Goal: Task Accomplishment & Management: Complete application form

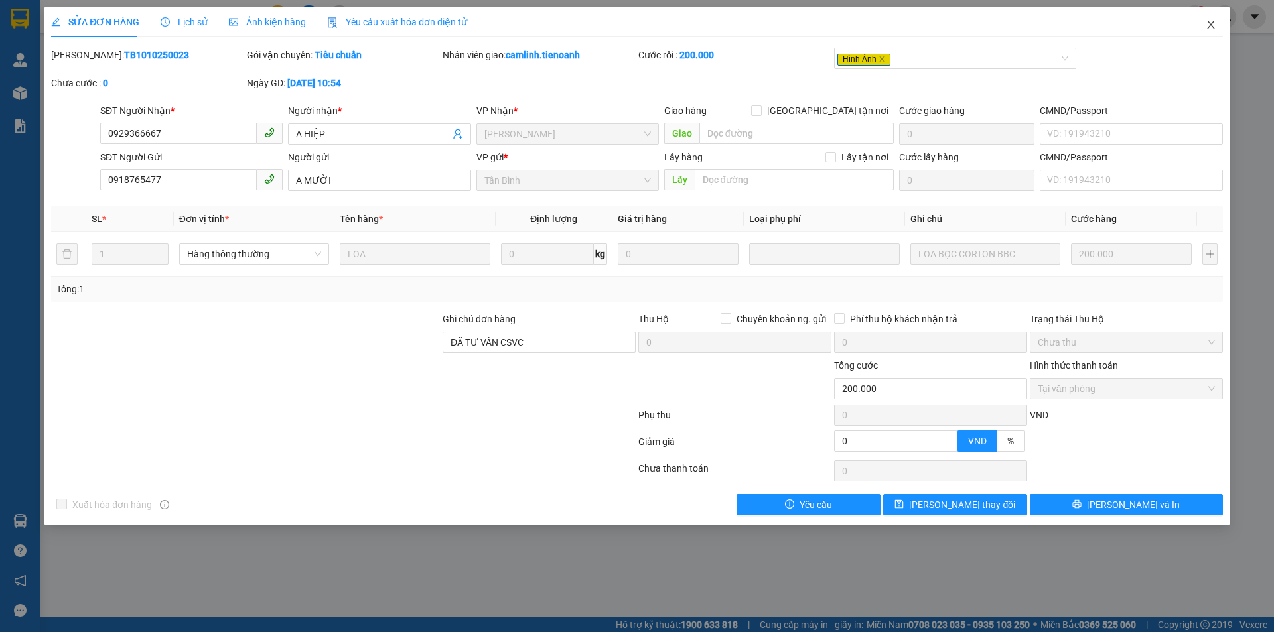
drag, startPoint x: 1209, startPoint y: 17, endPoint x: 1205, endPoint y: 23, distance: 8.1
click at [1209, 18] on span "Close" at bounding box center [1210, 25] width 37 height 37
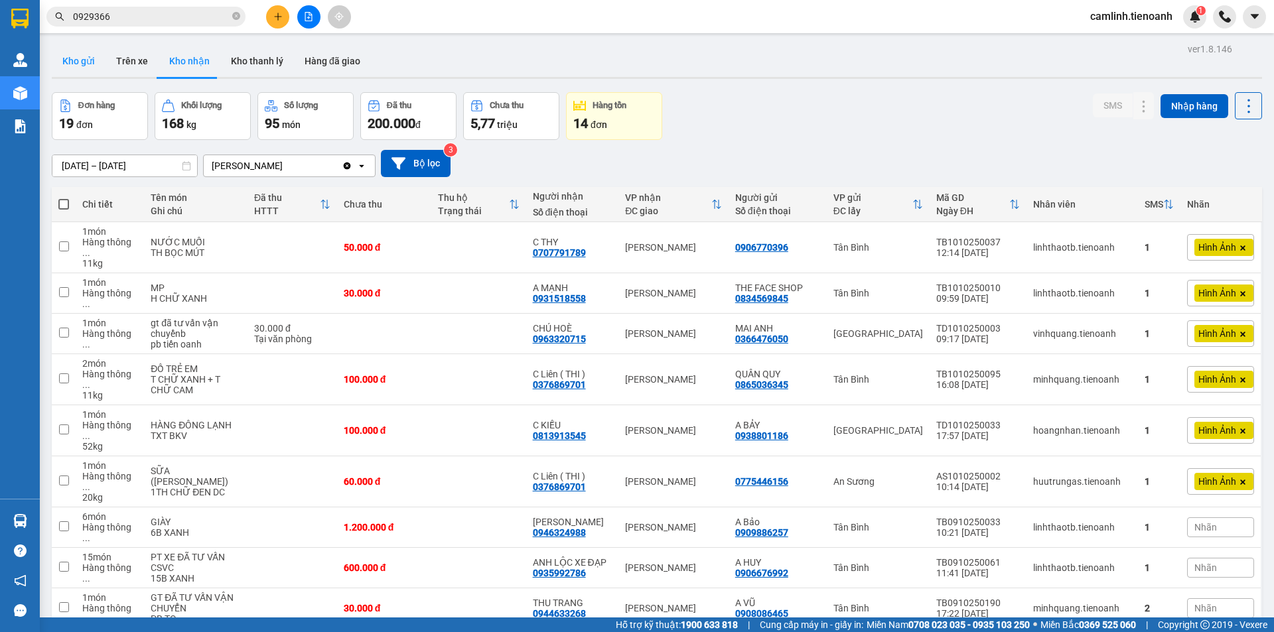
click at [82, 60] on button "Kho gửi" at bounding box center [79, 61] width 54 height 32
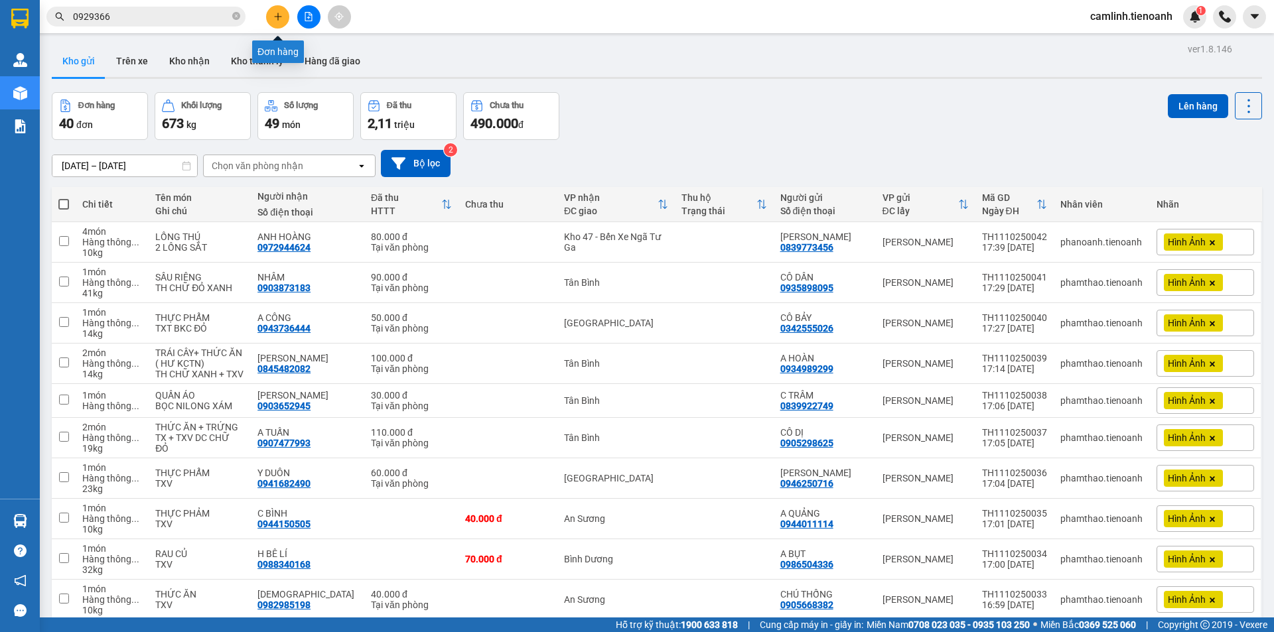
click at [272, 19] on button at bounding box center [277, 16] width 23 height 23
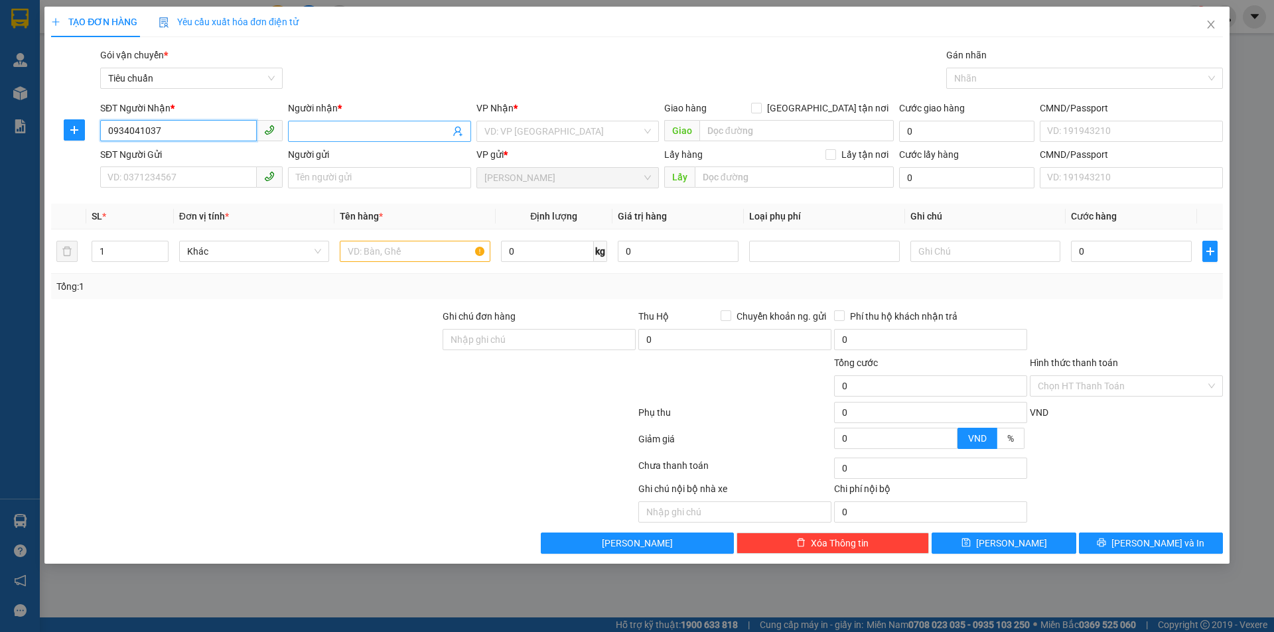
type input "0934041037"
click at [314, 128] on input "Người nhận *" at bounding box center [372, 131] width 153 height 15
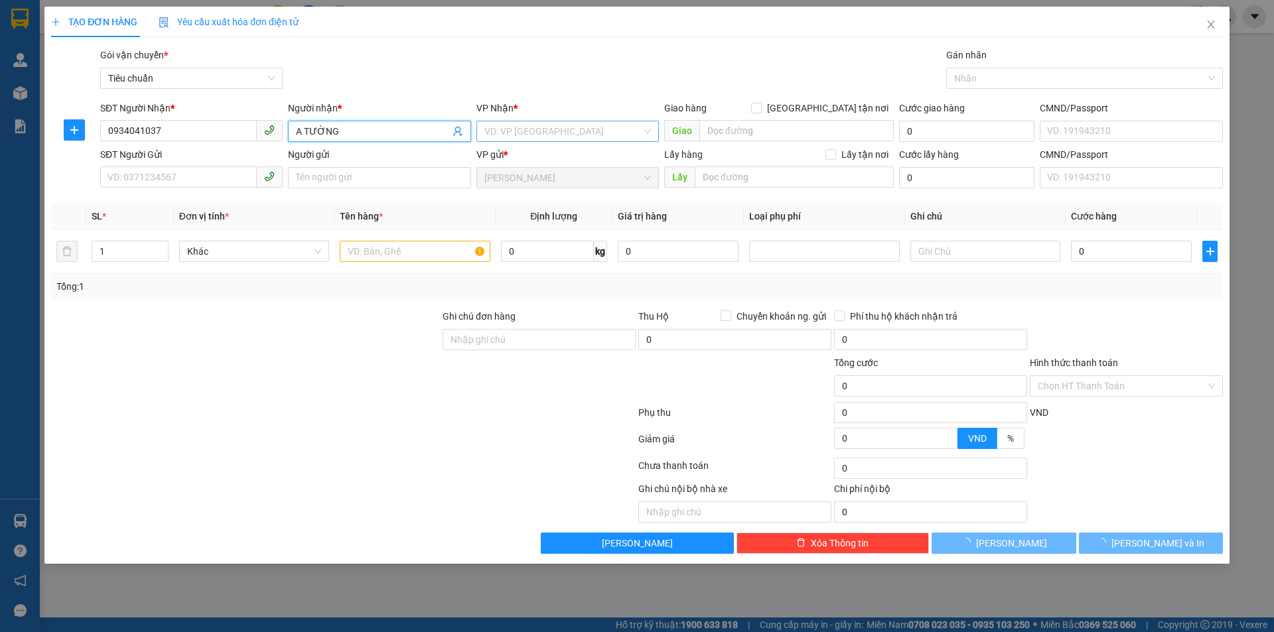
type input "A TƯỜNG"
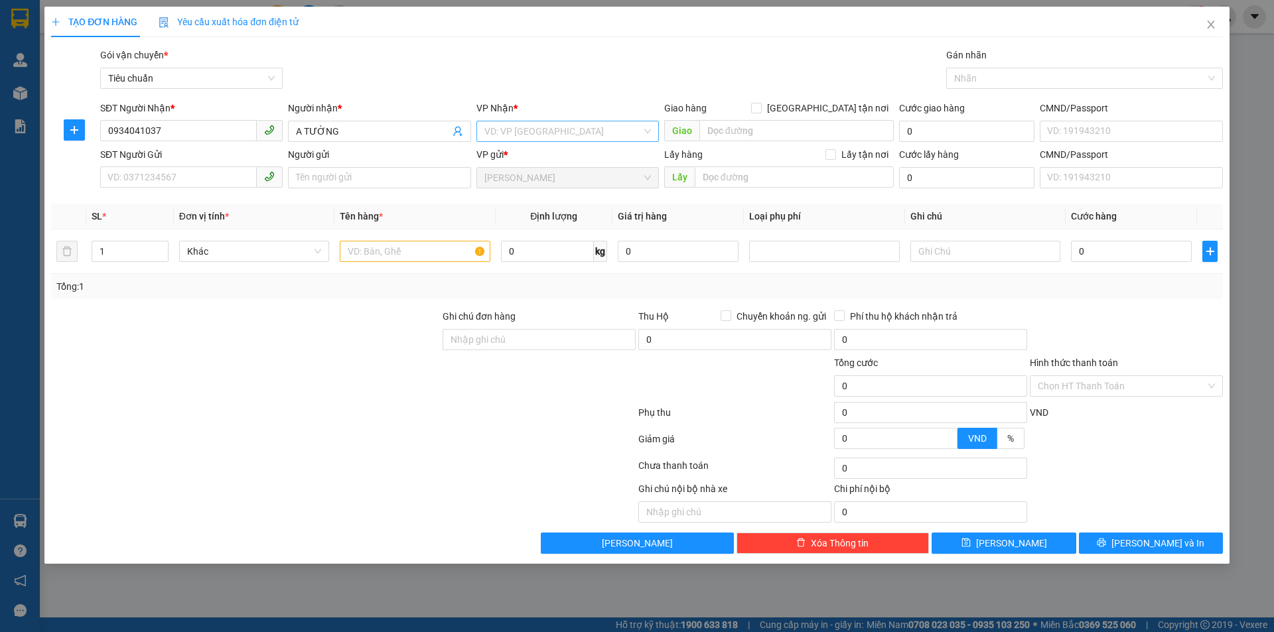
click at [587, 141] on div "VP Nhận * VD: VP [GEOGRAPHIC_DATA]" at bounding box center [567, 124] width 182 height 46
click at [526, 137] on input "search" at bounding box center [562, 131] width 157 height 20
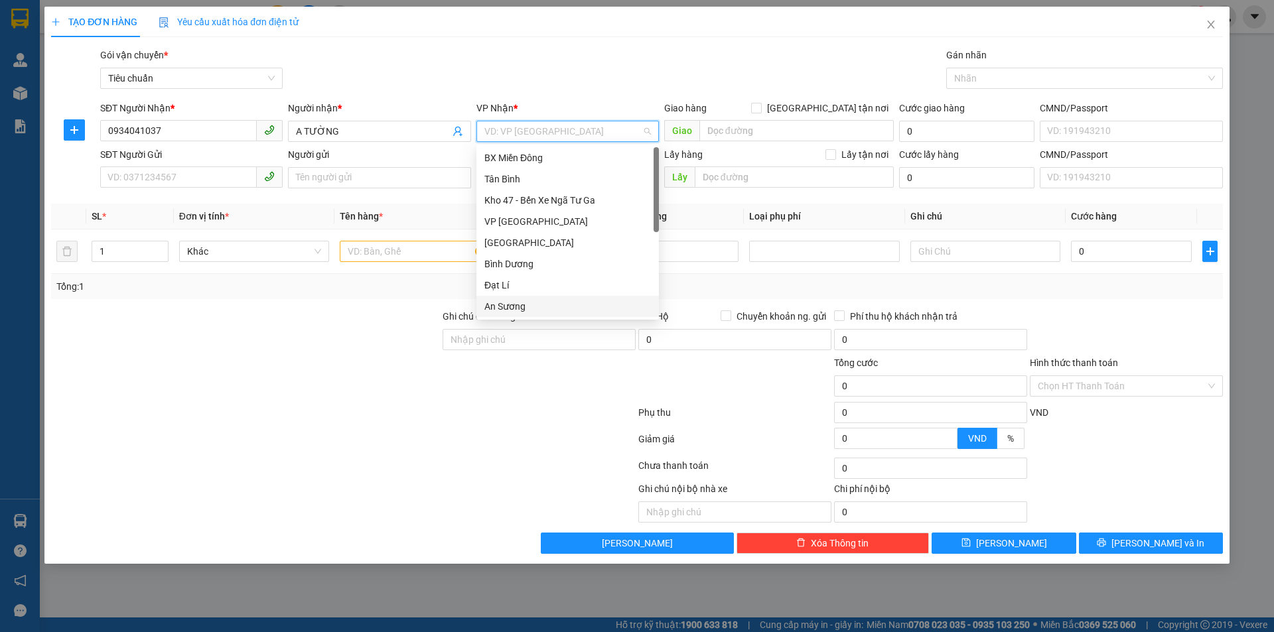
click at [532, 302] on div "An Sương" at bounding box center [567, 306] width 167 height 15
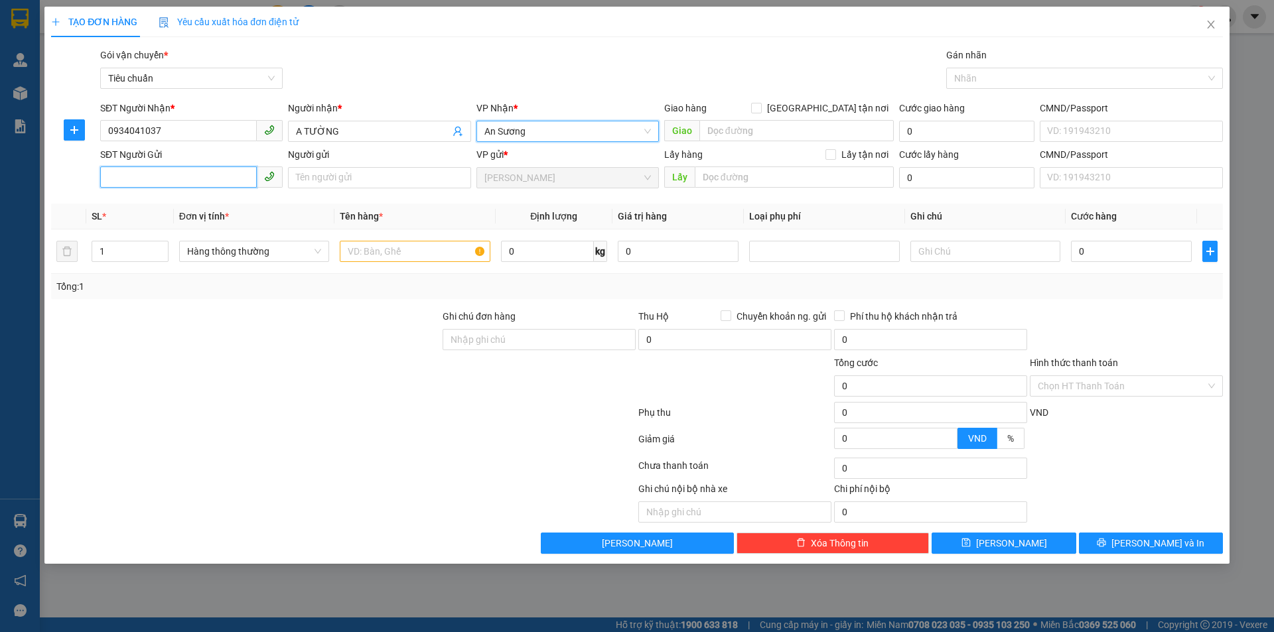
click at [155, 167] on input "SĐT Người Gửi" at bounding box center [178, 177] width 157 height 21
type input "0941508879"
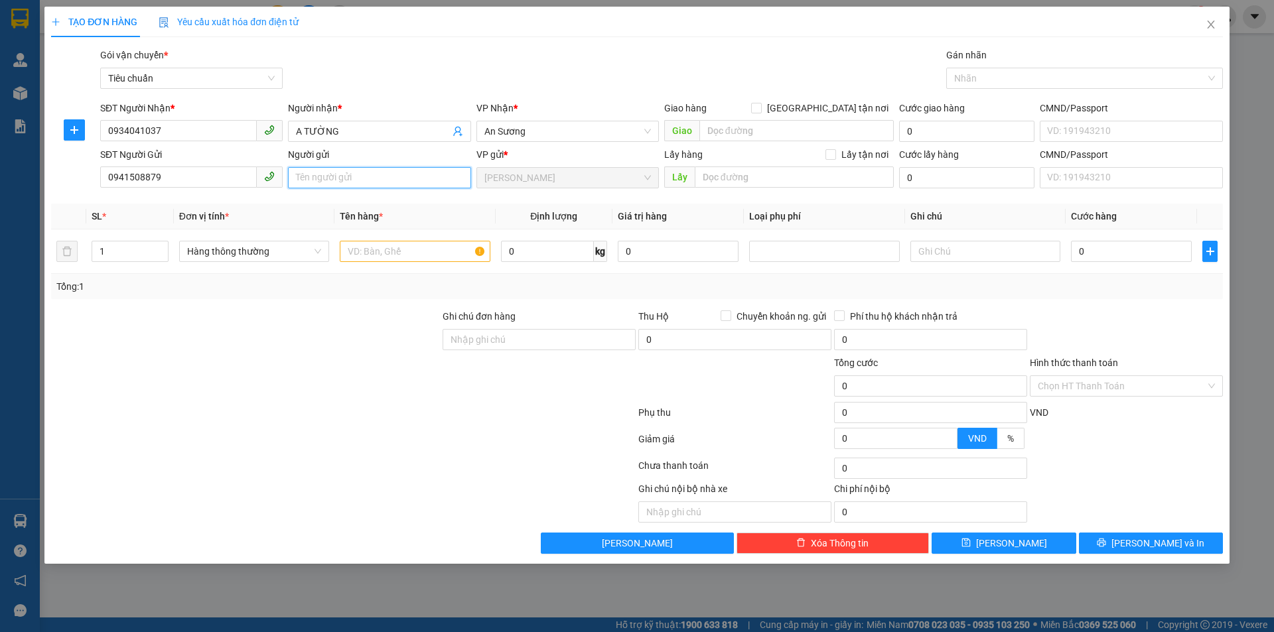
click at [331, 182] on input "Người gửi" at bounding box center [379, 177] width 182 height 21
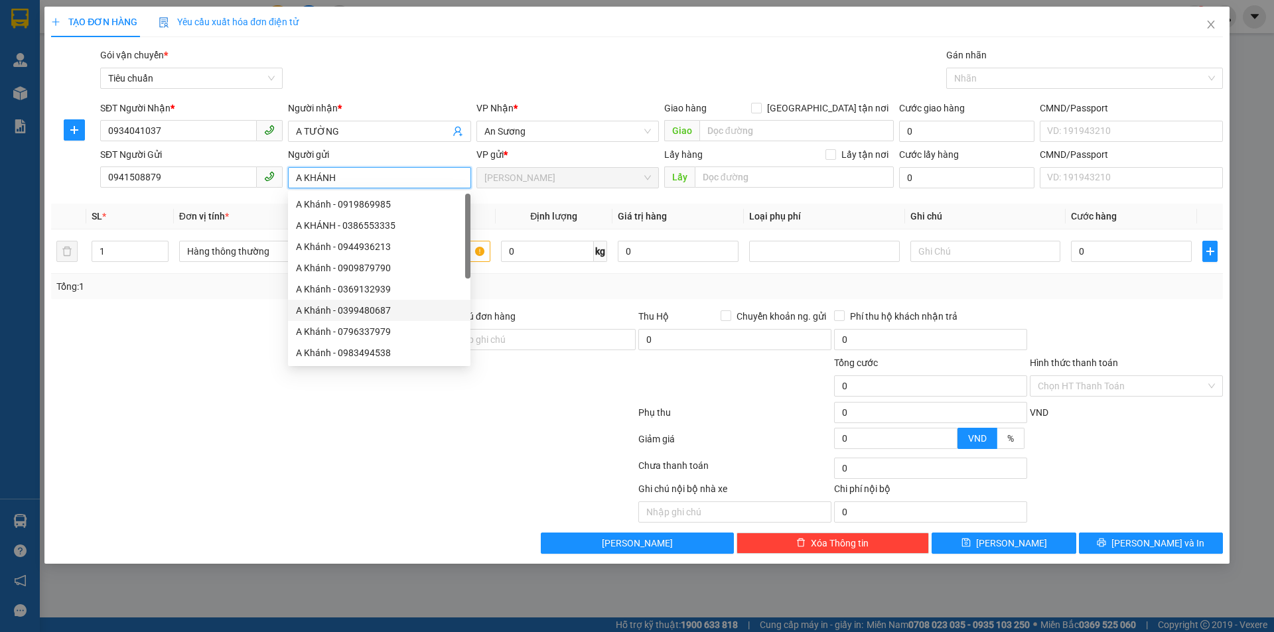
type input "A KHÁNH"
drag, startPoint x: 129, startPoint y: 388, endPoint x: 137, endPoint y: 383, distance: 9.6
click at [130, 388] on div at bounding box center [245, 379] width 391 height 46
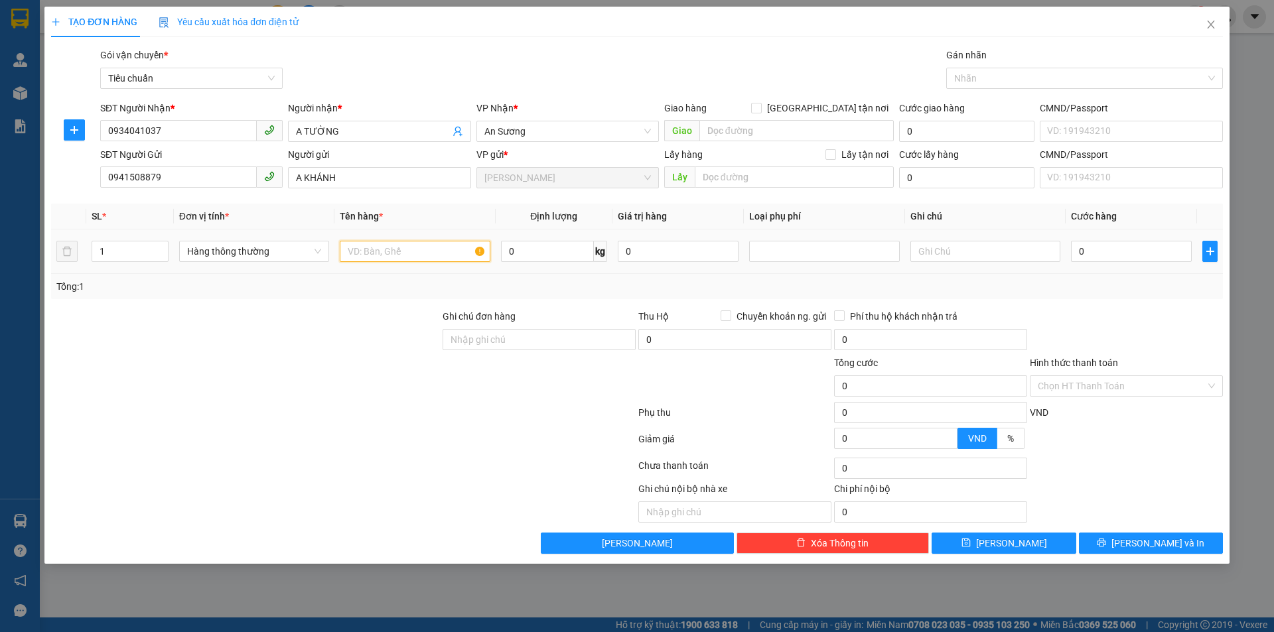
click at [362, 257] on input "text" at bounding box center [415, 251] width 150 height 21
type input "TIÊU"
drag, startPoint x: 531, startPoint y: 254, endPoint x: 523, endPoint y: 257, distance: 7.8
click at [531, 254] on input "0" at bounding box center [547, 251] width 93 height 21
type input "2"
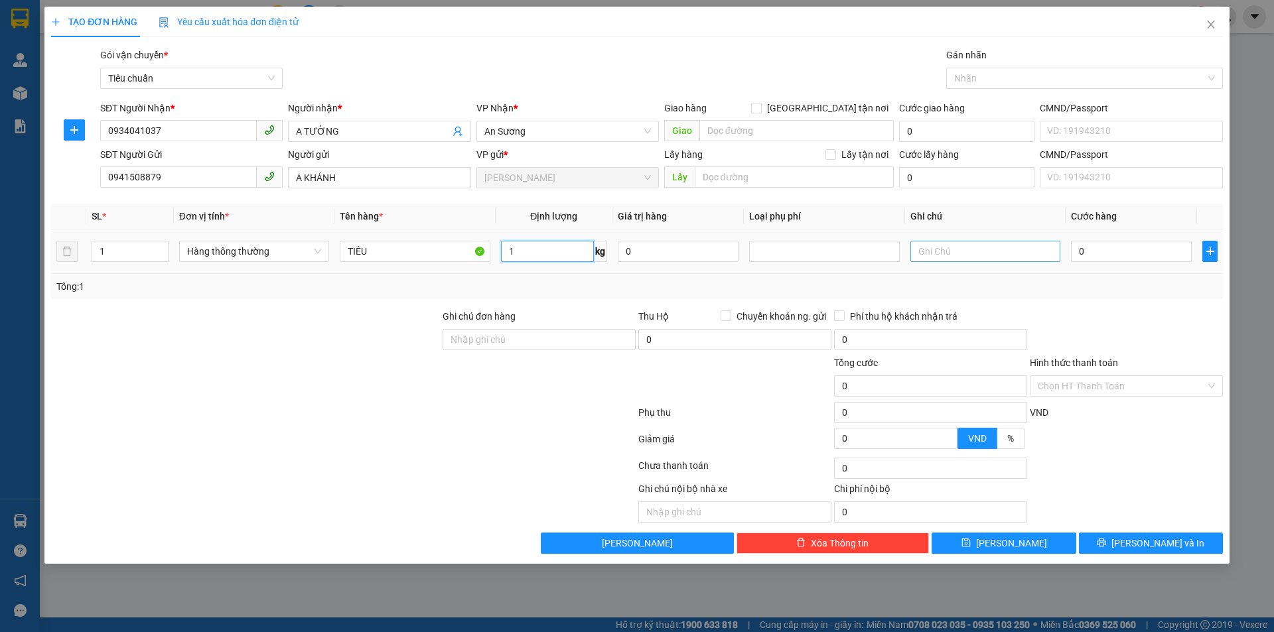
type input "1"
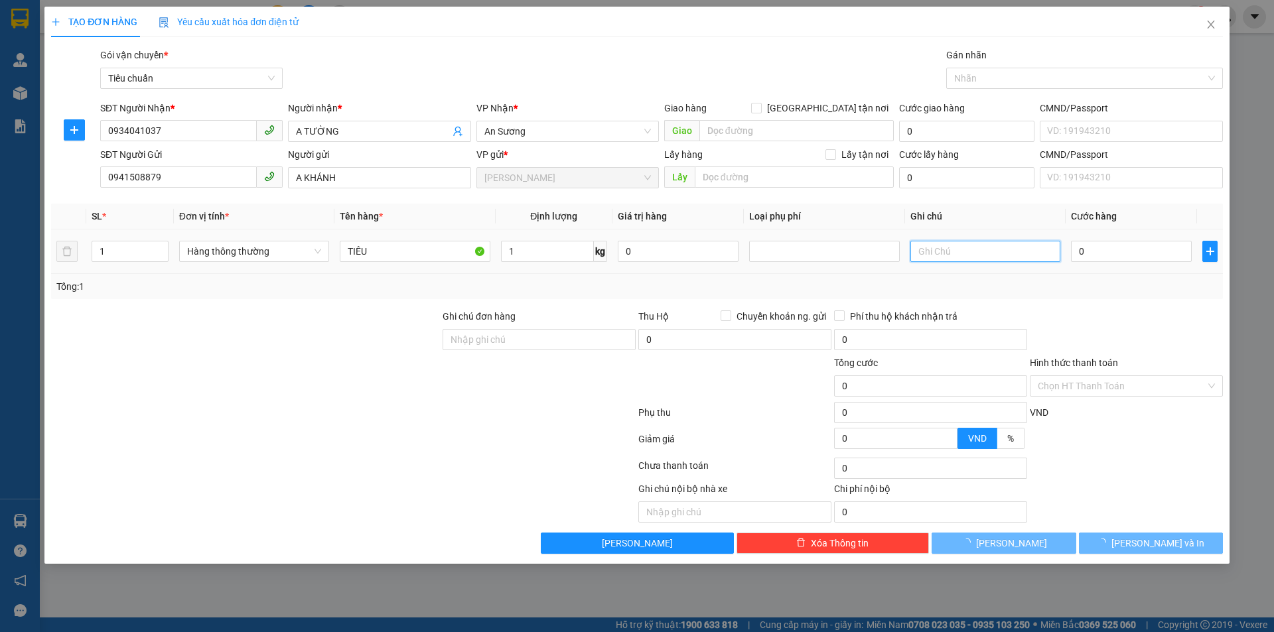
click at [979, 258] on input "text" at bounding box center [985, 251] width 150 height 21
type input "30.000"
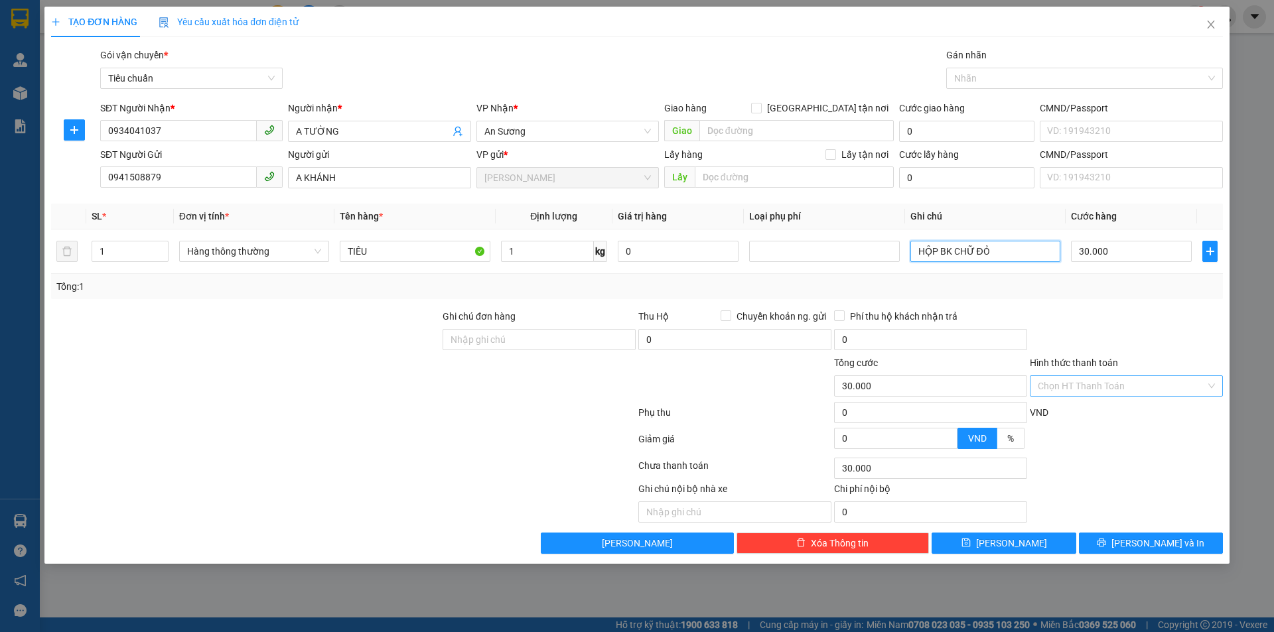
type input "HỘP BK CHỮ ĐỎ"
click at [1116, 387] on input "Hình thức thanh toán" at bounding box center [1122, 386] width 168 height 20
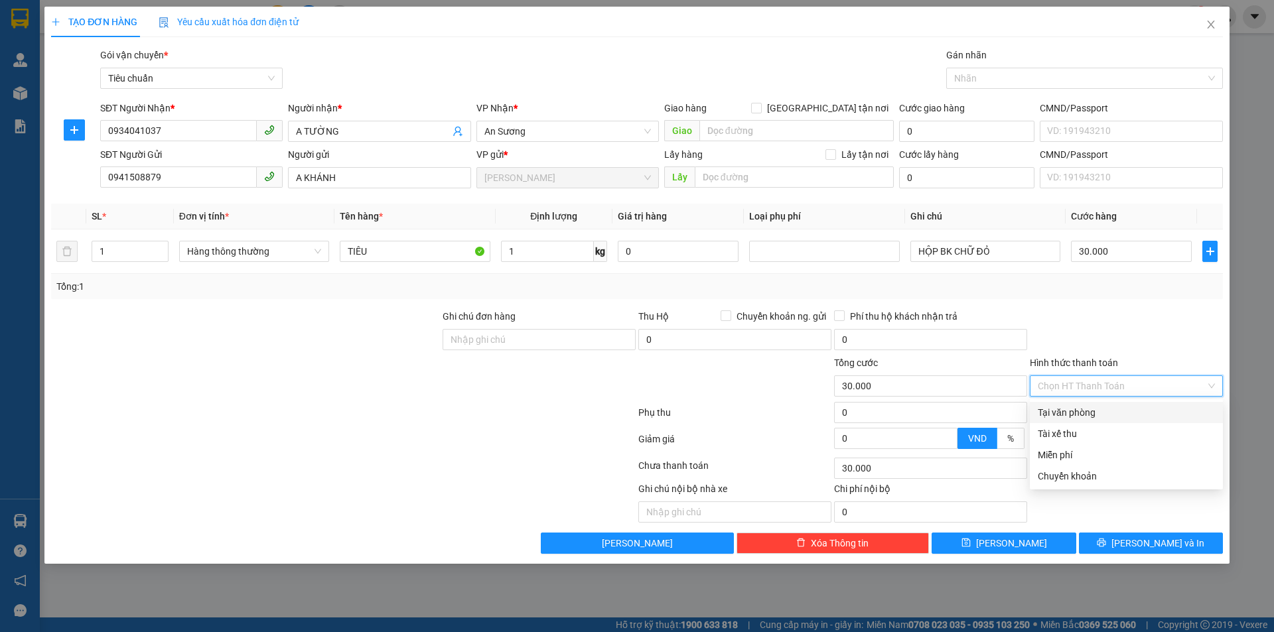
click at [1111, 414] on div "Tại văn phòng" at bounding box center [1126, 412] width 177 height 15
type input "0"
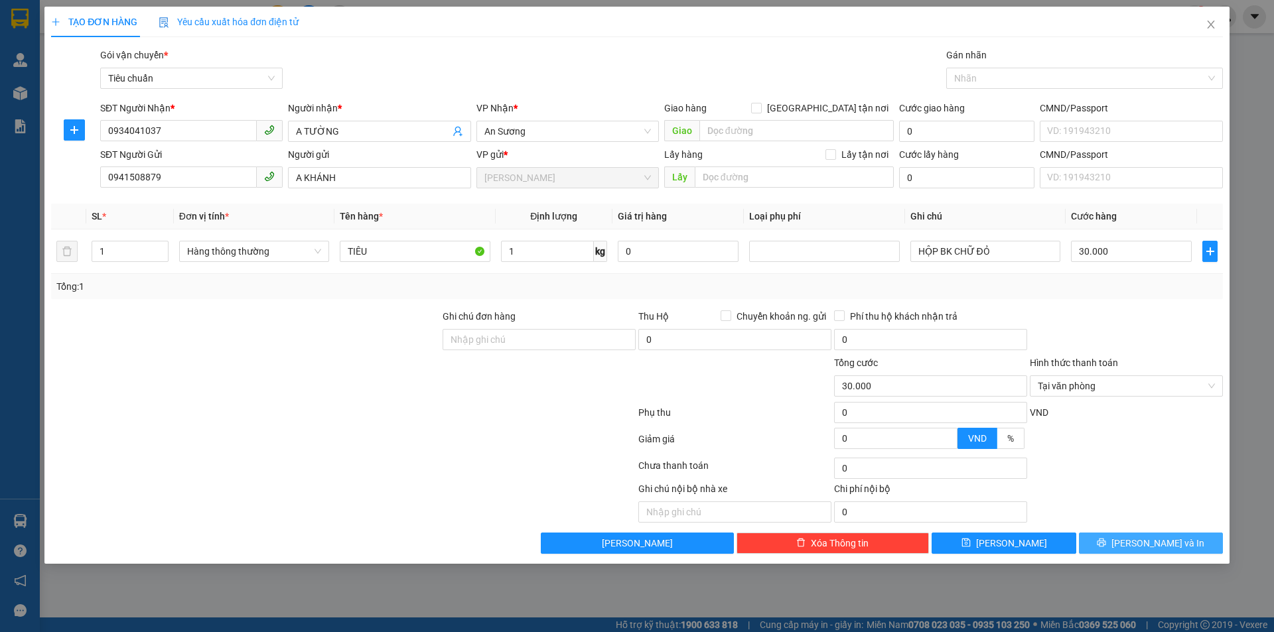
click at [1106, 546] on icon "printer" at bounding box center [1101, 542] width 9 height 9
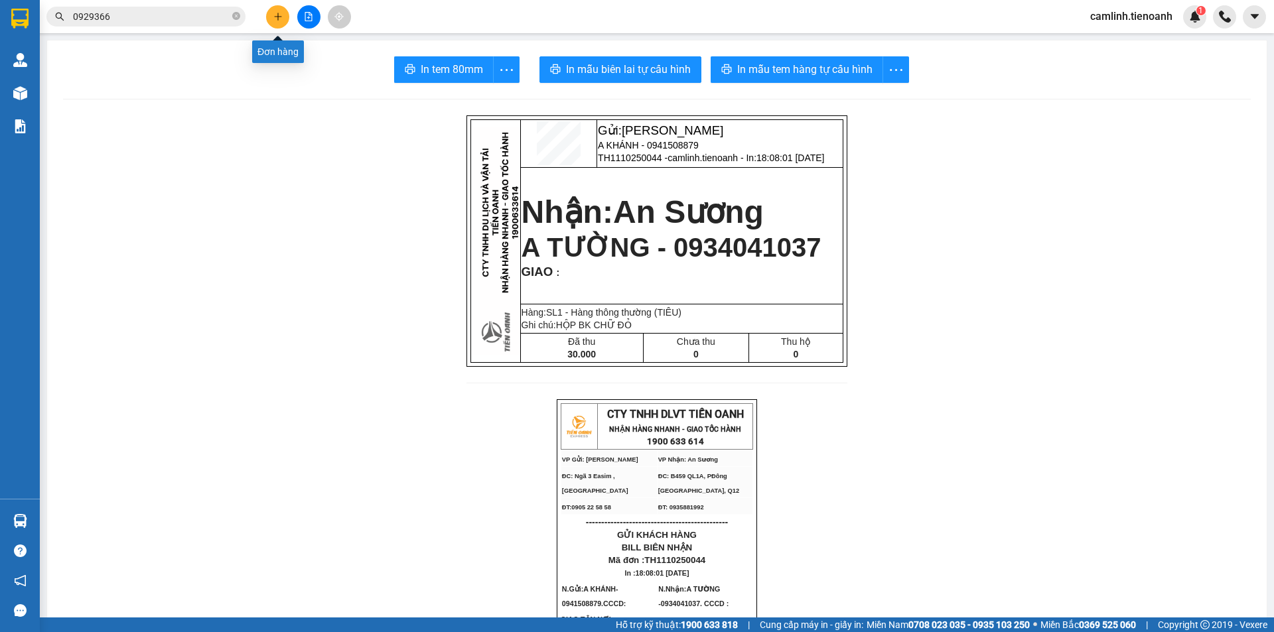
click at [267, 21] on button at bounding box center [277, 16] width 23 height 23
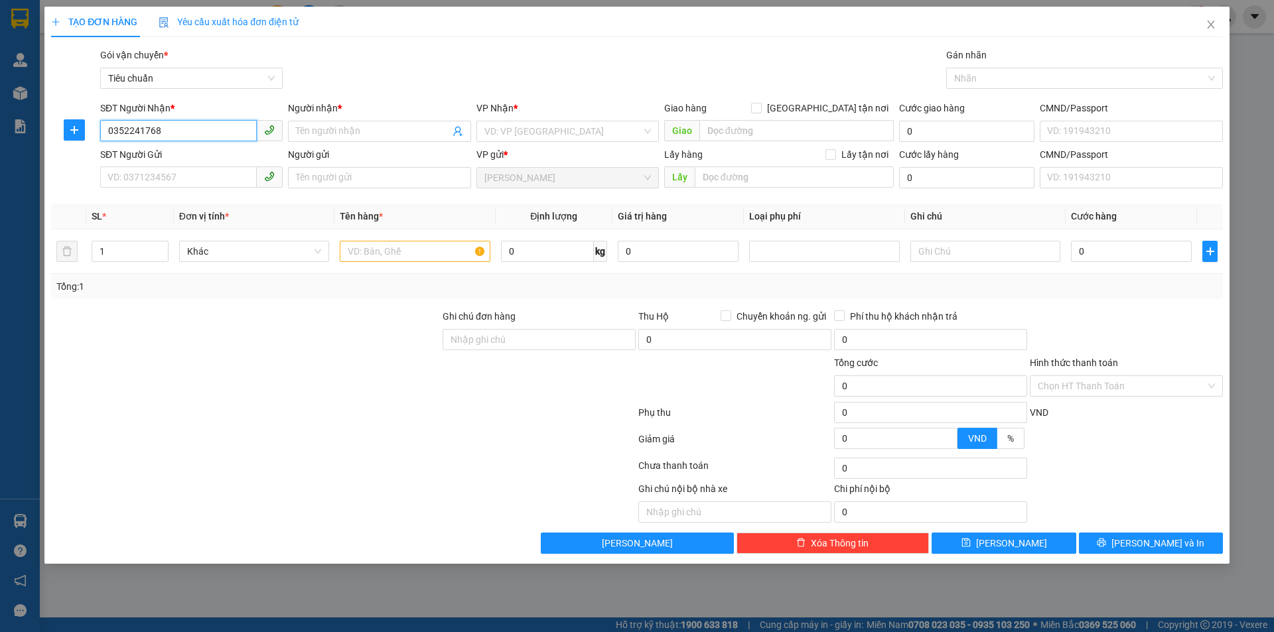
click at [126, 130] on input "0352241768" at bounding box center [178, 130] width 157 height 21
click at [144, 132] on input "0352241768" at bounding box center [178, 130] width 157 height 21
click at [169, 131] on input "0352241768" at bounding box center [178, 130] width 157 height 21
type input "0352241768"
click at [360, 134] on input "Người nhận *" at bounding box center [372, 131] width 153 height 15
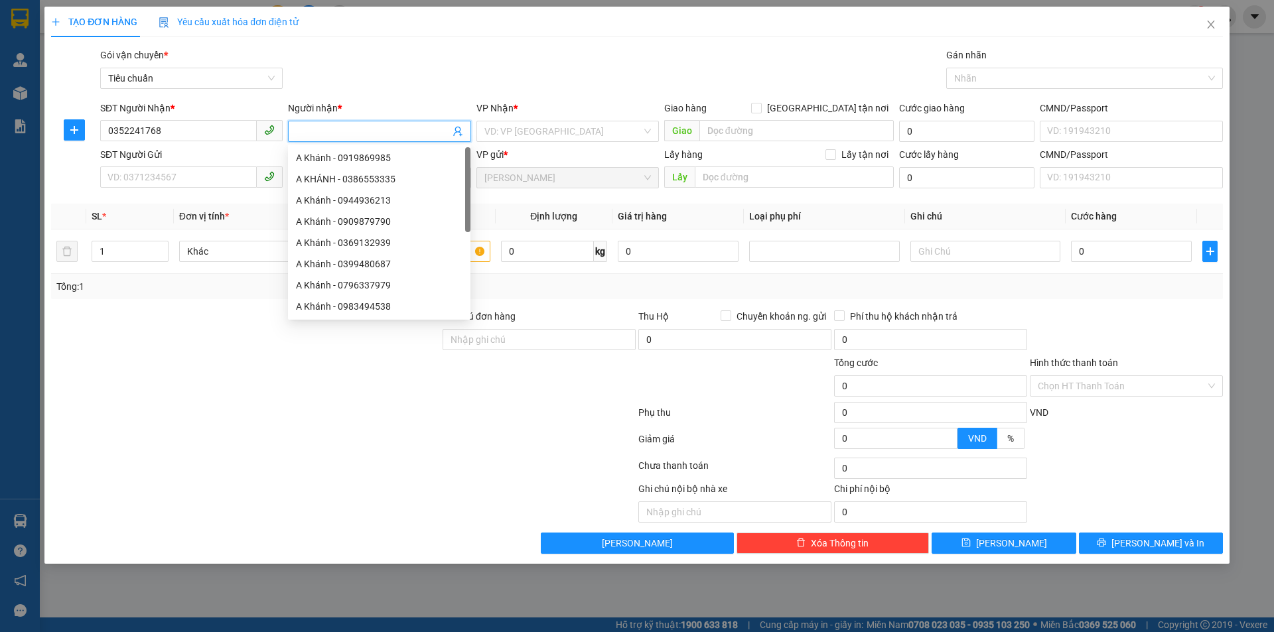
type input "y"
type input "d"
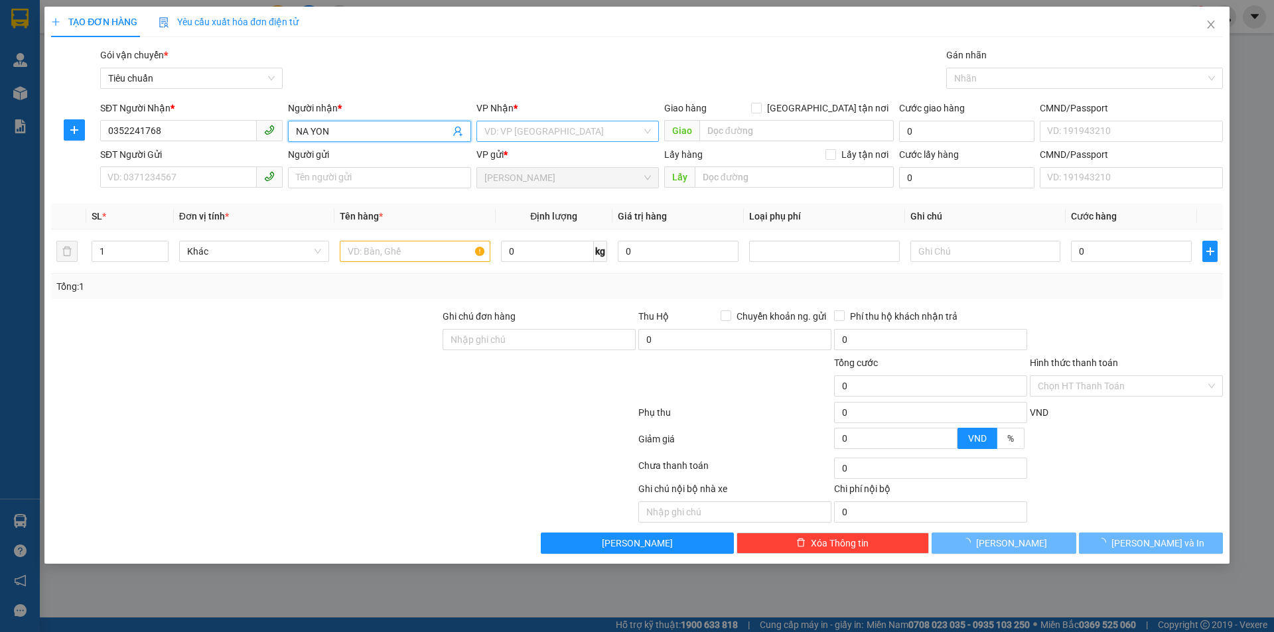
type input "NA YON"
click at [534, 132] on input "search" at bounding box center [562, 131] width 157 height 20
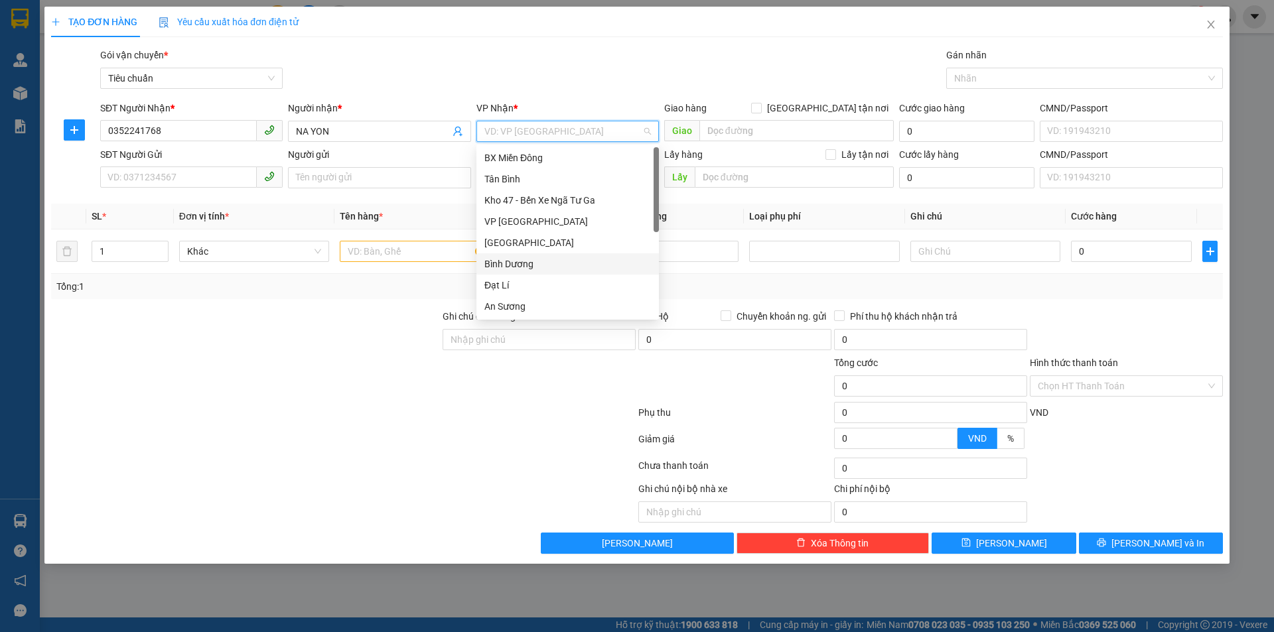
click at [532, 261] on div "Bình Dương" at bounding box center [567, 264] width 167 height 15
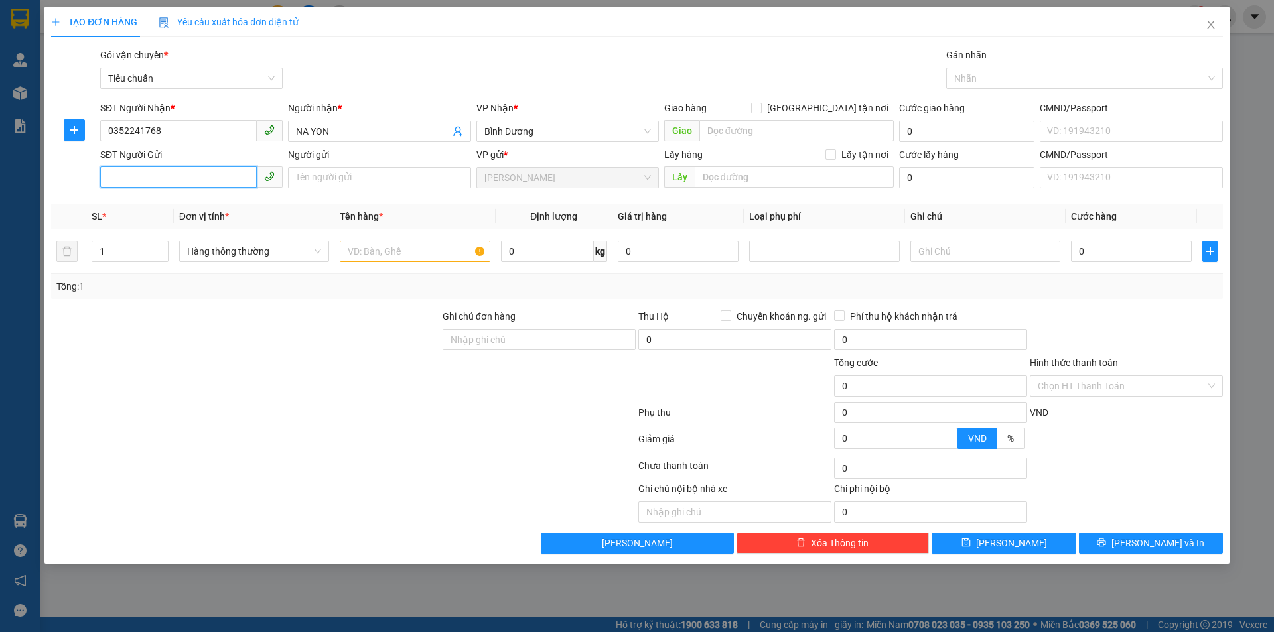
click at [200, 180] on input "SĐT Người Gửi" at bounding box center [178, 177] width 157 height 21
type input "0343449310"
click at [309, 174] on input "Người gửi" at bounding box center [379, 177] width 182 height 21
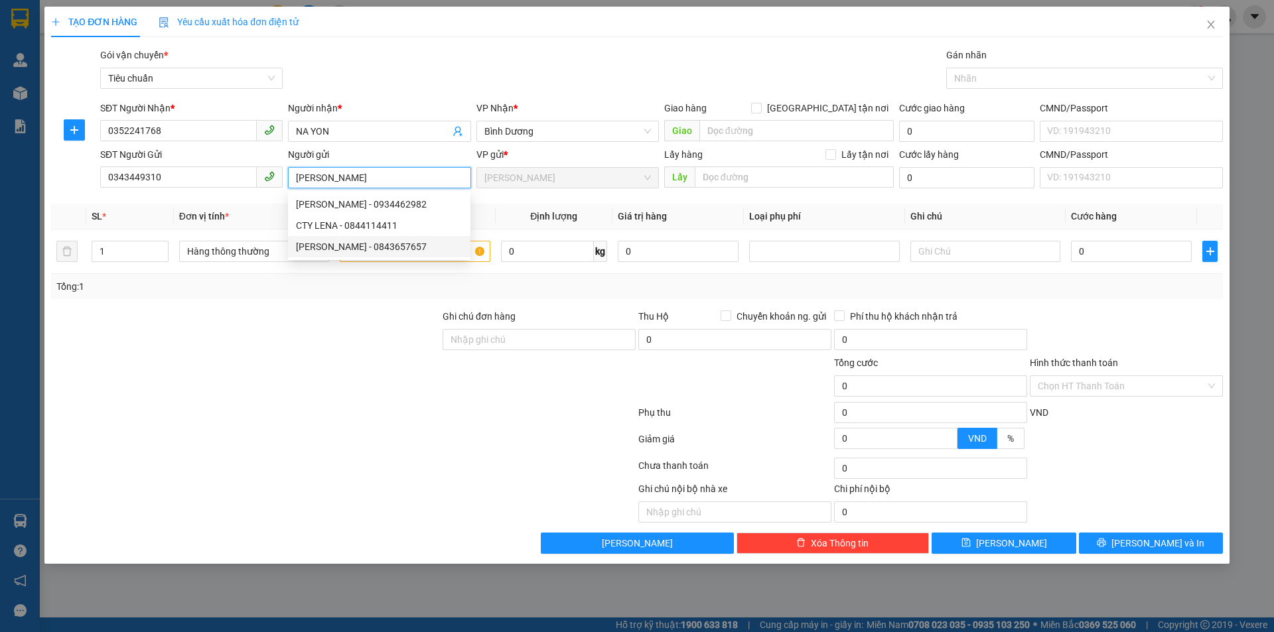
type input "[PERSON_NAME]"
click at [385, 326] on div at bounding box center [245, 332] width 391 height 46
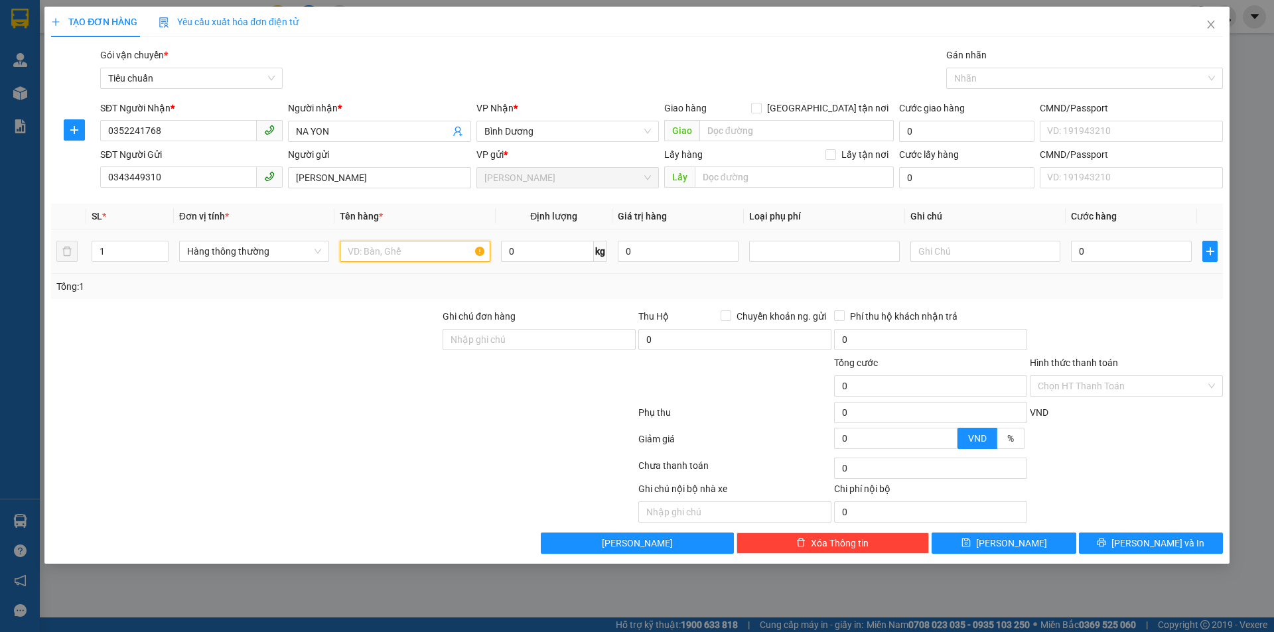
click at [395, 255] on input "text" at bounding box center [415, 251] width 150 height 21
type input "GẠO + THUỐC"
click at [556, 248] on input "0" at bounding box center [547, 251] width 93 height 21
click at [941, 261] on input "text" at bounding box center [985, 251] width 150 height 21
type input "TÚM XANH L"
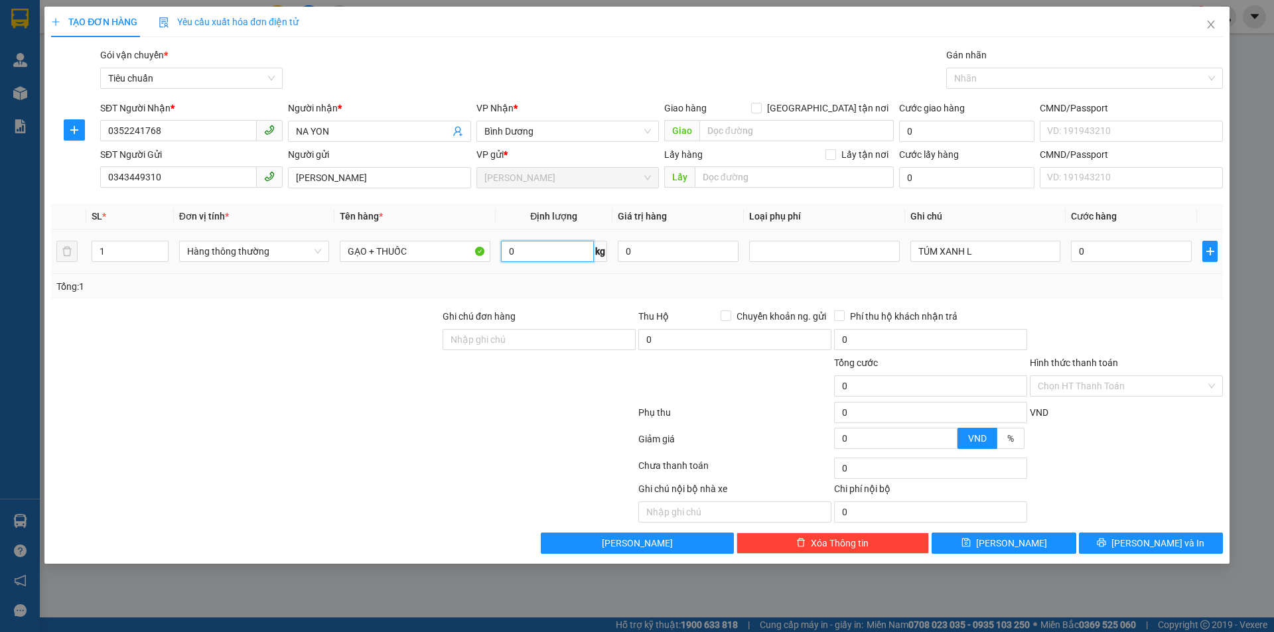
click at [571, 255] on input "0" at bounding box center [547, 251] width 93 height 21
type input "10"
click at [594, 315] on div "Ghi chú đơn hàng" at bounding box center [538, 319] width 193 height 20
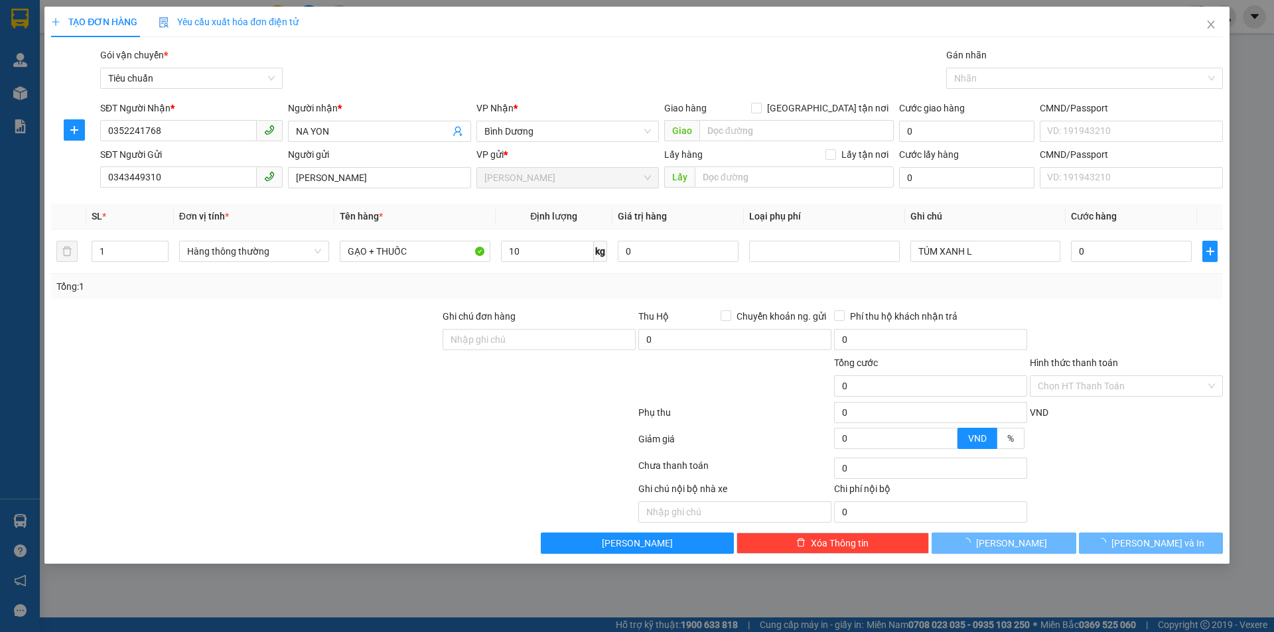
type input "40.000"
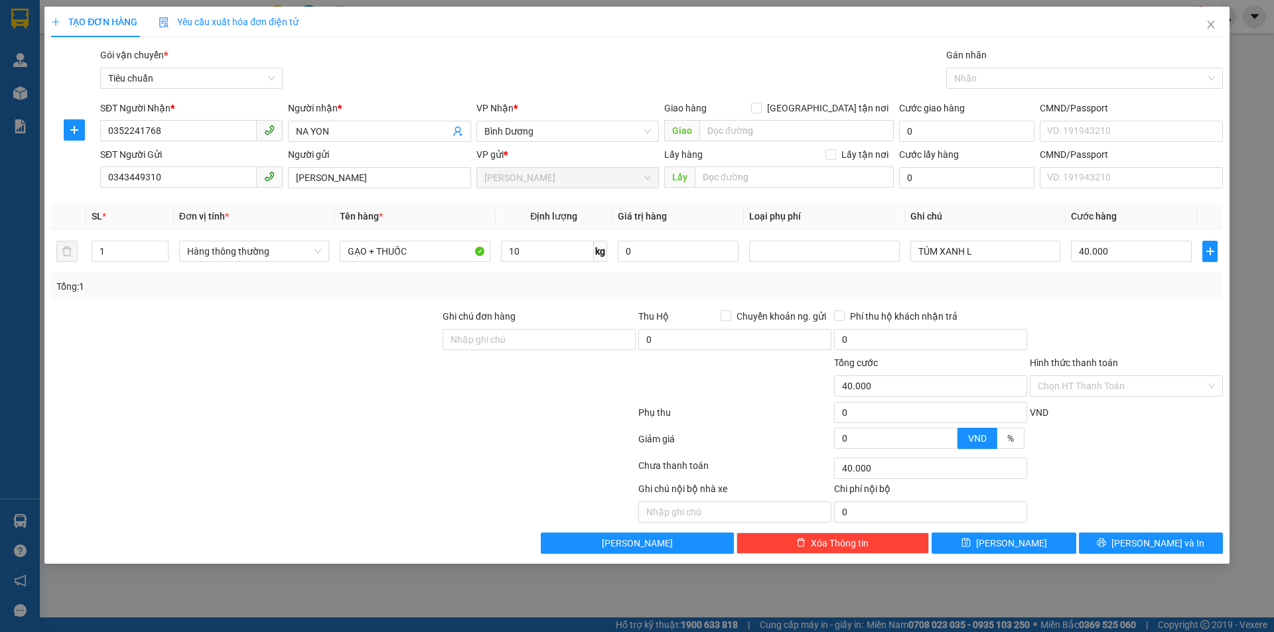
click at [1117, 527] on div "Transit Pickup Surcharge Ids Transit Deliver Surcharge Ids Transit Deliver Surc…" at bounding box center [637, 301] width 1172 height 506
click at [1116, 537] on button "[PERSON_NAME] và In" at bounding box center [1151, 543] width 144 height 21
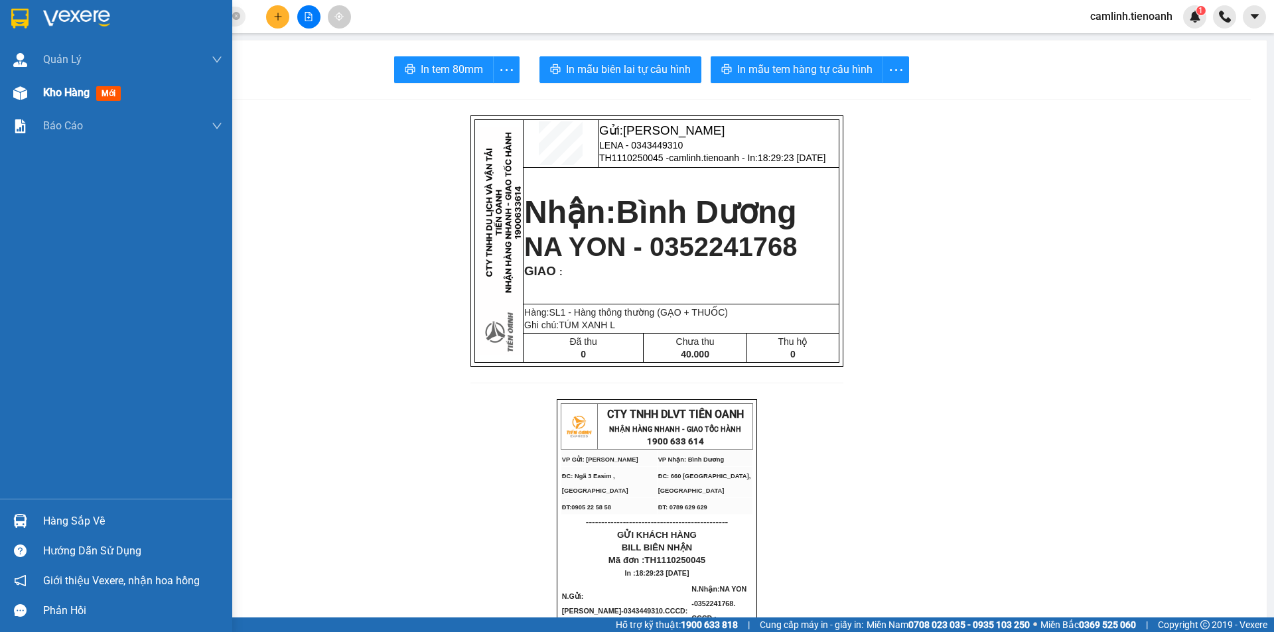
click at [24, 82] on div at bounding box center [20, 93] width 23 height 23
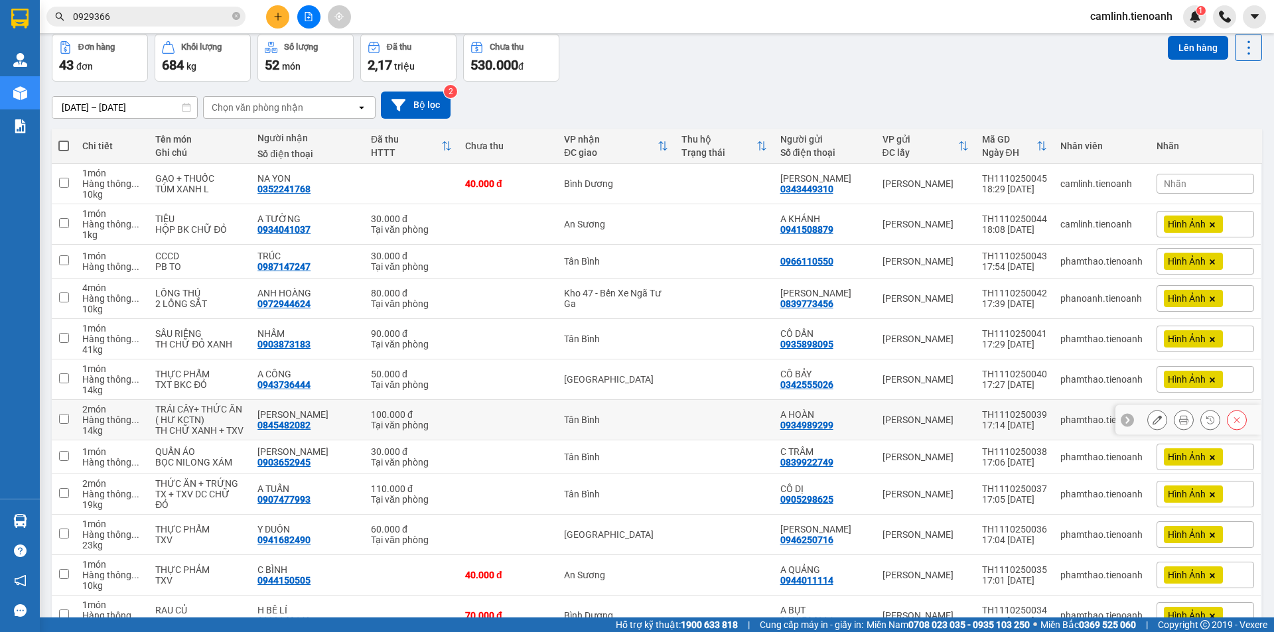
scroll to position [66, 0]
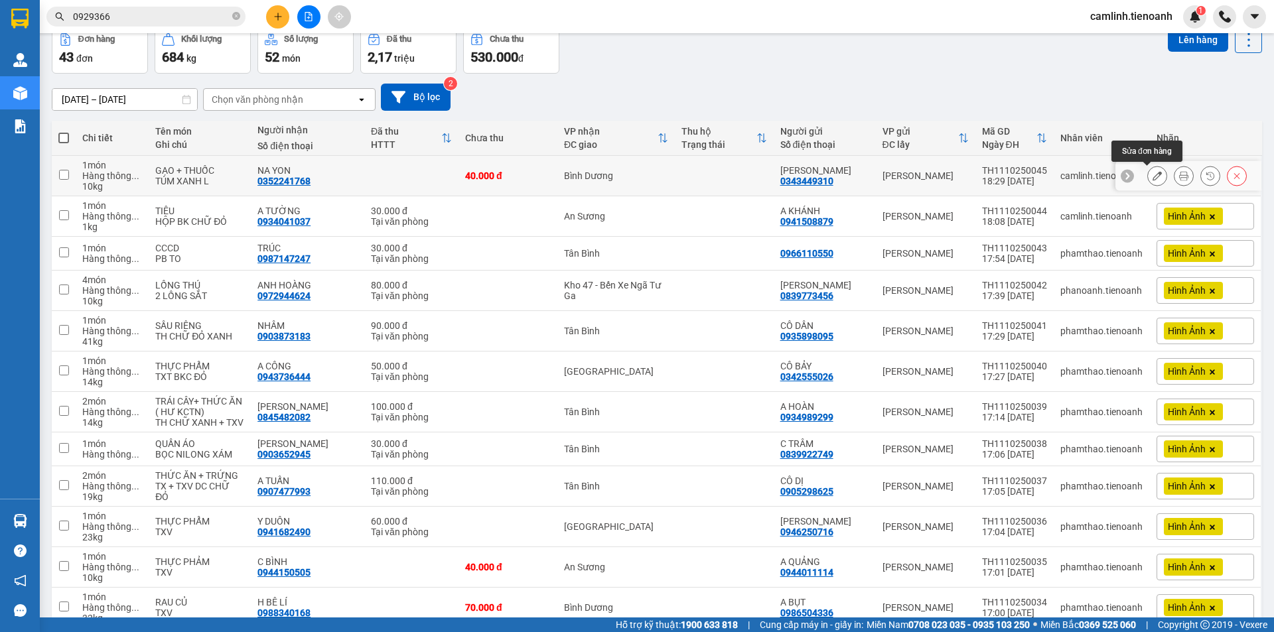
click at [1152, 178] on icon at bounding box center [1156, 175] width 9 height 9
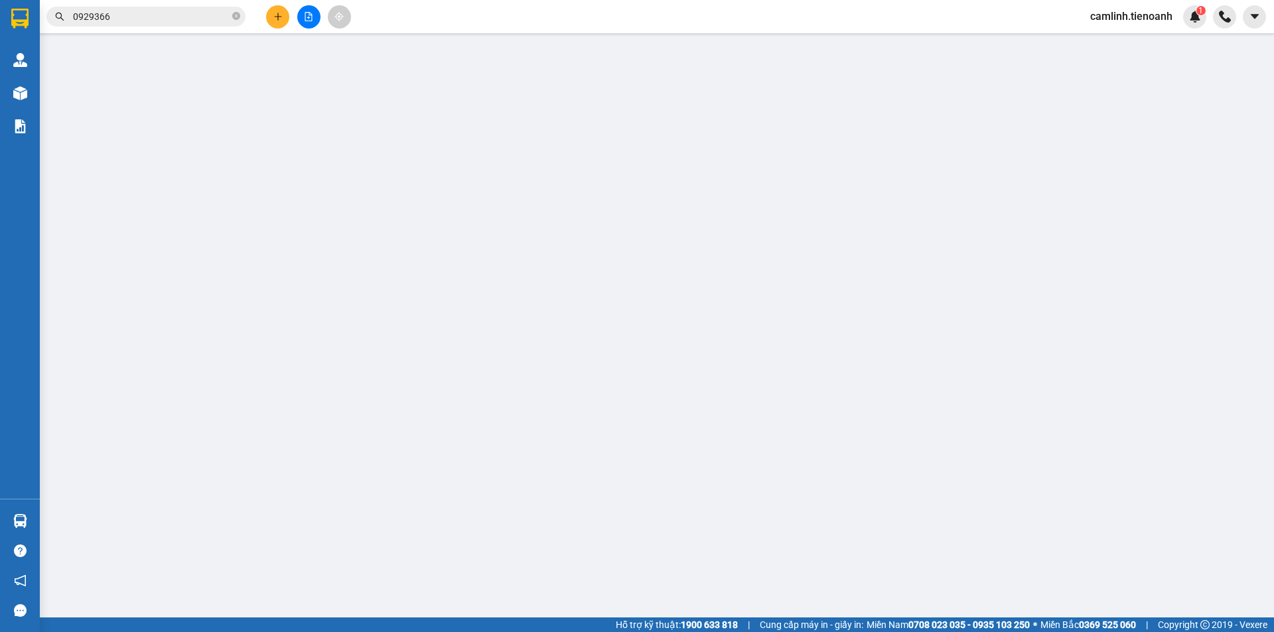
type input "0352241768"
type input "NA YON"
type input "0343449310"
type input "[PERSON_NAME]"
type input "0"
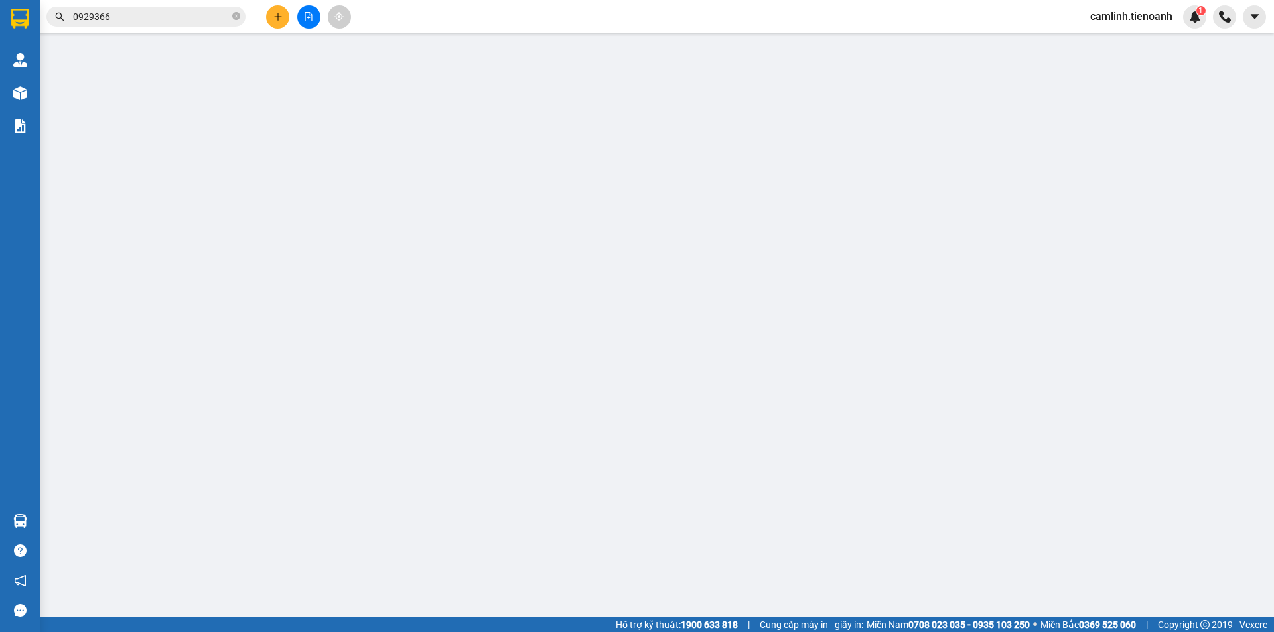
type input "40.000"
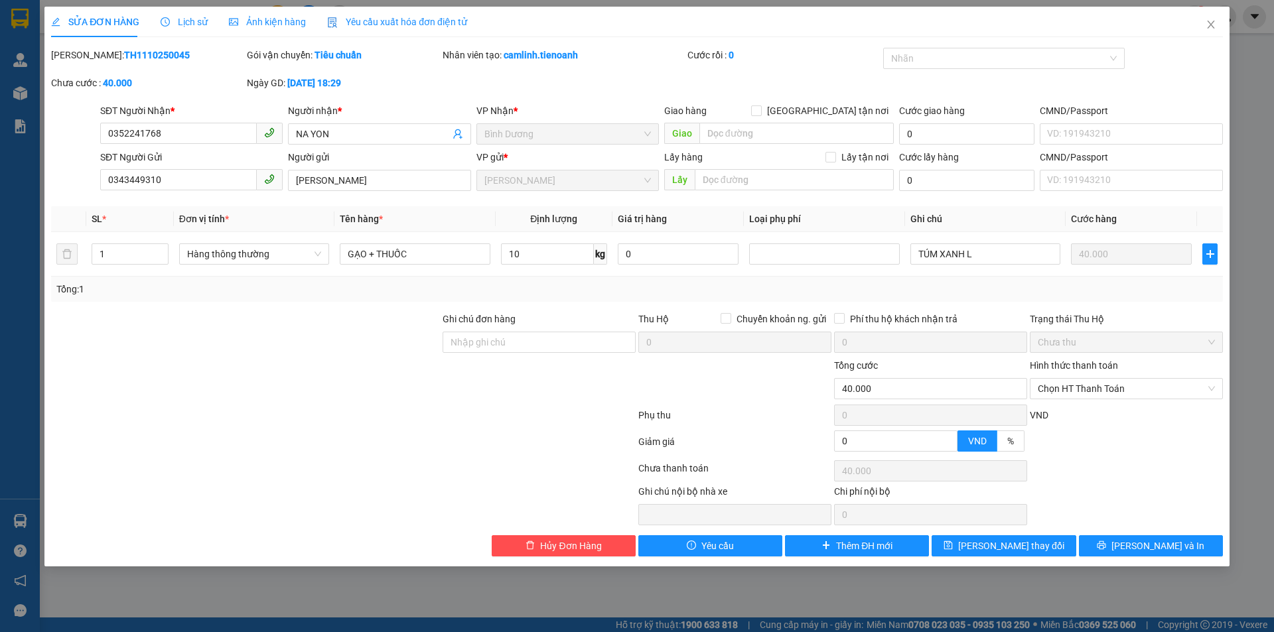
click at [266, 17] on span "Ảnh kiện hàng" at bounding box center [267, 22] width 77 height 11
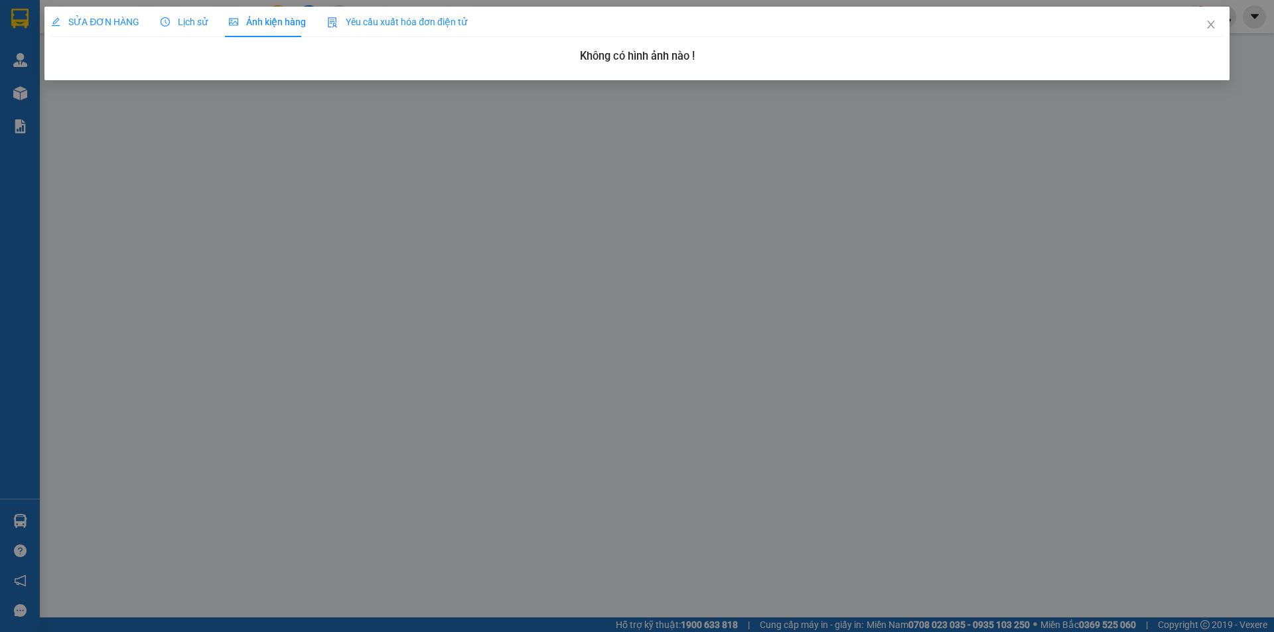
click at [117, 18] on span "SỬA ĐƠN HÀNG" at bounding box center [95, 22] width 88 height 11
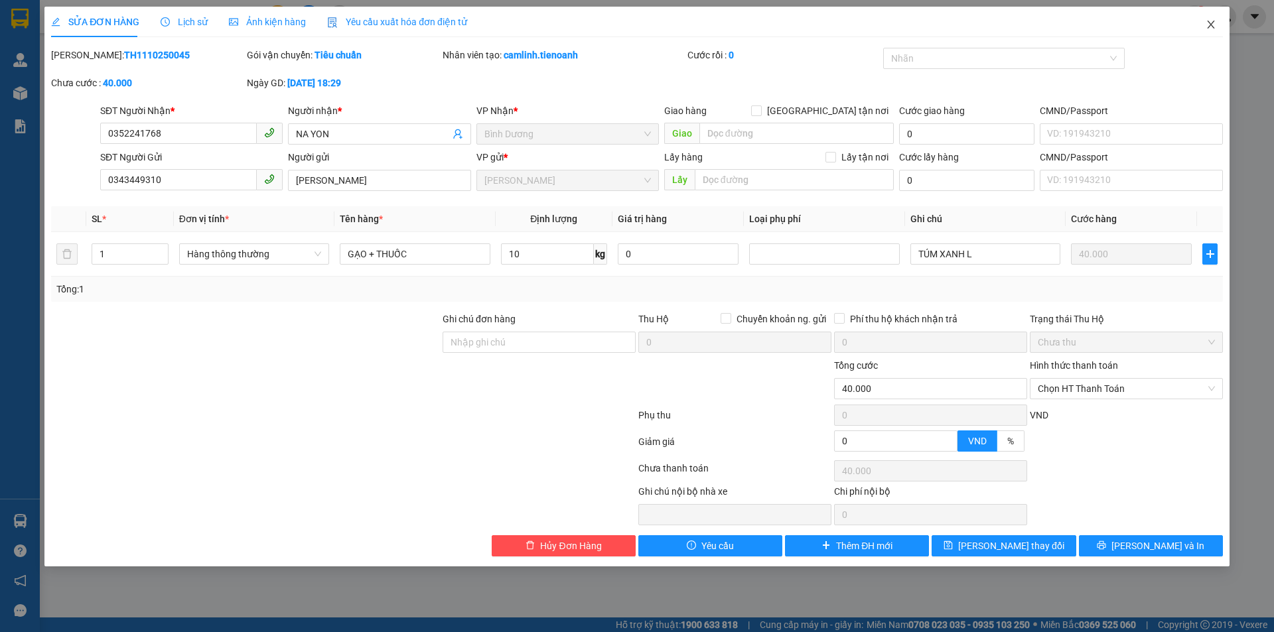
click at [1207, 27] on icon "close" at bounding box center [1210, 24] width 11 height 11
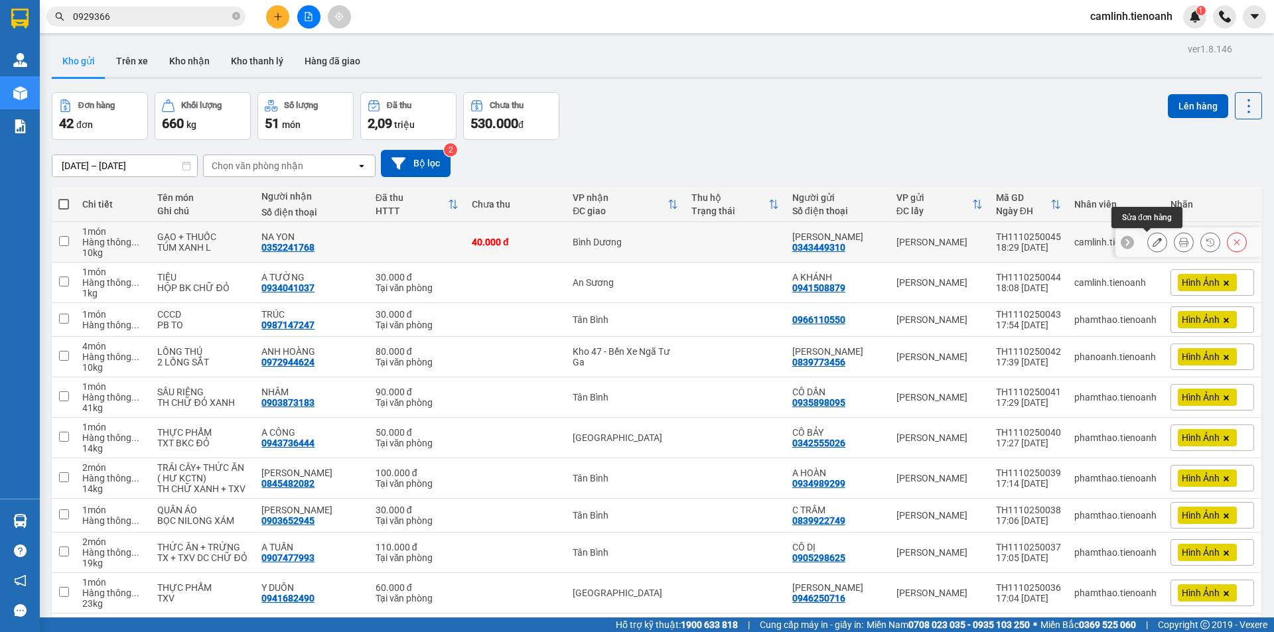
click at [1148, 247] on button at bounding box center [1157, 242] width 19 height 23
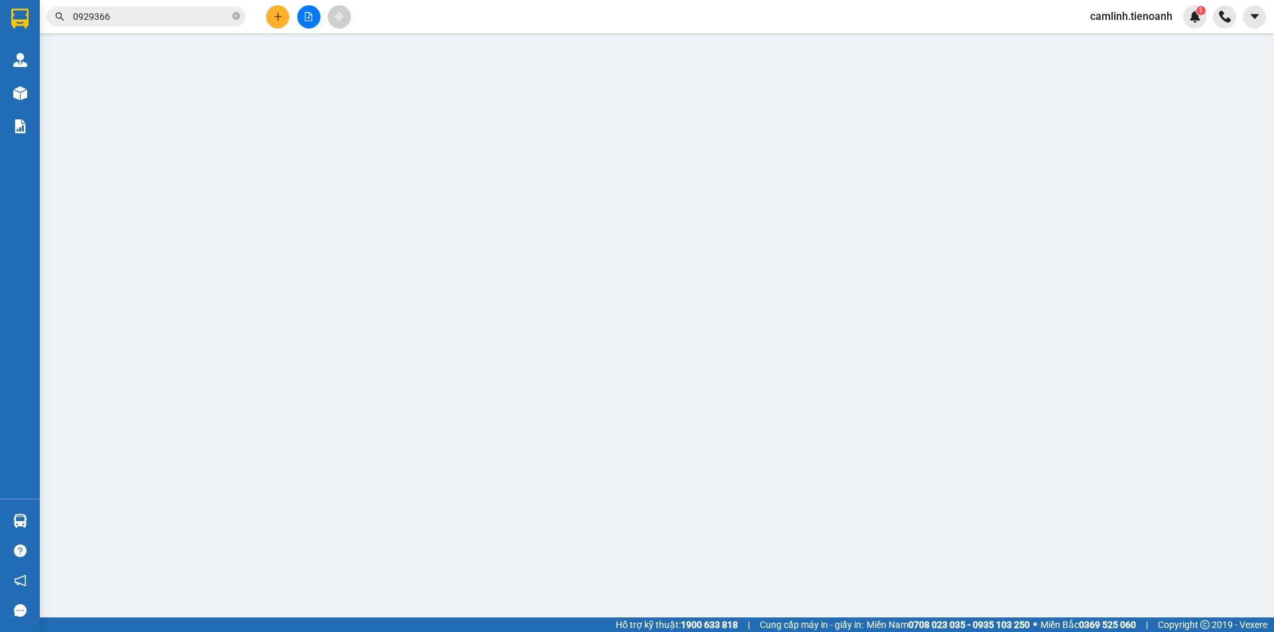
type input "0352241768"
type input "NA YON"
type input "0343449310"
type input "[PERSON_NAME]"
type input "0"
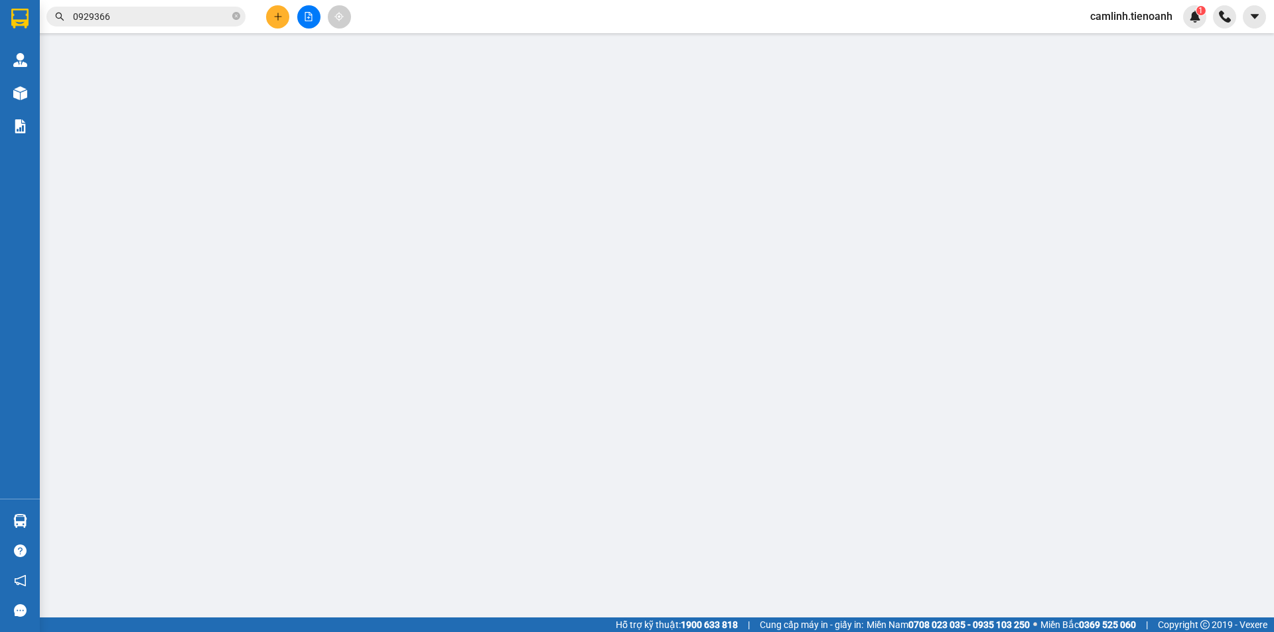
type input "40.000"
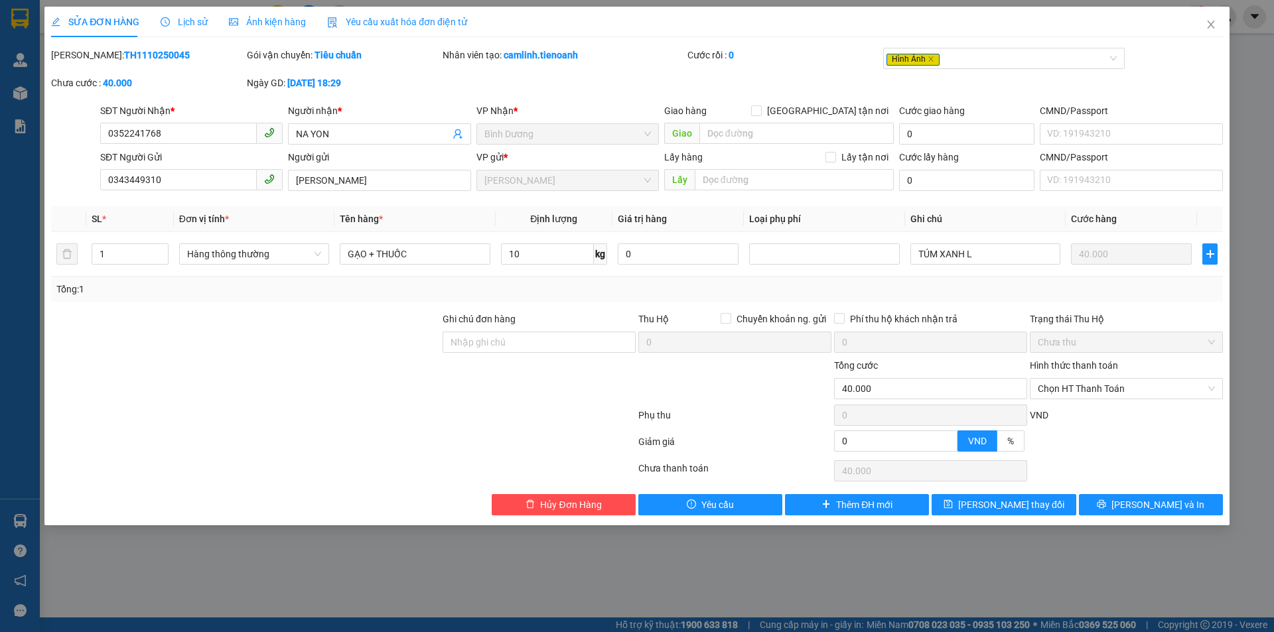
click at [190, 18] on span "Lịch sử" at bounding box center [184, 22] width 47 height 11
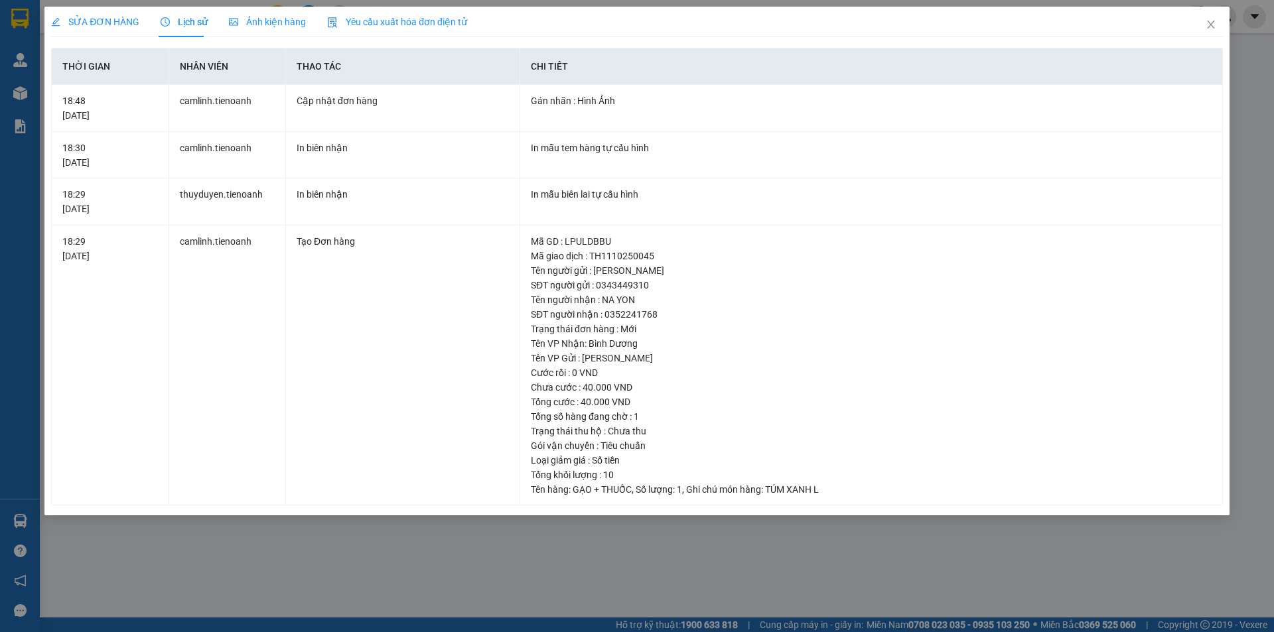
click at [259, 17] on span "Ảnh kiện hàng" at bounding box center [267, 22] width 77 height 11
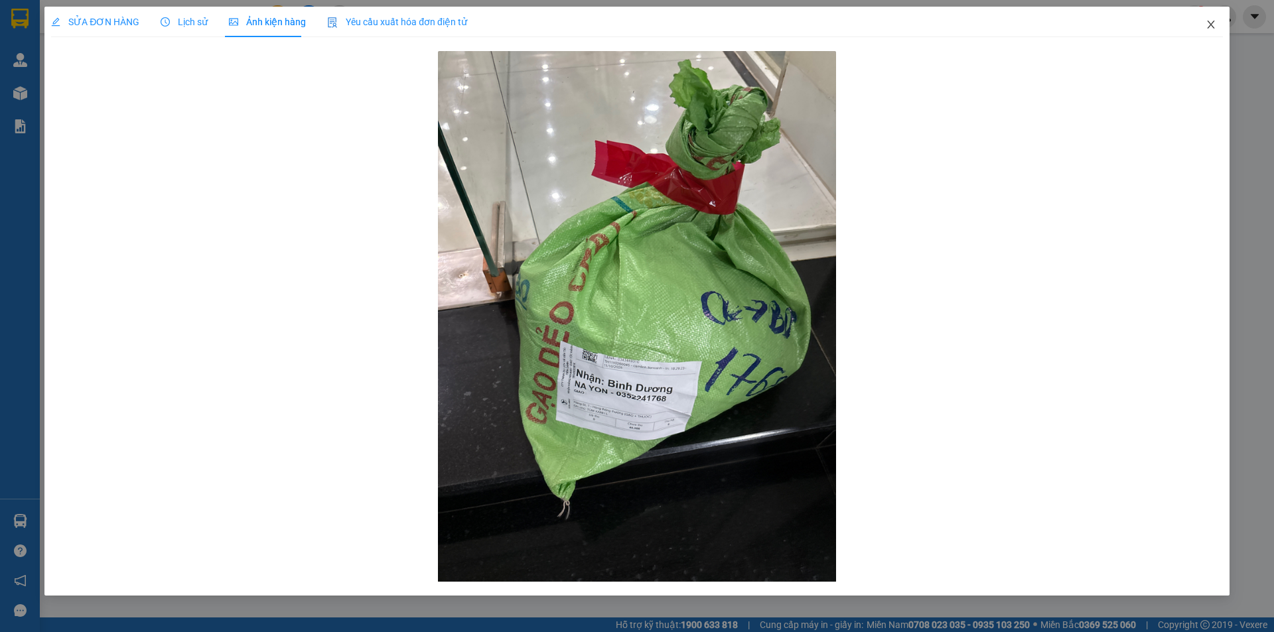
click at [1213, 23] on icon "close" at bounding box center [1210, 25] width 7 height 8
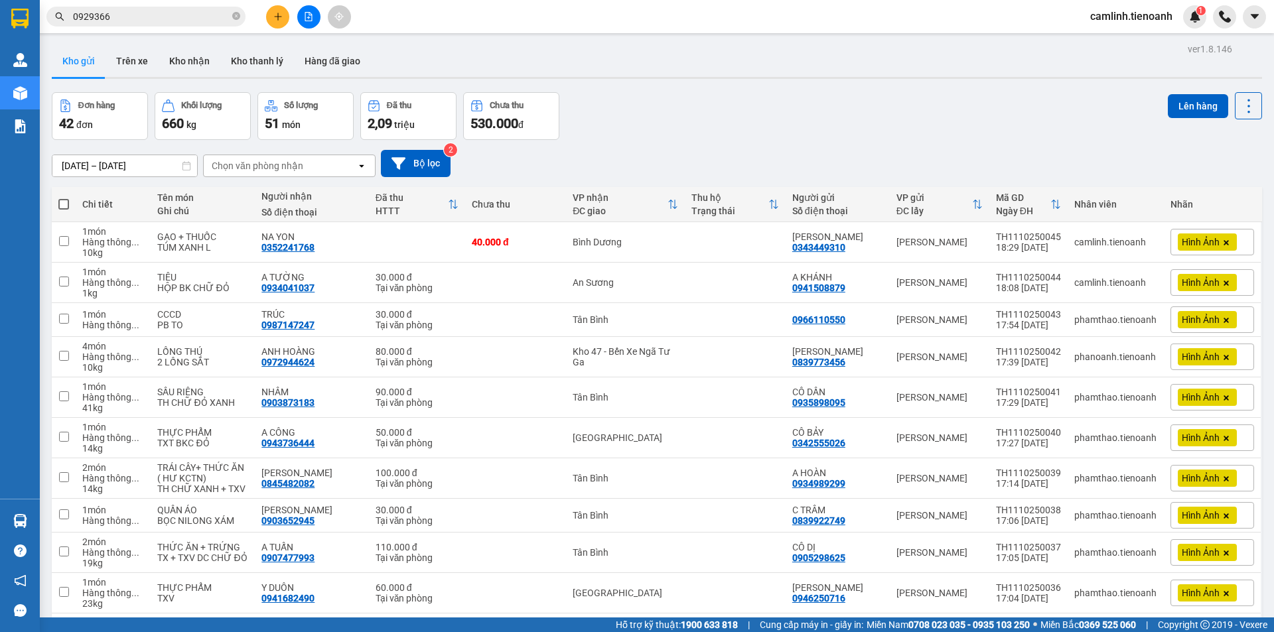
click at [58, 204] on span at bounding box center [63, 204] width 11 height 11
click at [64, 198] on input "checkbox" at bounding box center [64, 198] width 0 height 0
checkbox input "true"
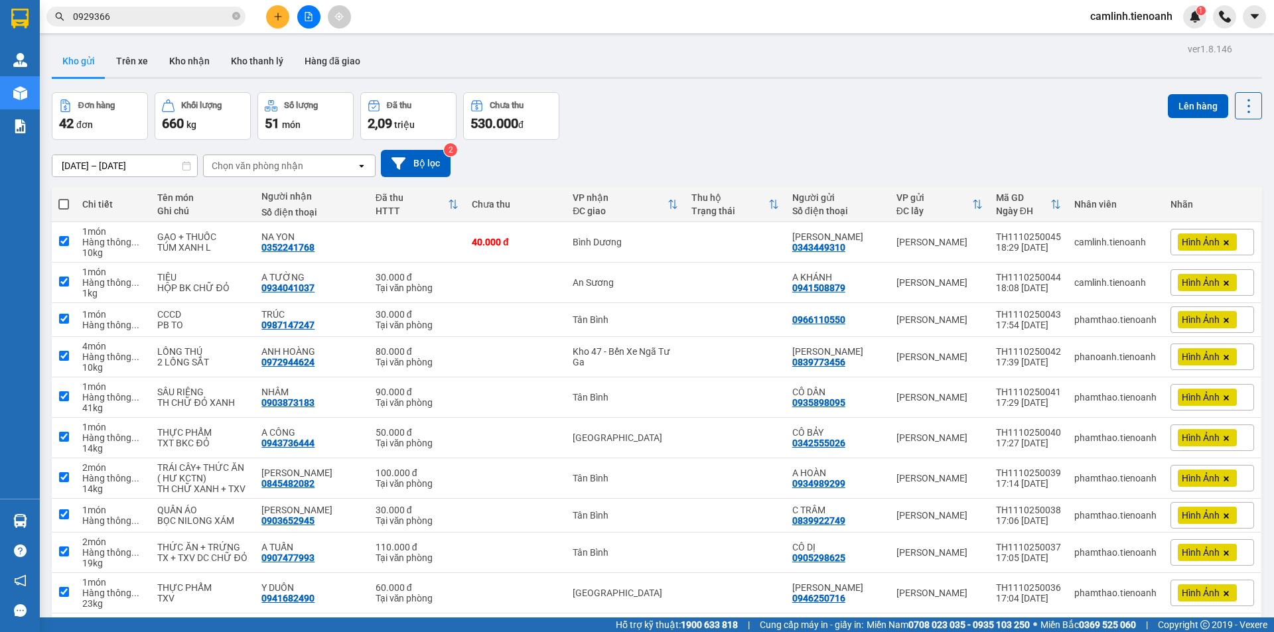
checkbox input "true"
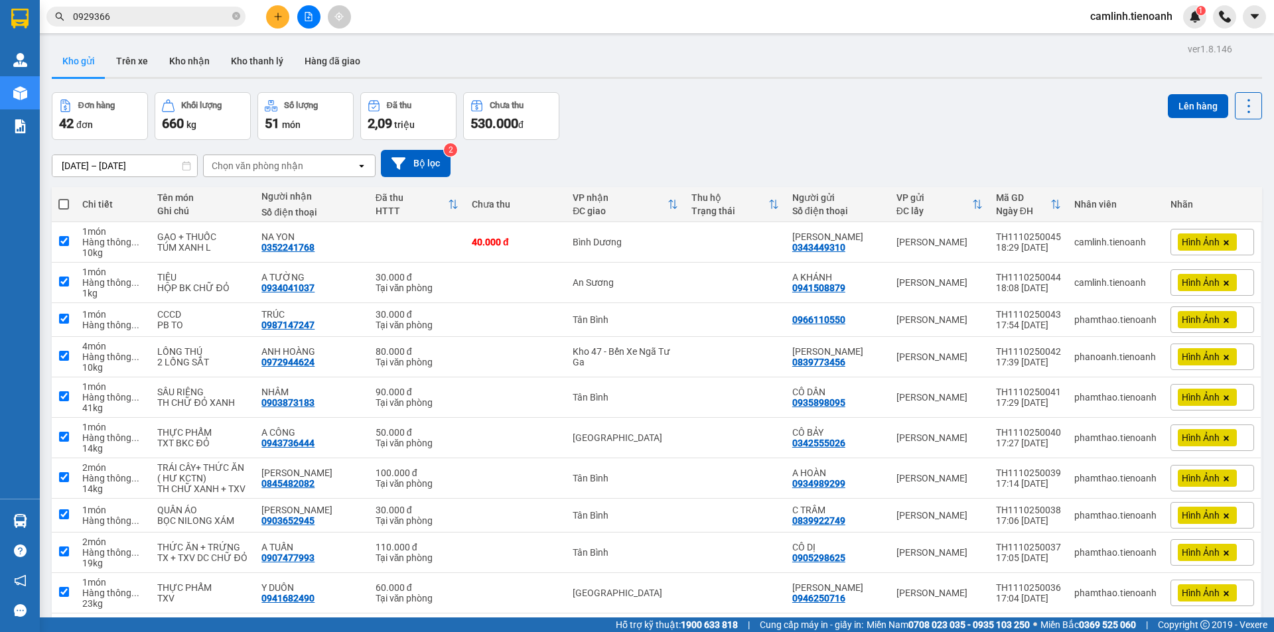
checkbox input "true"
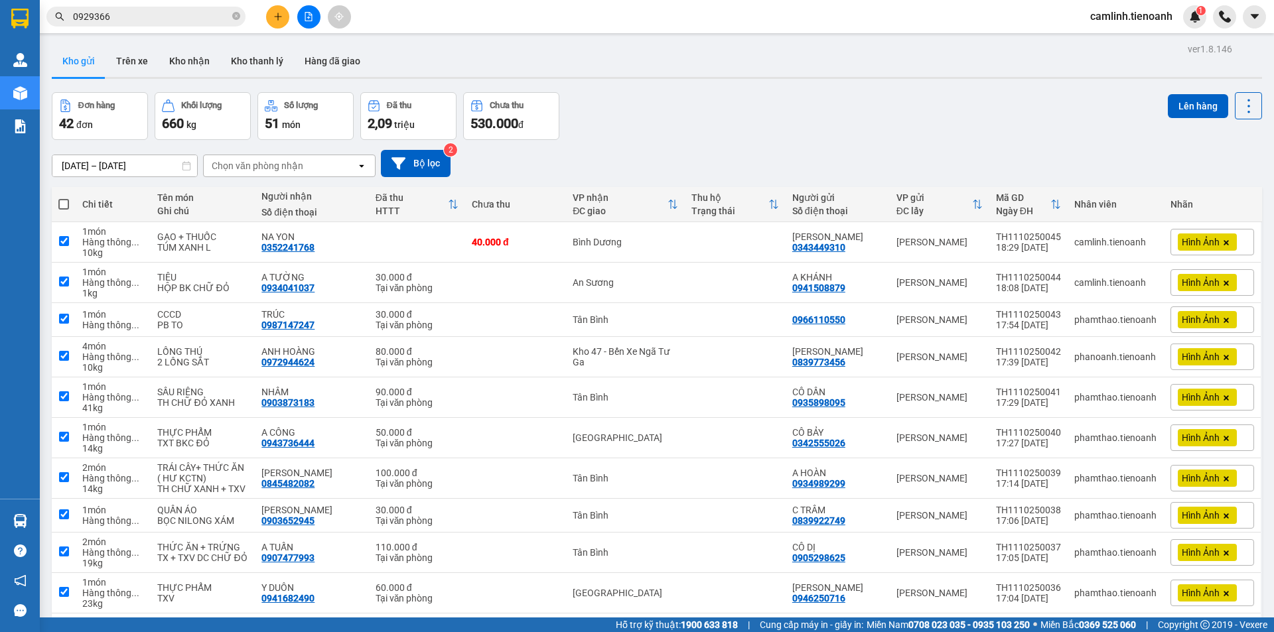
checkbox input "true"
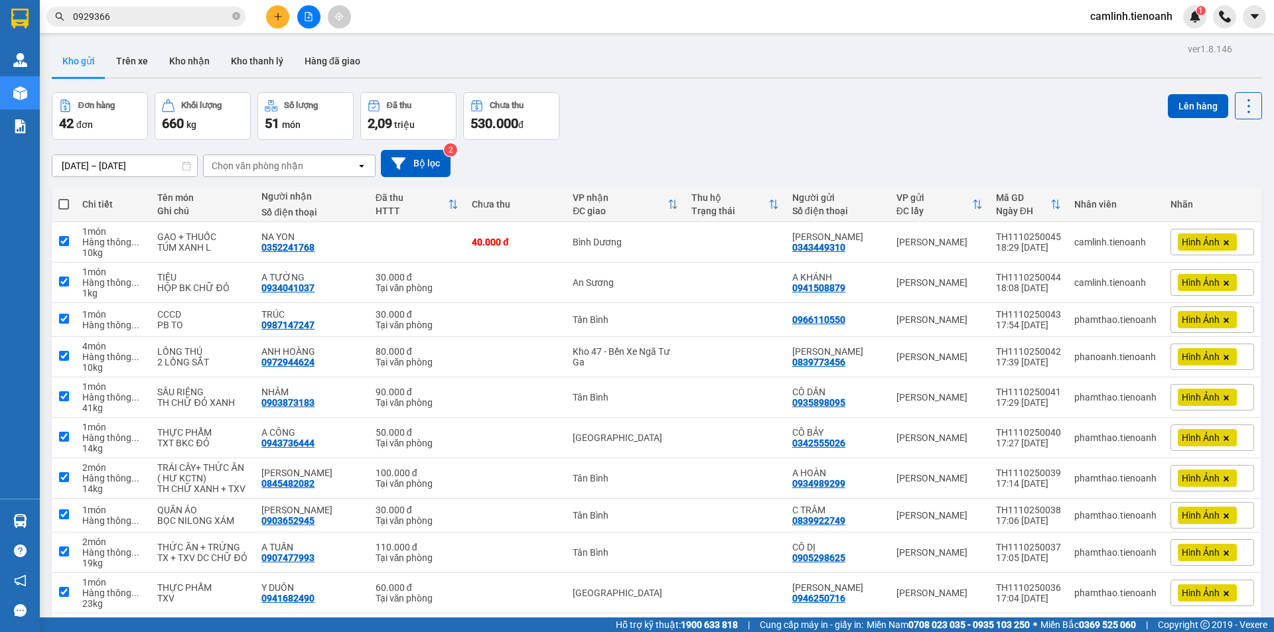
checkbox input "true"
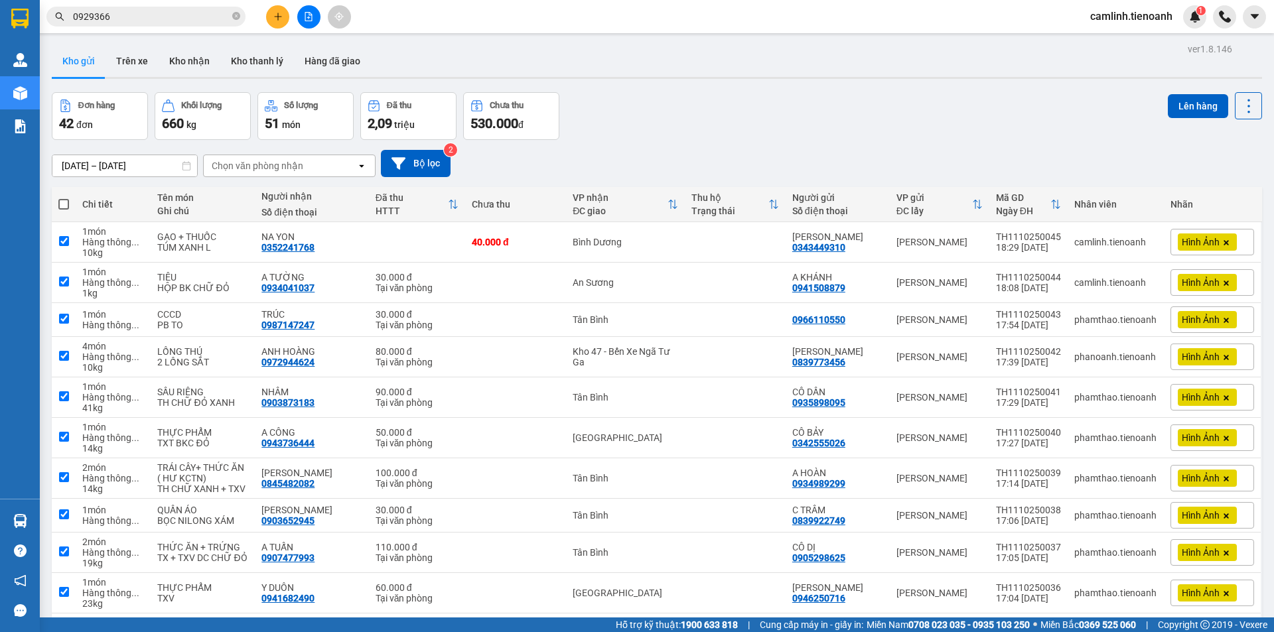
checkbox input "true"
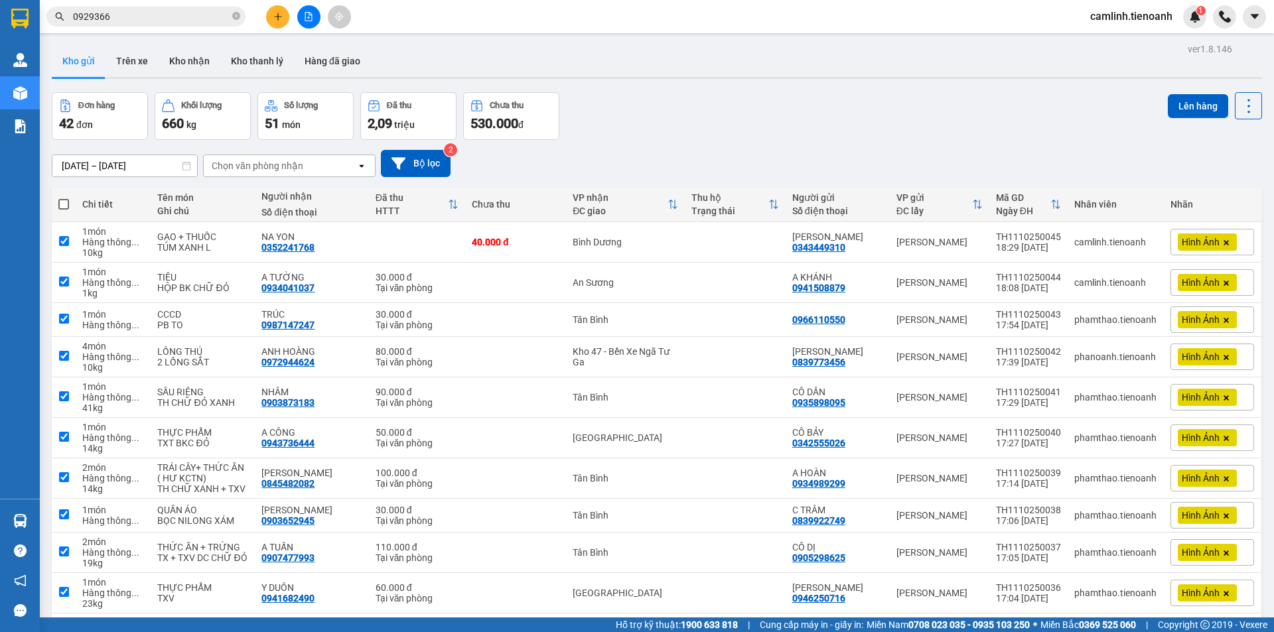
checkbox input "true"
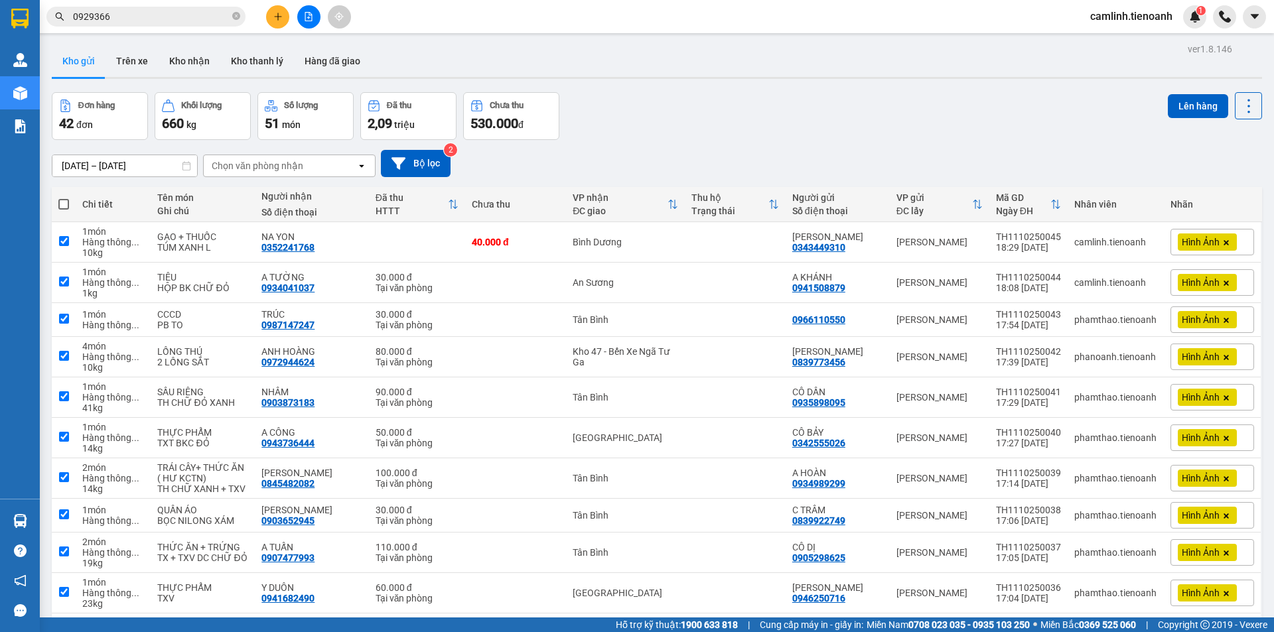
checkbox input "true"
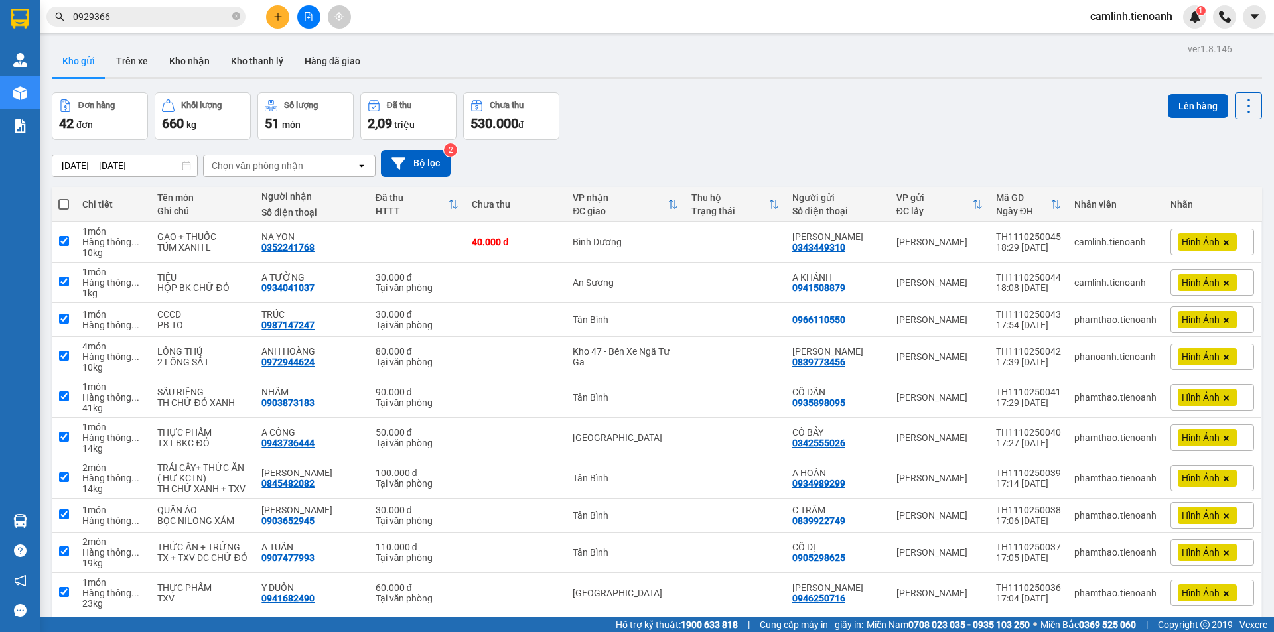
checkbox input "true"
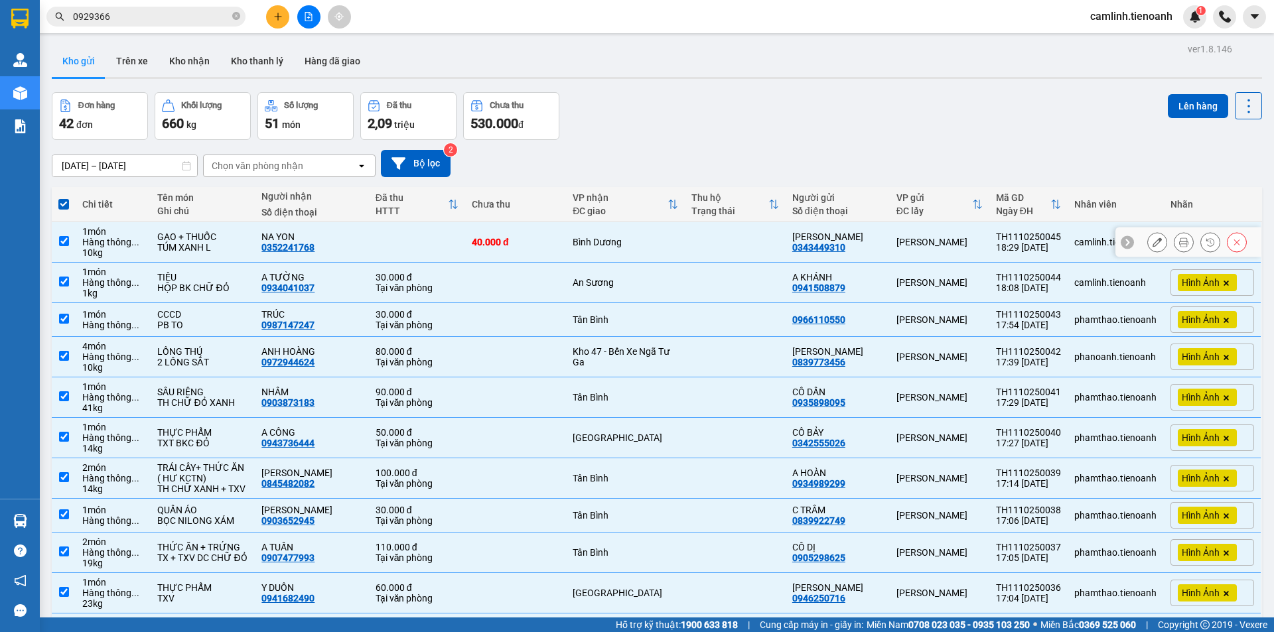
click at [654, 247] on div "Bình Dương" at bounding box center [625, 242] width 105 height 11
checkbox input "false"
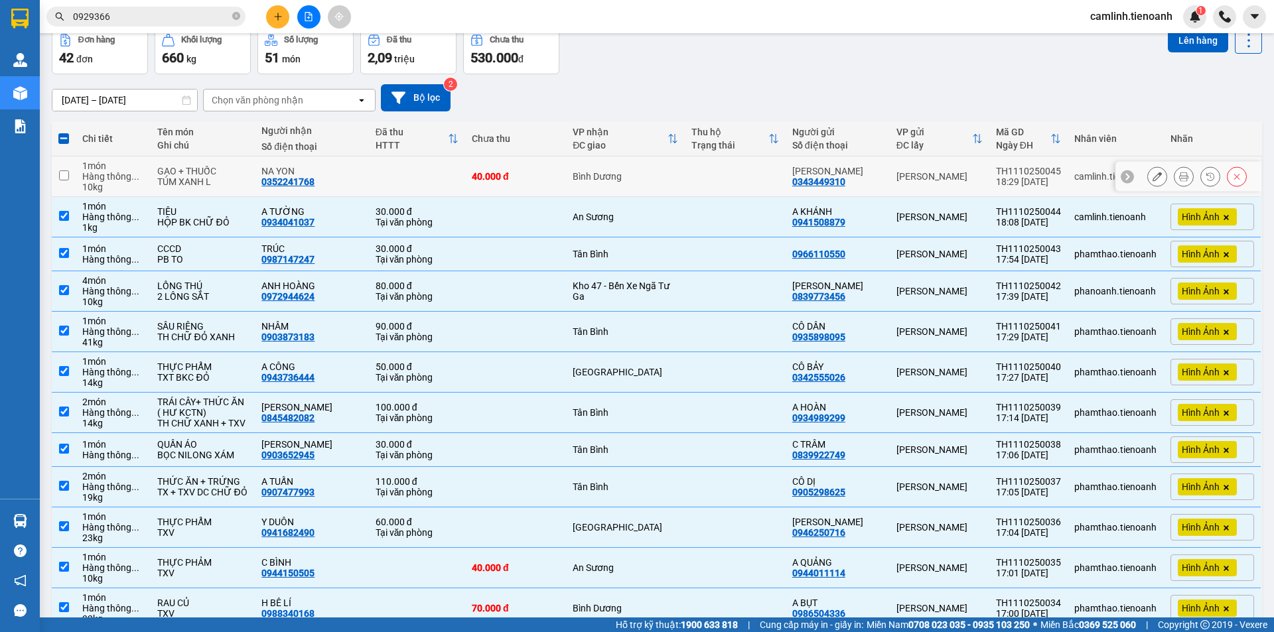
scroll to position [66, 0]
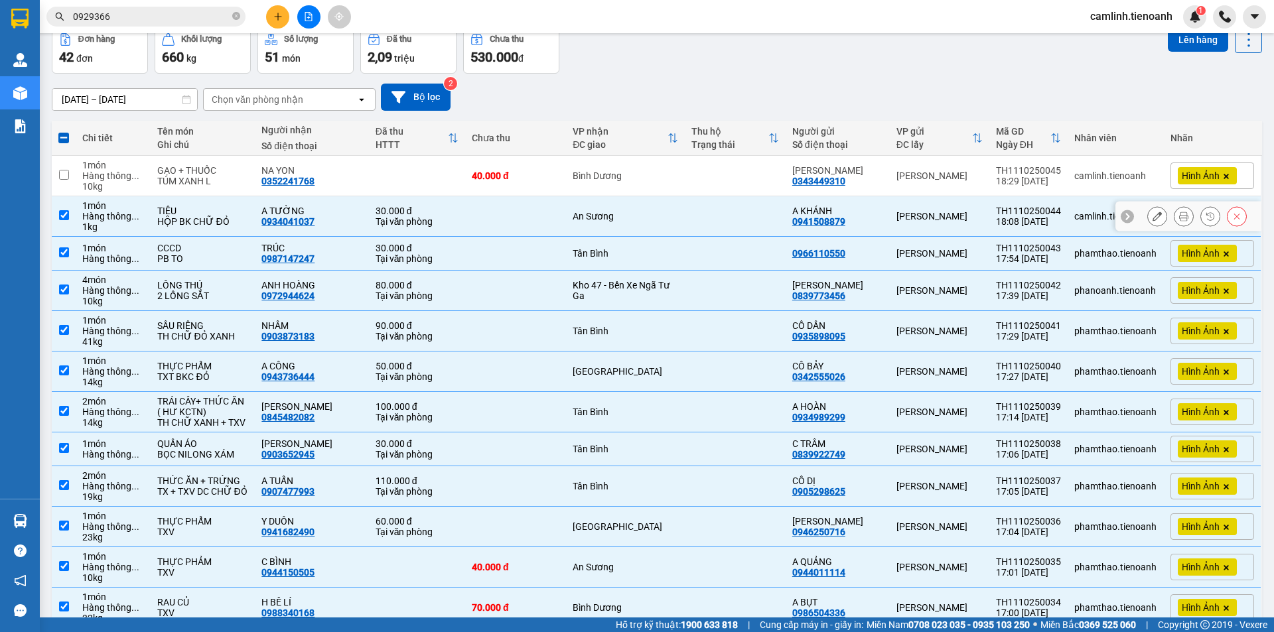
click at [655, 222] on td "An Sương" at bounding box center [625, 216] width 118 height 40
checkbox input "false"
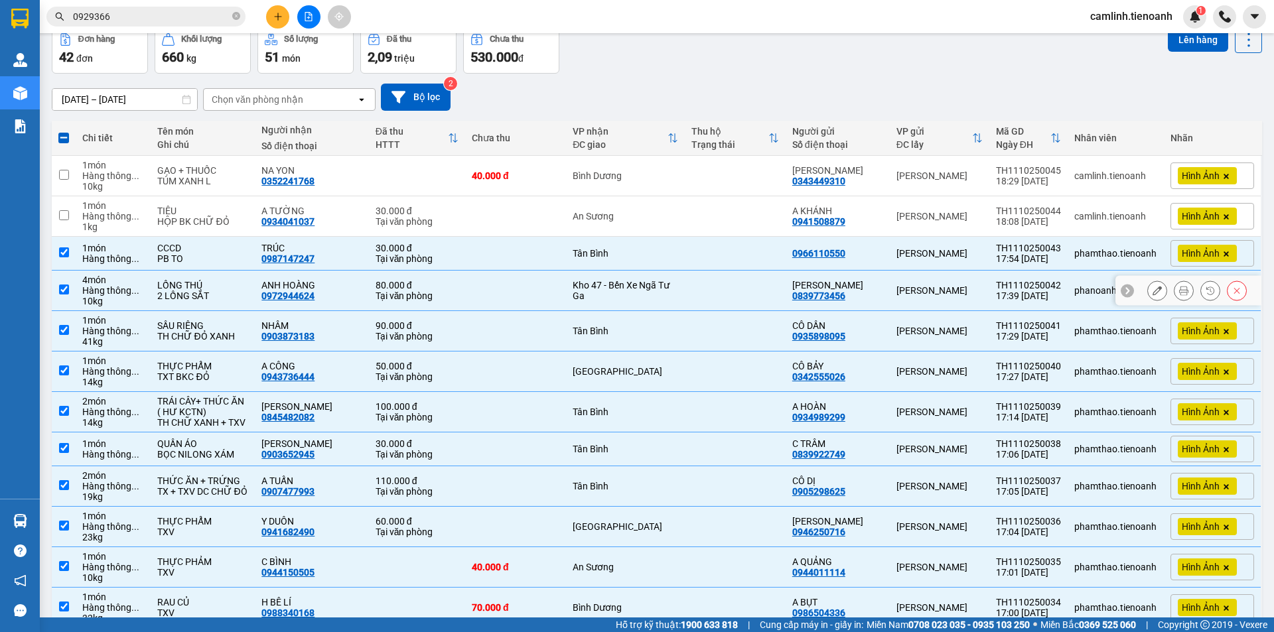
click at [655, 285] on div "Kho 47 - Bến Xe Ngã Tư Ga" at bounding box center [625, 290] width 105 height 21
checkbox input "false"
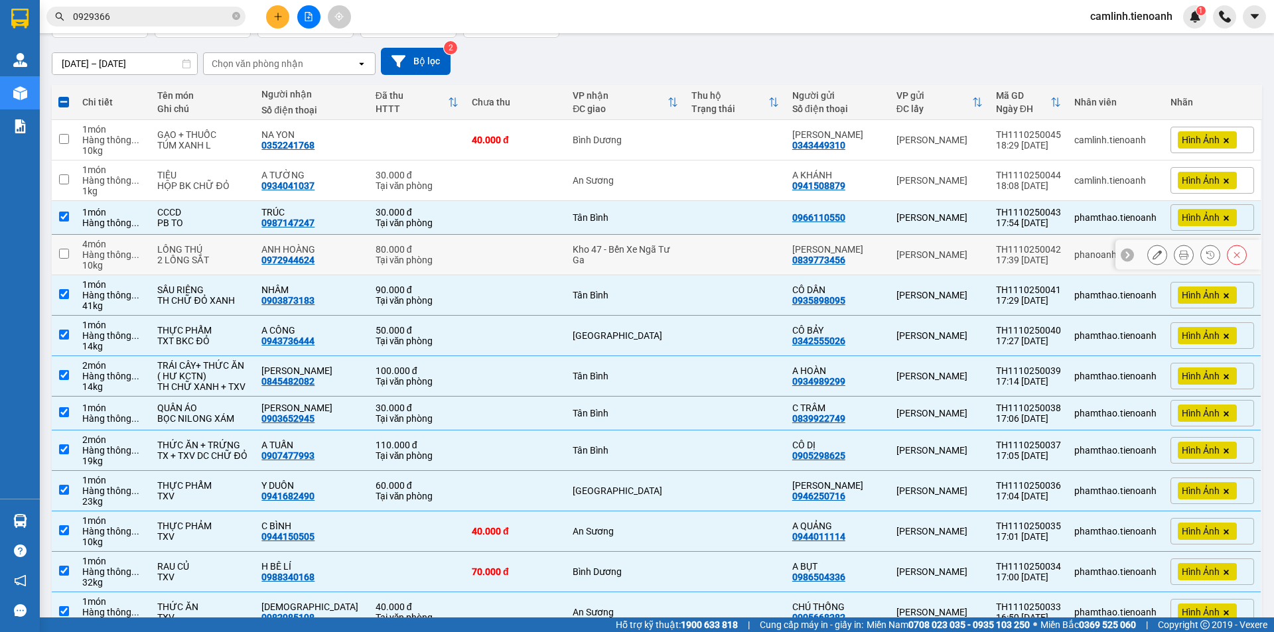
scroll to position [133, 0]
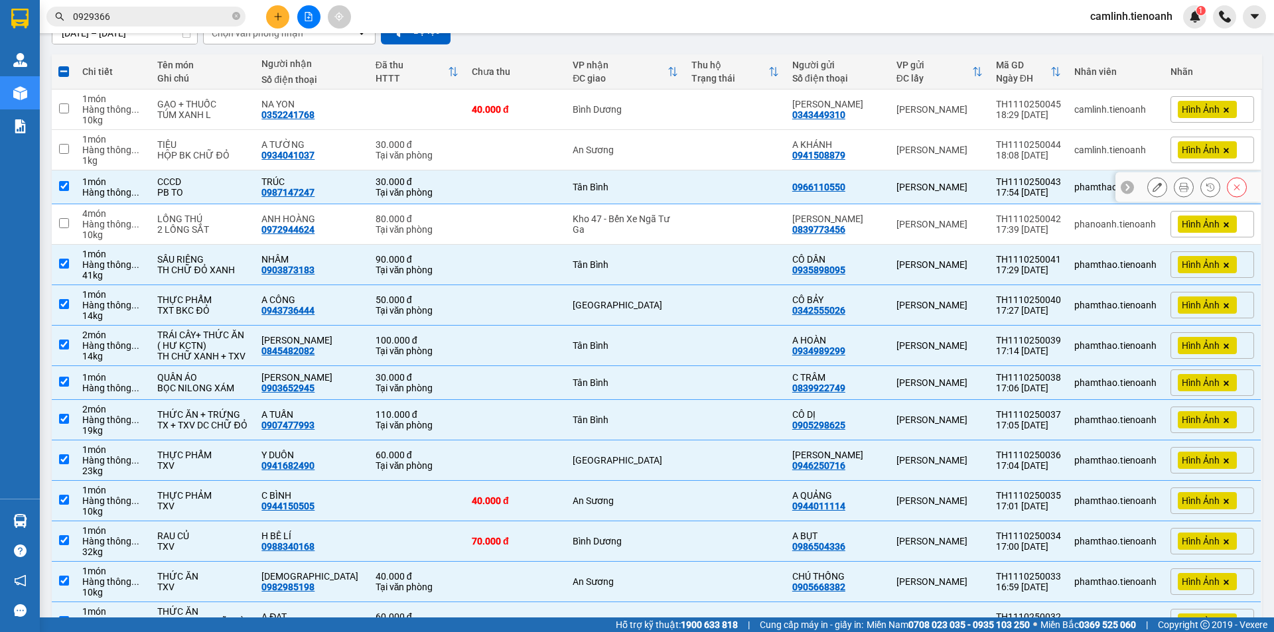
click at [647, 184] on div "Tân Bình" at bounding box center [625, 187] width 105 height 11
checkbox input "false"
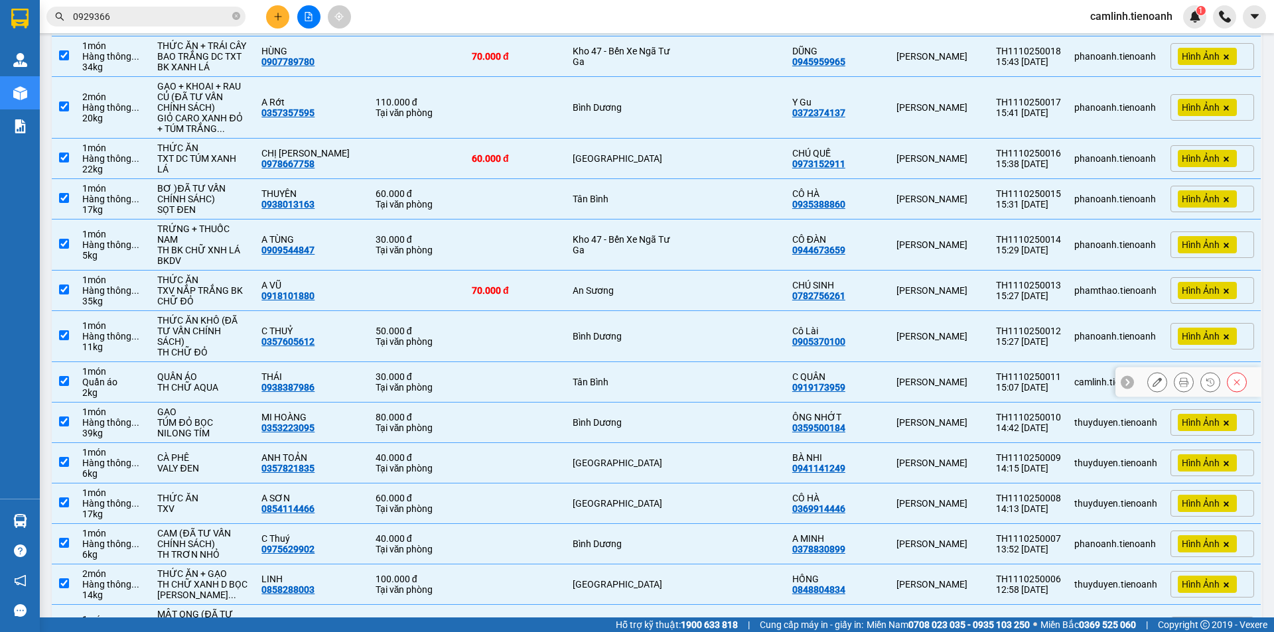
scroll to position [1180, 0]
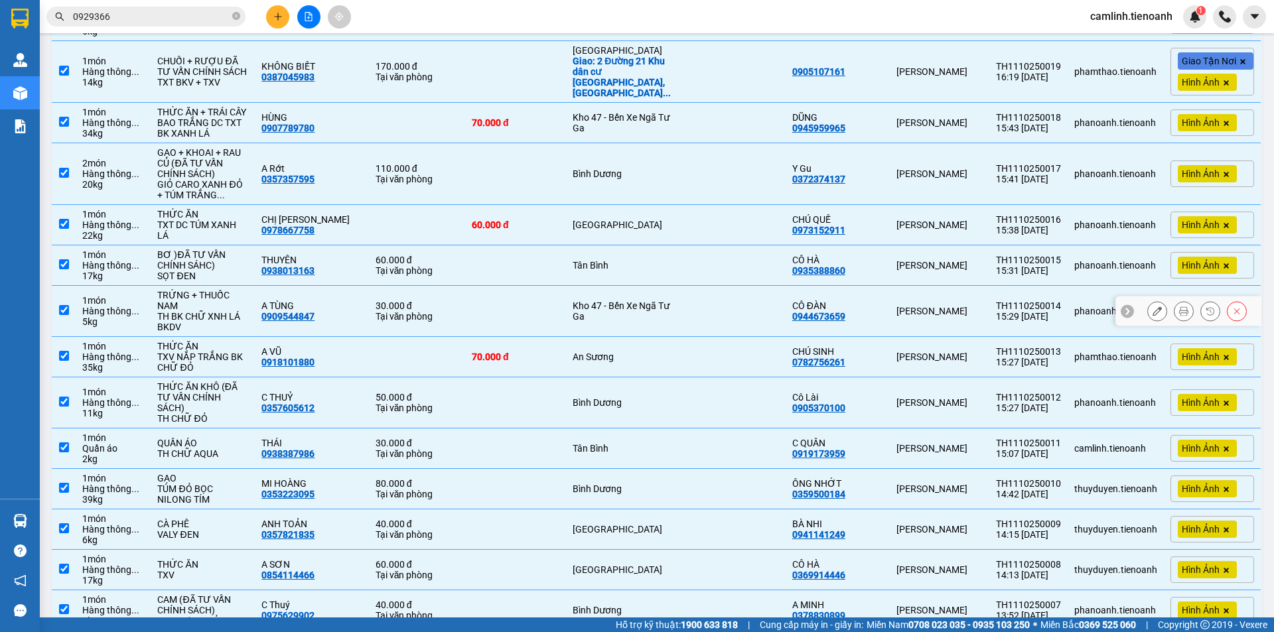
click at [595, 337] on td "Kho 47 - Bến Xe Ngã Tư Ga" at bounding box center [625, 311] width 118 height 51
checkbox input "false"
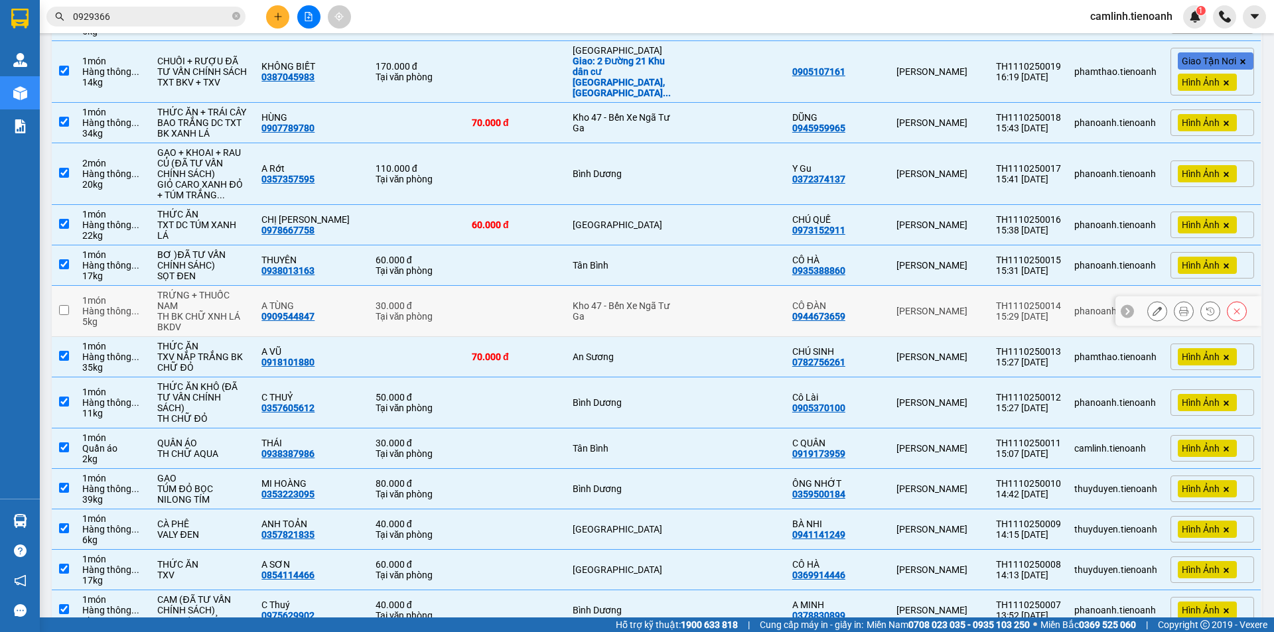
click at [598, 374] on td "An Sương" at bounding box center [625, 357] width 118 height 40
checkbox input "false"
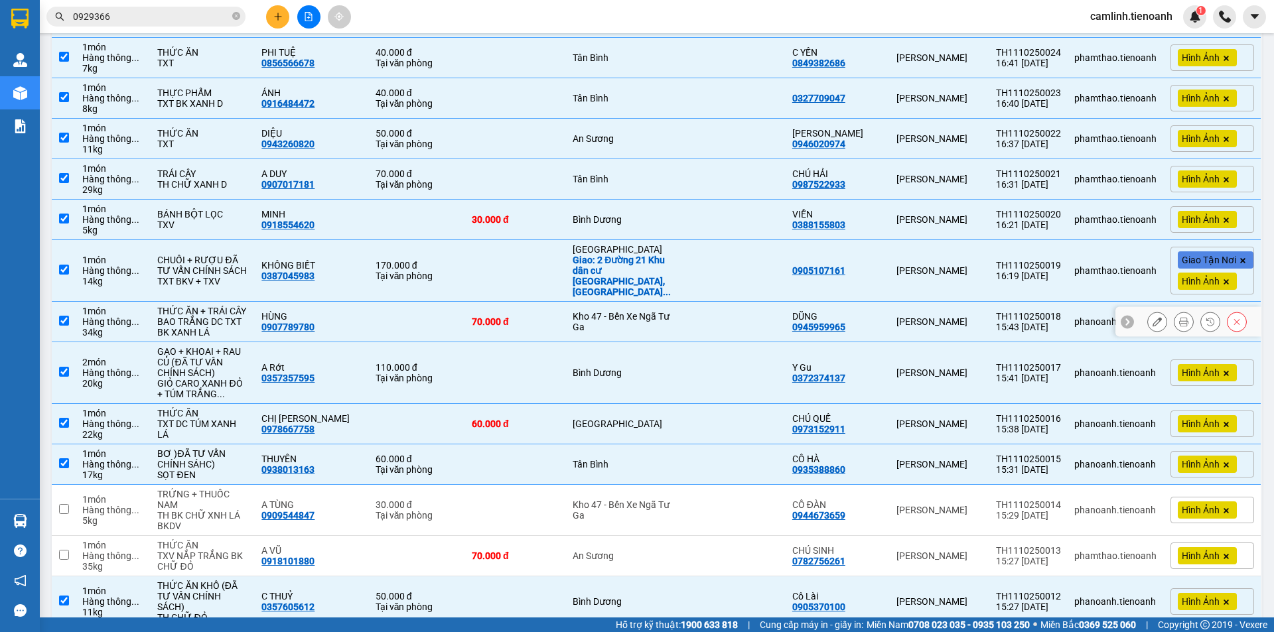
click at [605, 322] on div "Kho 47 - Bến Xe Ngã Tư Ga" at bounding box center [625, 321] width 105 height 21
checkbox input "false"
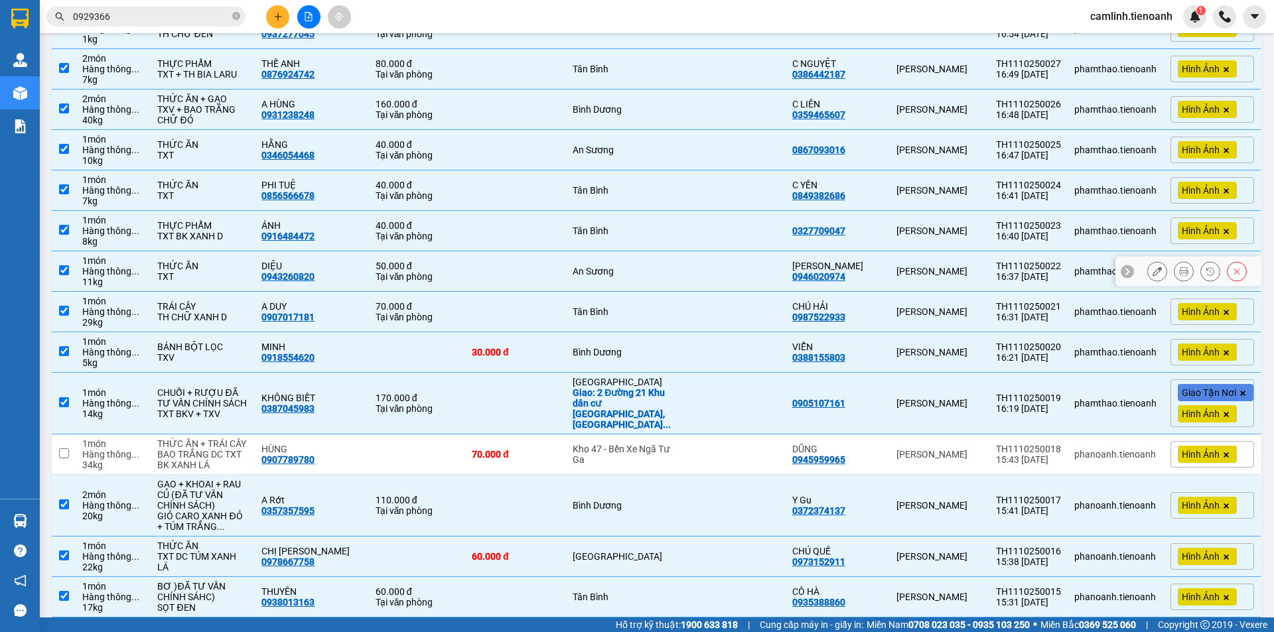
click at [598, 277] on div "An Sương" at bounding box center [625, 271] width 105 height 11
checkbox input "false"
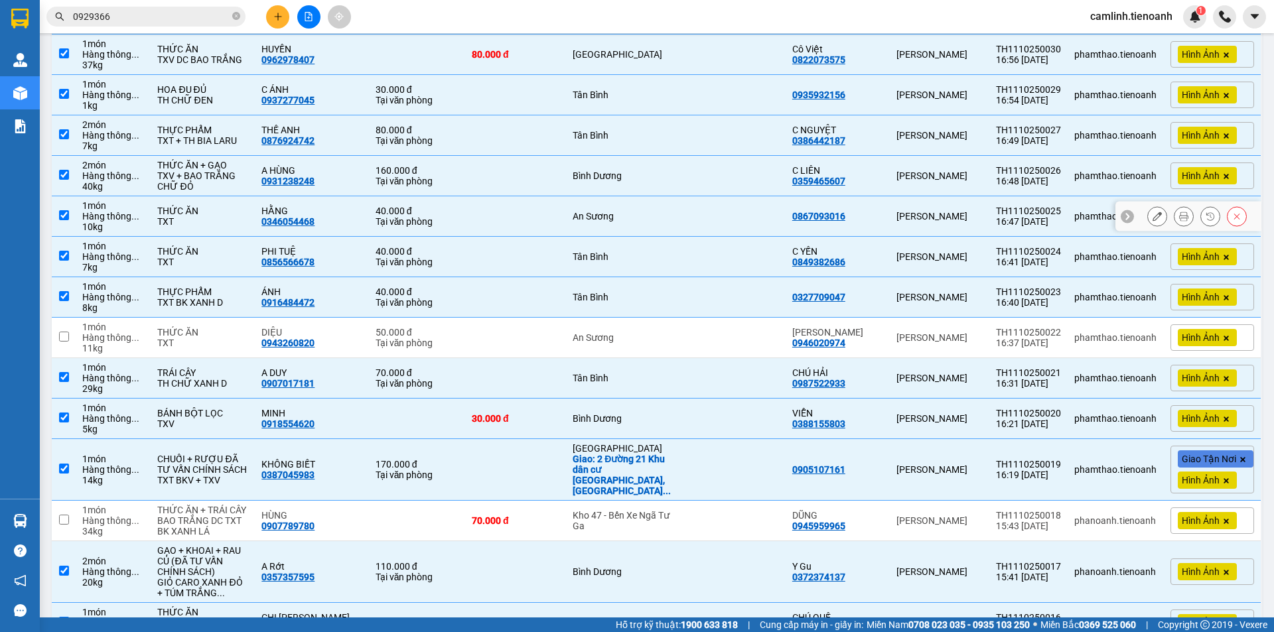
click at [598, 234] on td "An Sương" at bounding box center [625, 216] width 118 height 40
checkbox input "false"
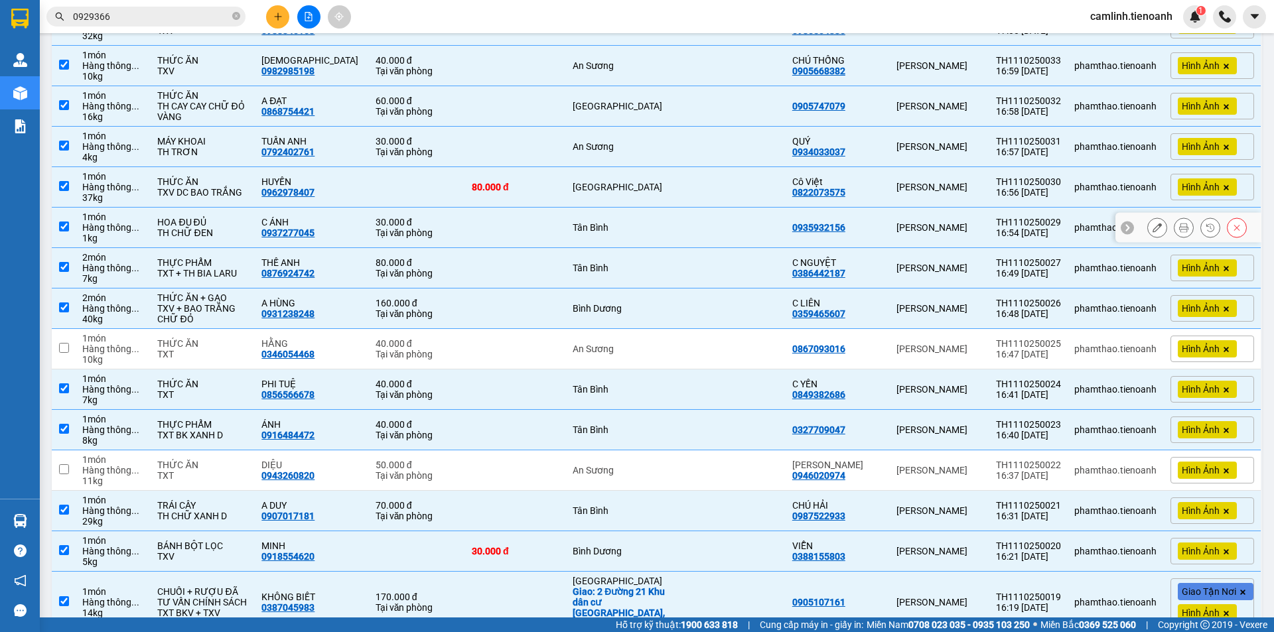
scroll to position [582, 0]
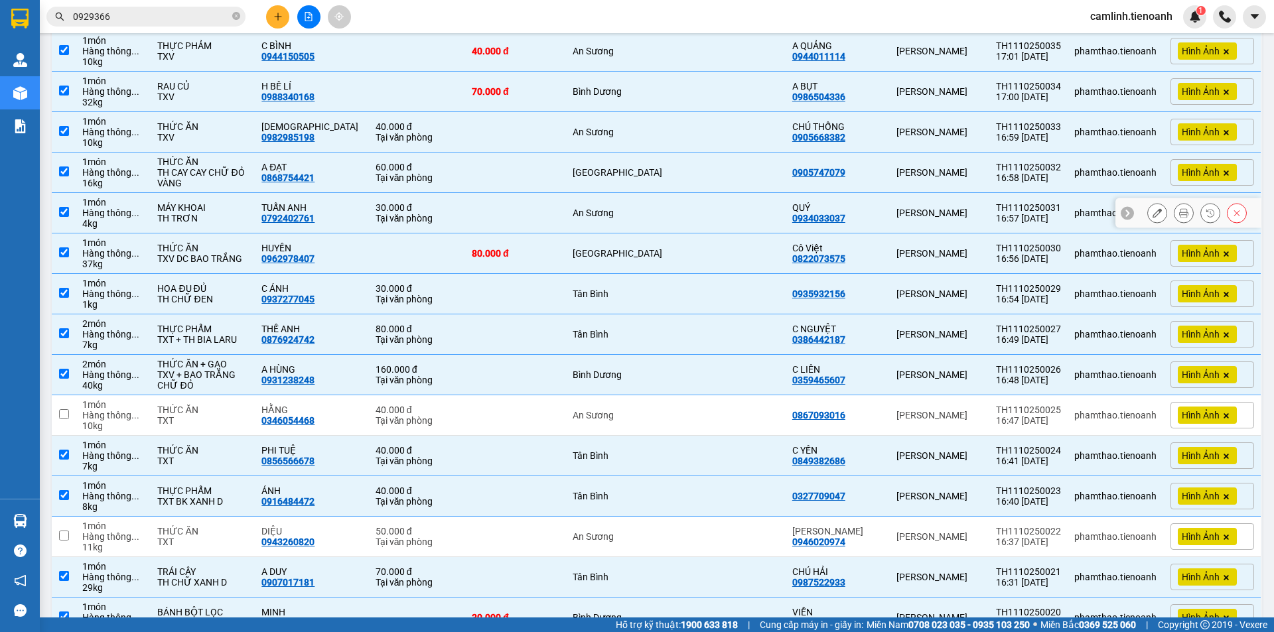
click at [605, 218] on div "An Sương" at bounding box center [625, 213] width 105 height 11
checkbox input "false"
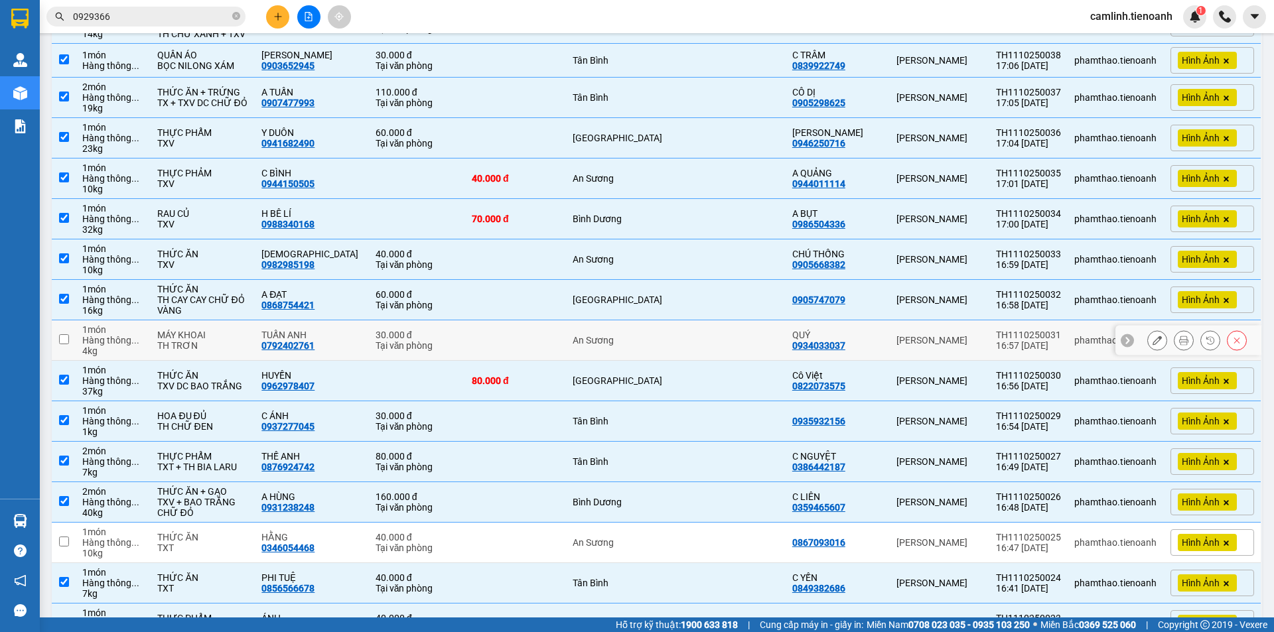
scroll to position [450, 0]
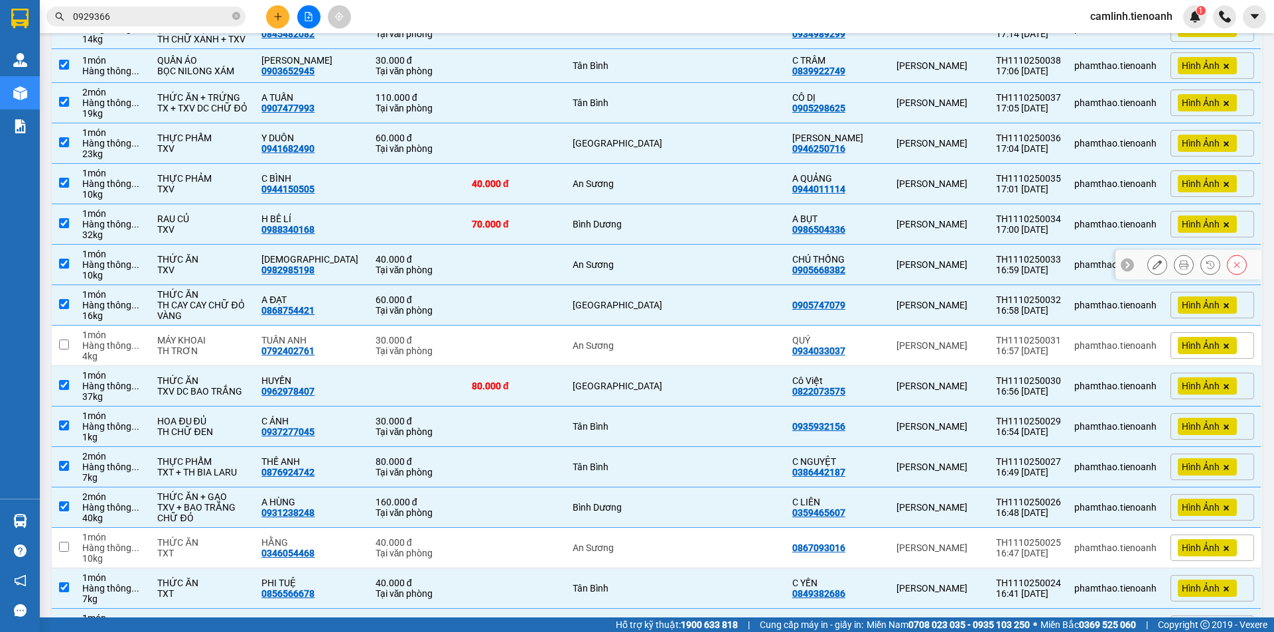
click at [616, 270] on div "An Sương" at bounding box center [625, 264] width 105 height 11
checkbox input "false"
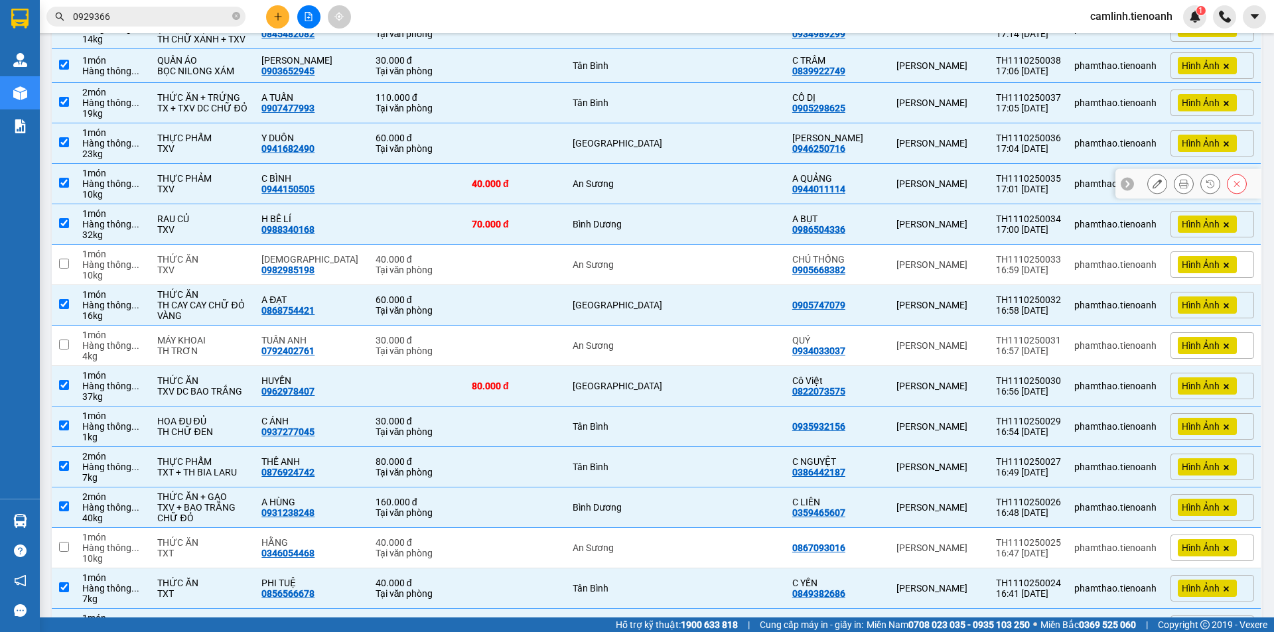
click at [599, 204] on td "An Sương" at bounding box center [625, 184] width 118 height 40
checkbox input "false"
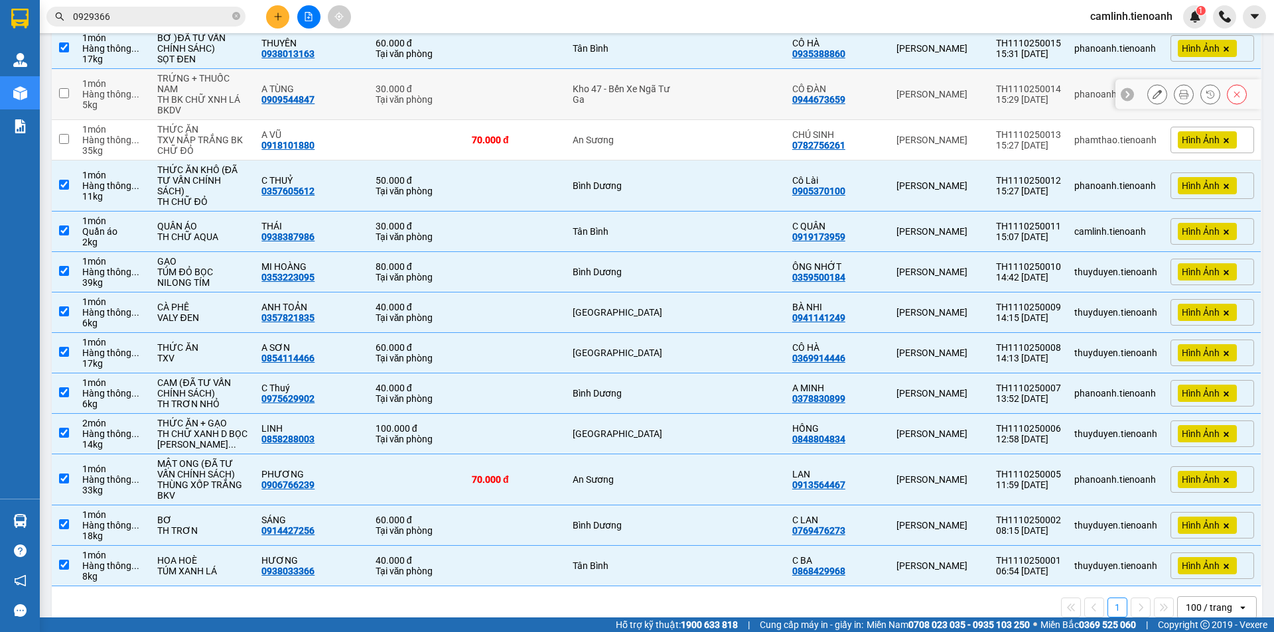
scroll to position [1445, 0]
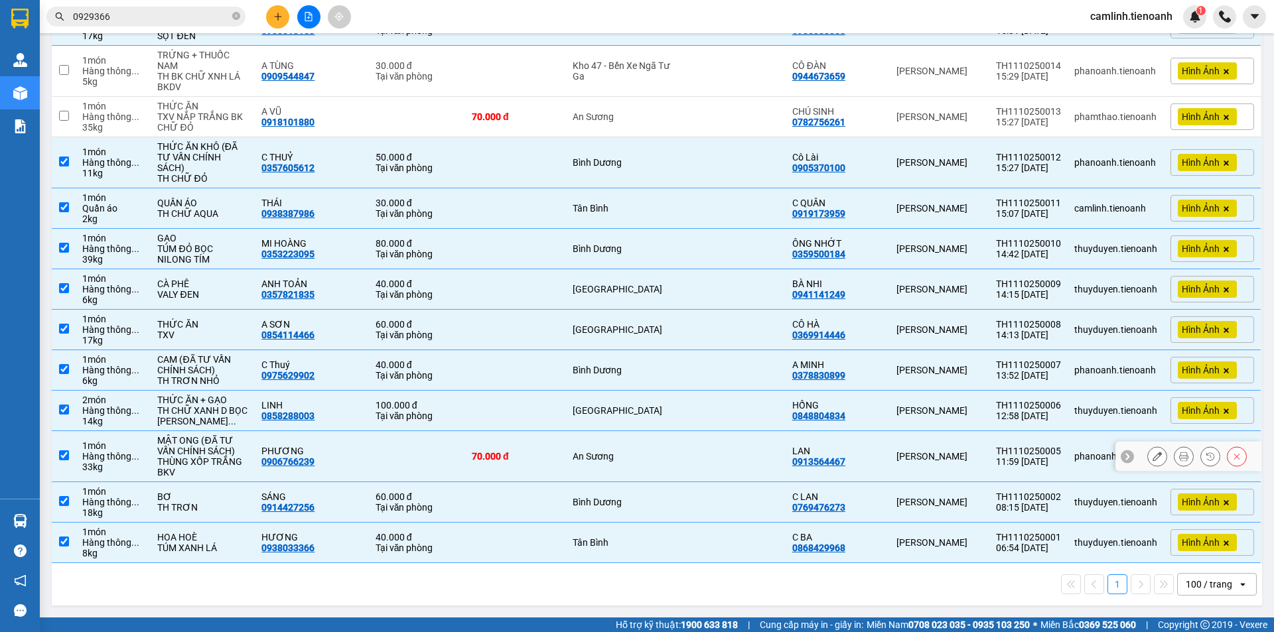
click at [608, 454] on div "An Sương" at bounding box center [625, 456] width 105 height 11
checkbox input "false"
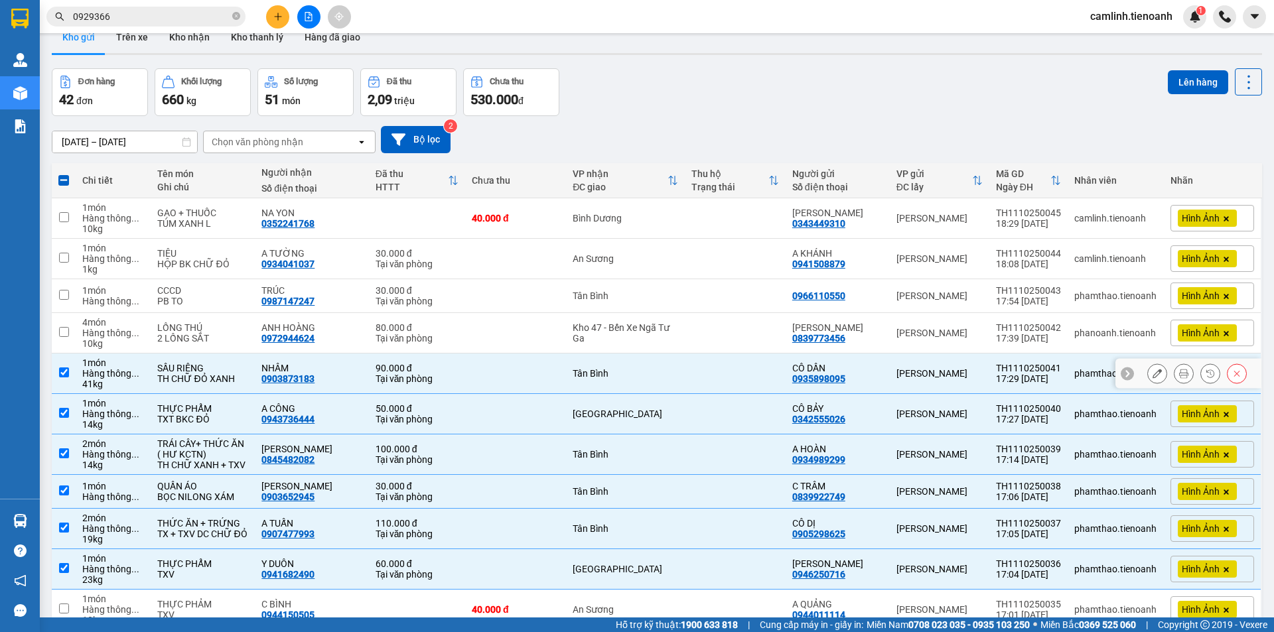
scroll to position [0, 0]
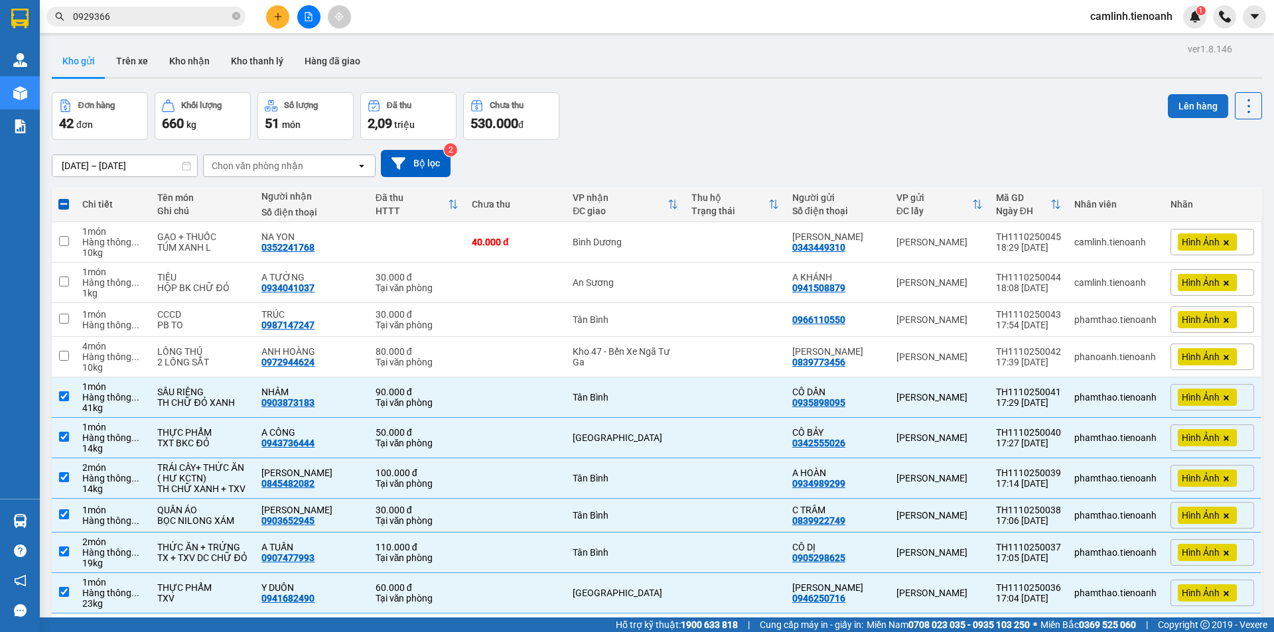
click at [1174, 97] on button "Lên hàng" at bounding box center [1198, 106] width 60 height 24
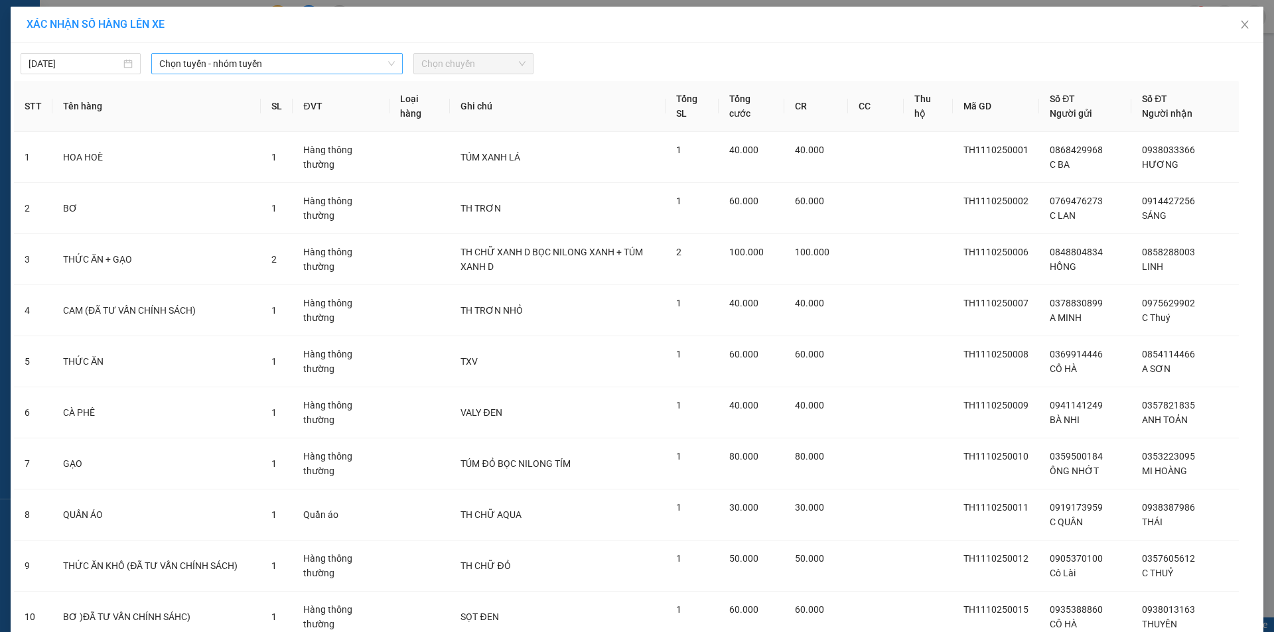
click at [381, 65] on span "Chọn tuyến - nhóm tuyến" at bounding box center [277, 64] width 236 height 20
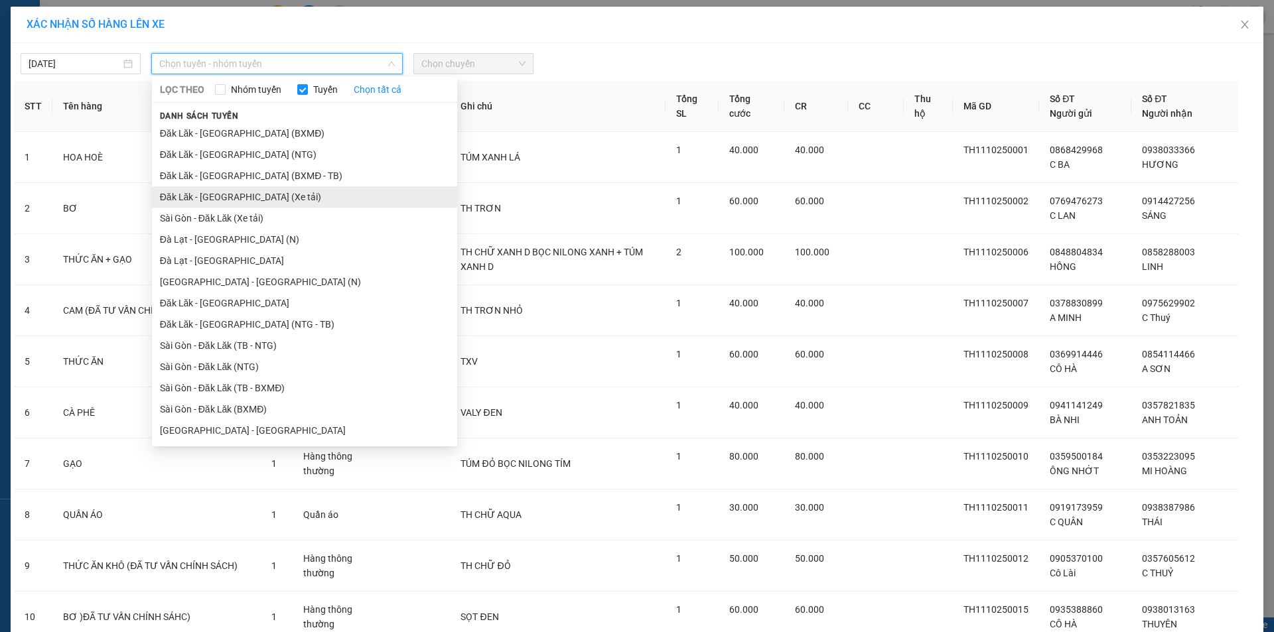
click at [279, 199] on li "Đăk Lăk - [GEOGRAPHIC_DATA] (Xe tải)" at bounding box center [304, 196] width 305 height 21
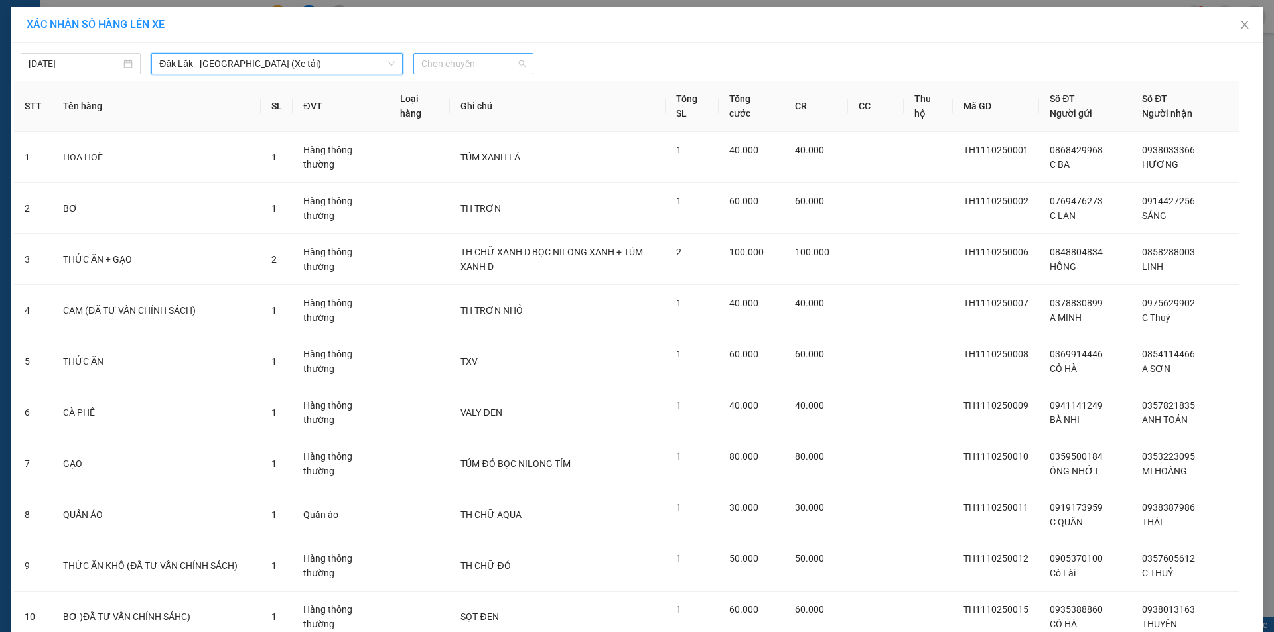
click at [439, 64] on span "Chọn chuyến" at bounding box center [473, 64] width 104 height 20
click at [468, 109] on div "21:00 - 50H-148.79" at bounding box center [468, 111] width 103 height 15
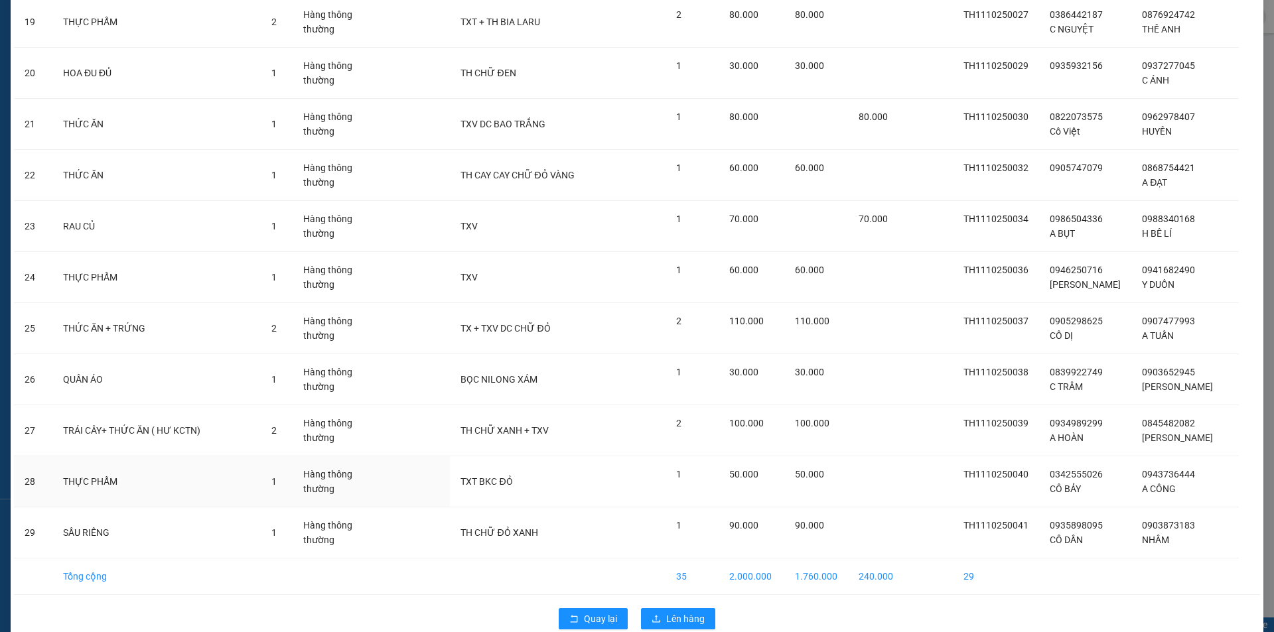
scroll to position [1101, 0]
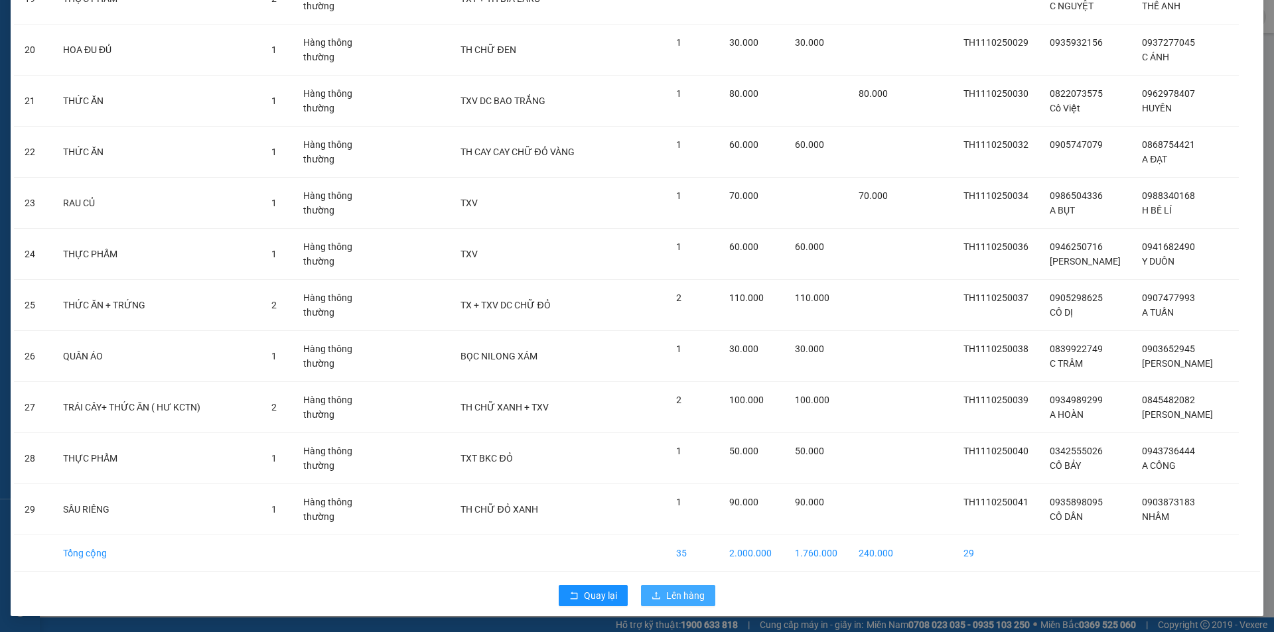
click at [685, 598] on span "Lên hàng" at bounding box center [685, 595] width 38 height 15
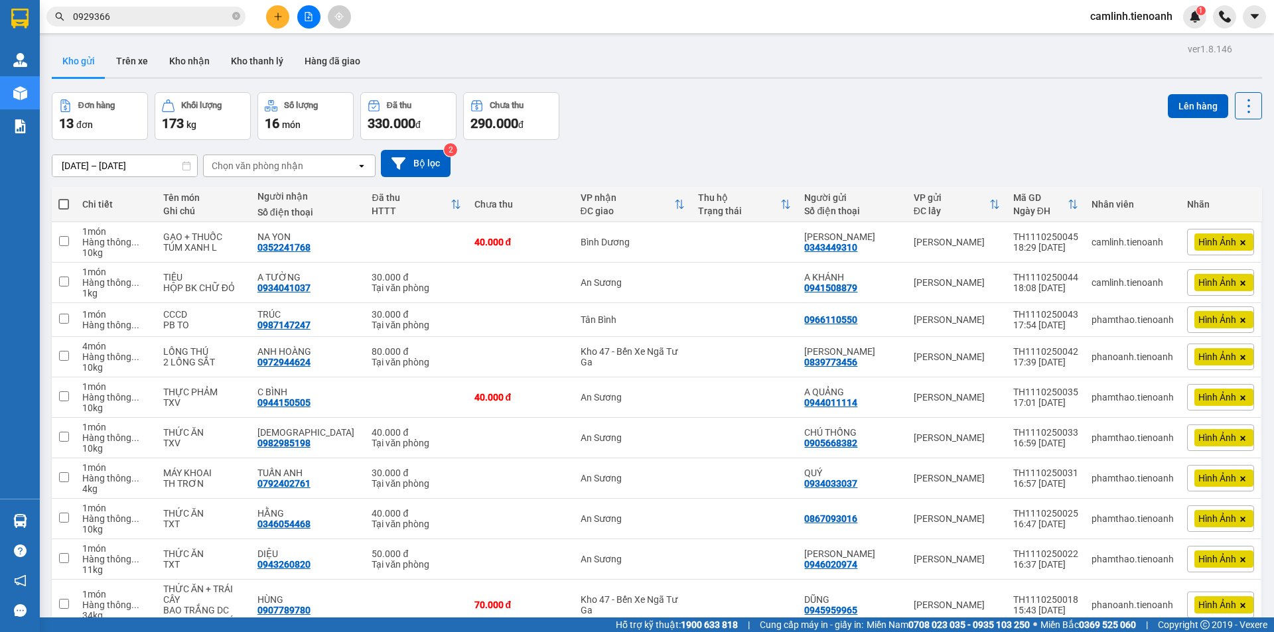
click at [311, 19] on icon "file-add" at bounding box center [308, 16] width 9 height 9
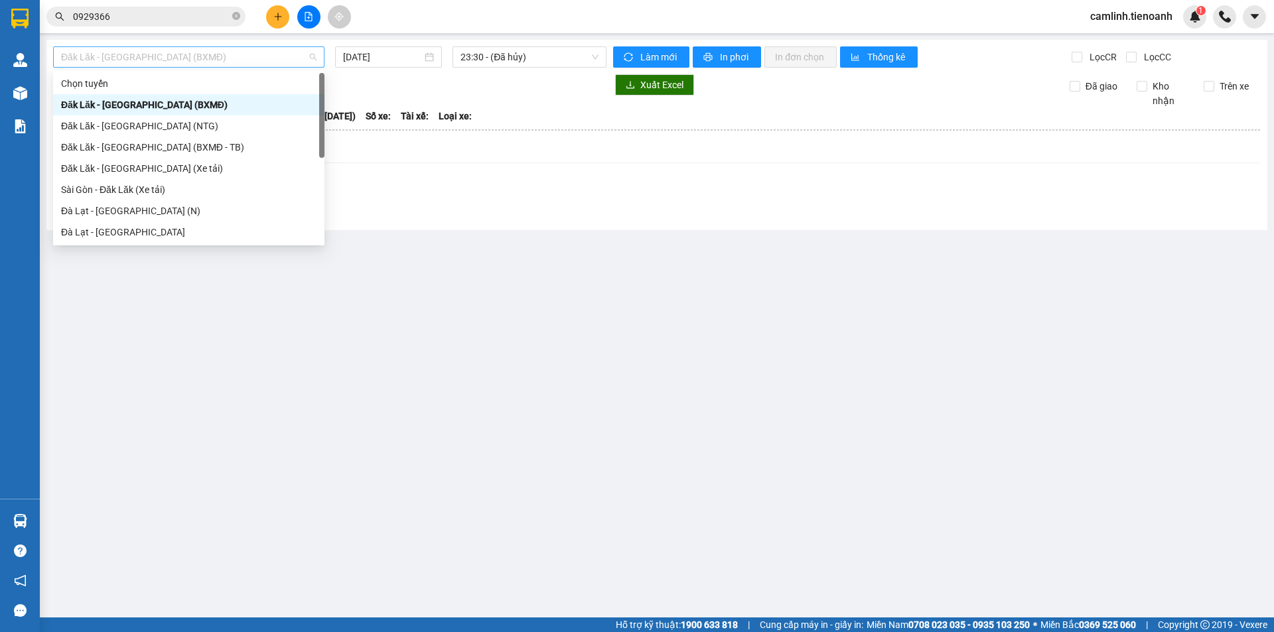
click at [230, 60] on span "Đăk Lăk - [GEOGRAPHIC_DATA] (BXMĐ)" at bounding box center [188, 57] width 255 height 20
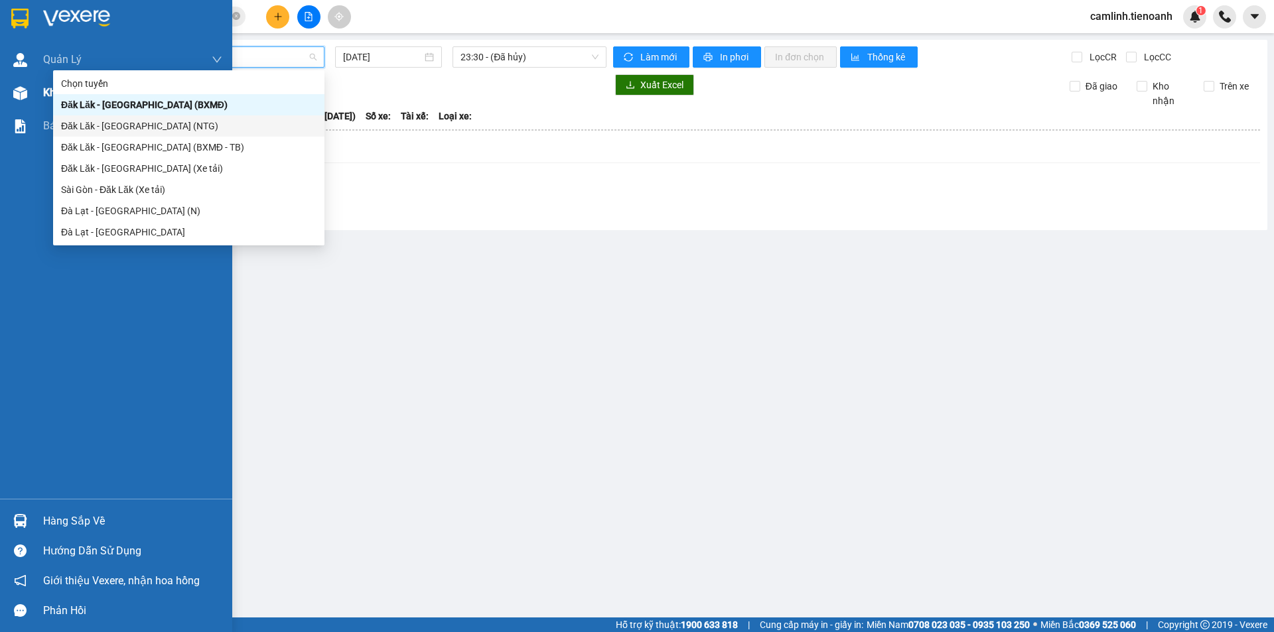
click at [26, 92] on img at bounding box center [20, 93] width 14 height 14
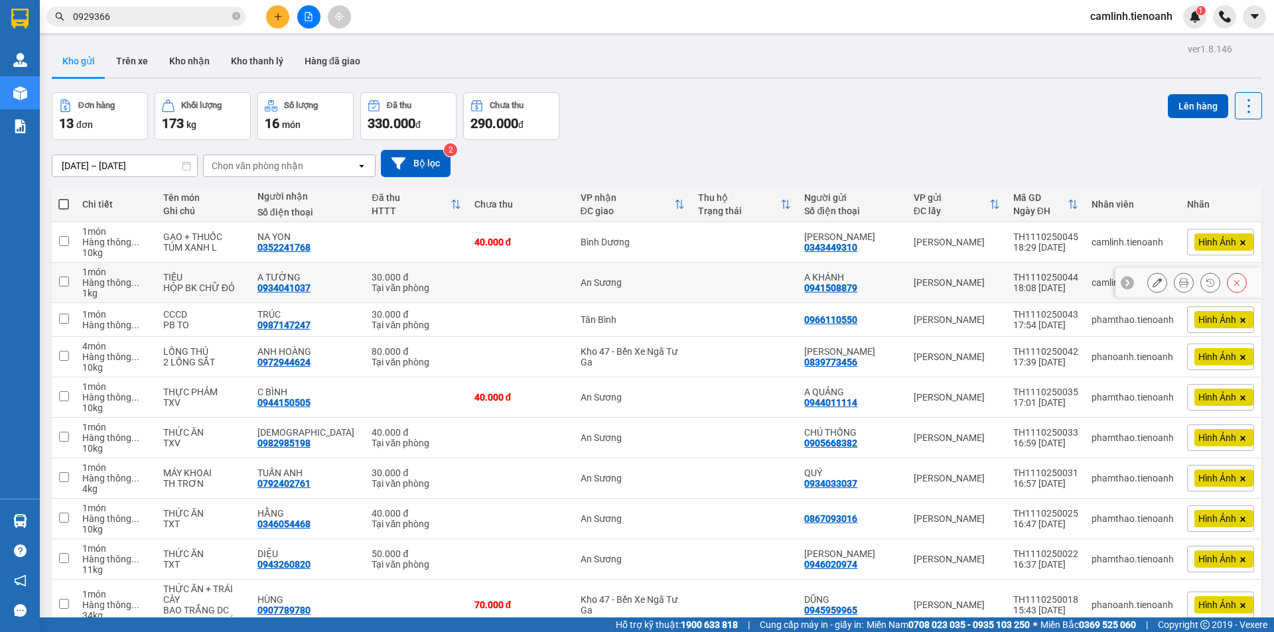
scroll to position [66, 0]
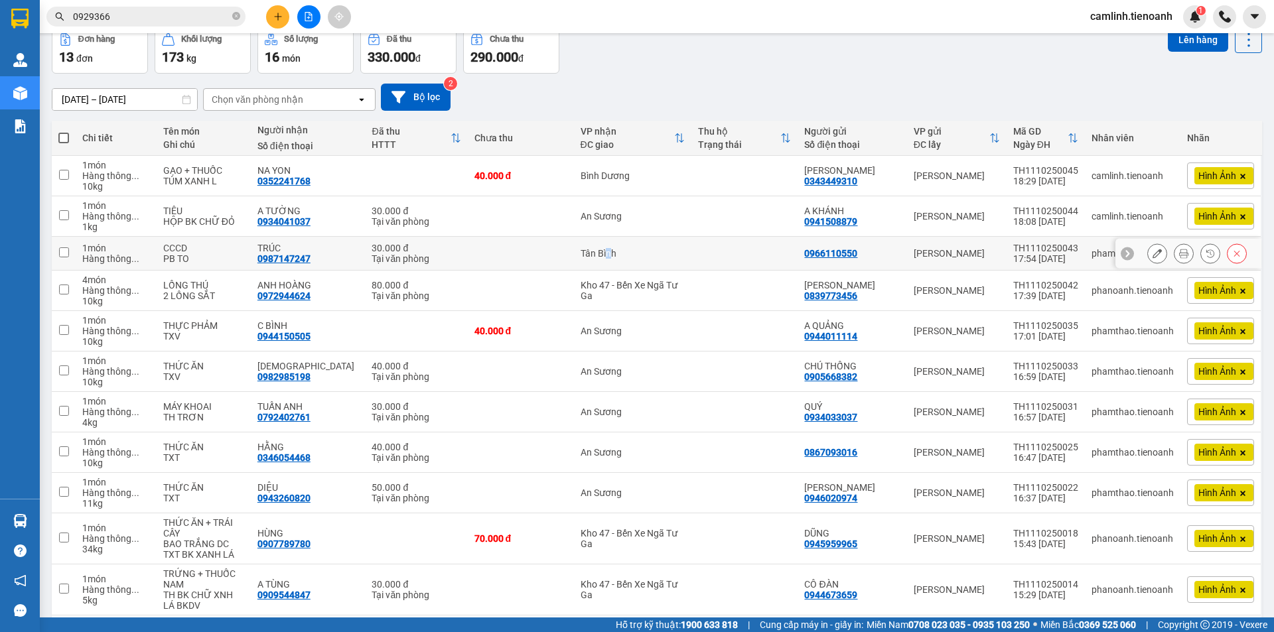
click at [601, 253] on div "Tân Bình" at bounding box center [632, 253] width 105 height 11
checkbox input "true"
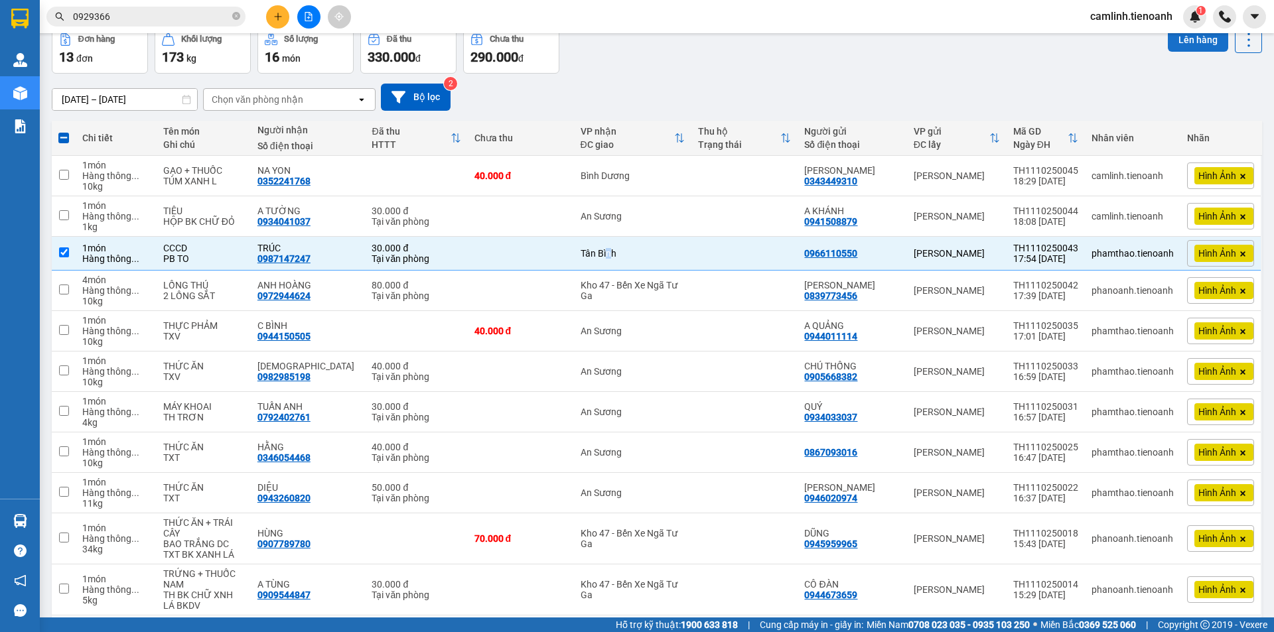
click at [1195, 36] on button "Lên hàng" at bounding box center [1198, 40] width 60 height 24
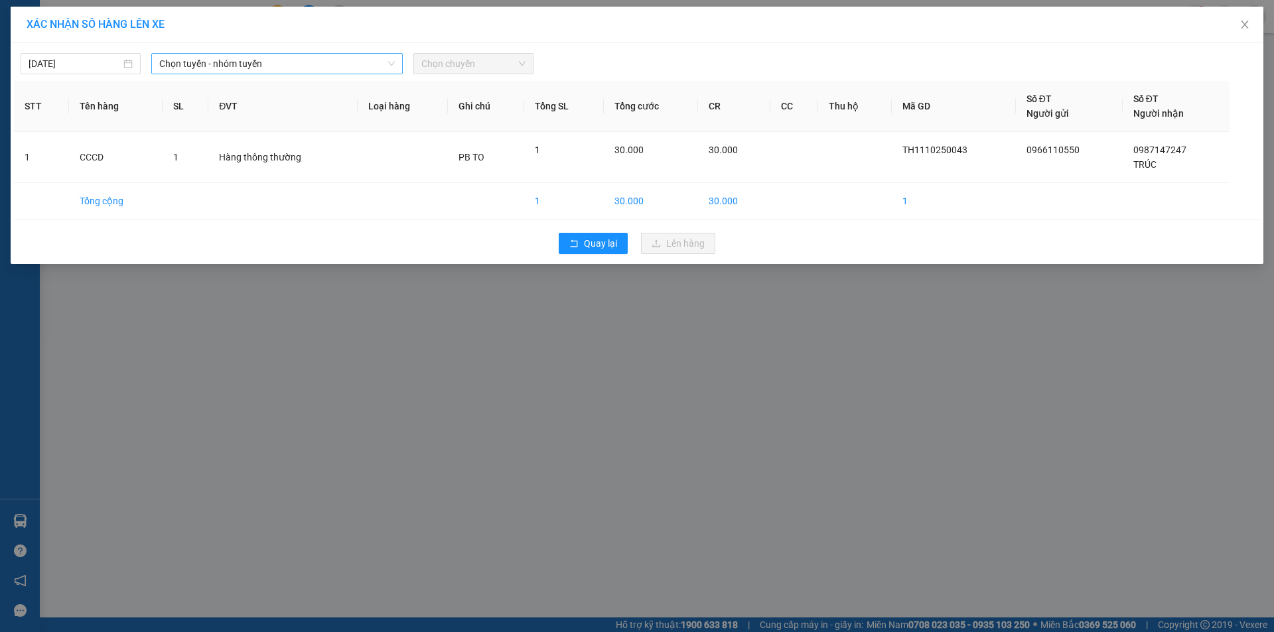
click at [265, 59] on span "Chọn tuyến - nhóm tuyến" at bounding box center [277, 64] width 236 height 20
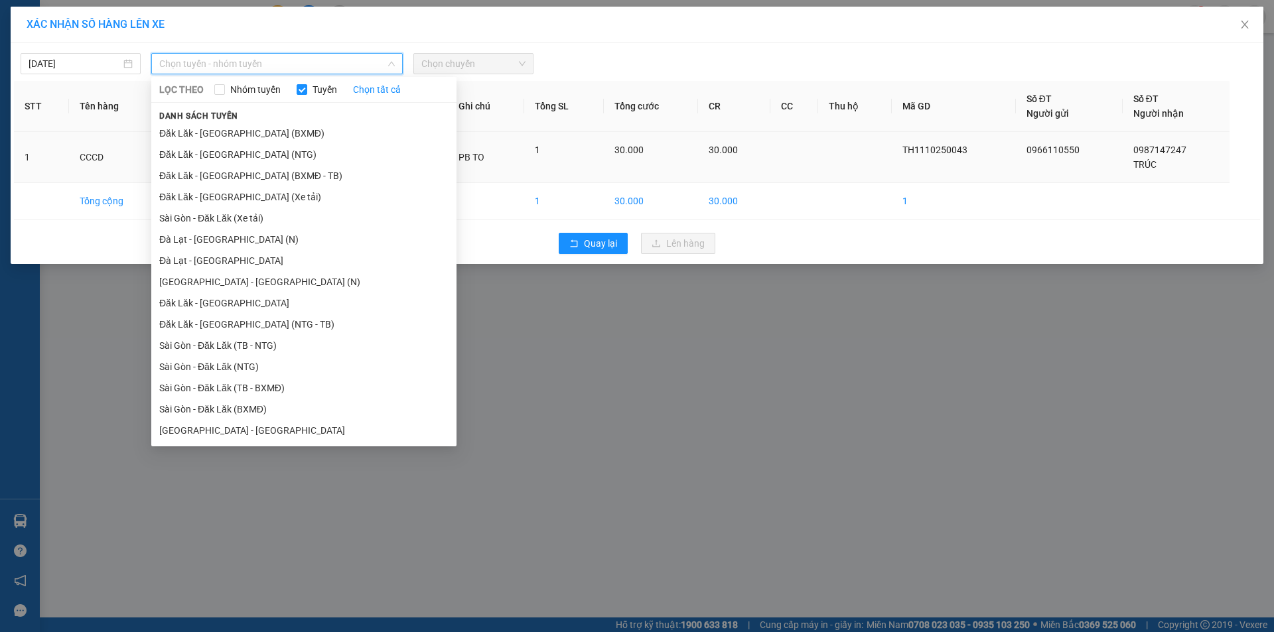
drag, startPoint x: 228, startPoint y: 167, endPoint x: 234, endPoint y: 166, distance: 6.8
click at [233, 167] on li "Đăk Lăk - [GEOGRAPHIC_DATA] (BXMĐ - TB)" at bounding box center [303, 175] width 305 height 21
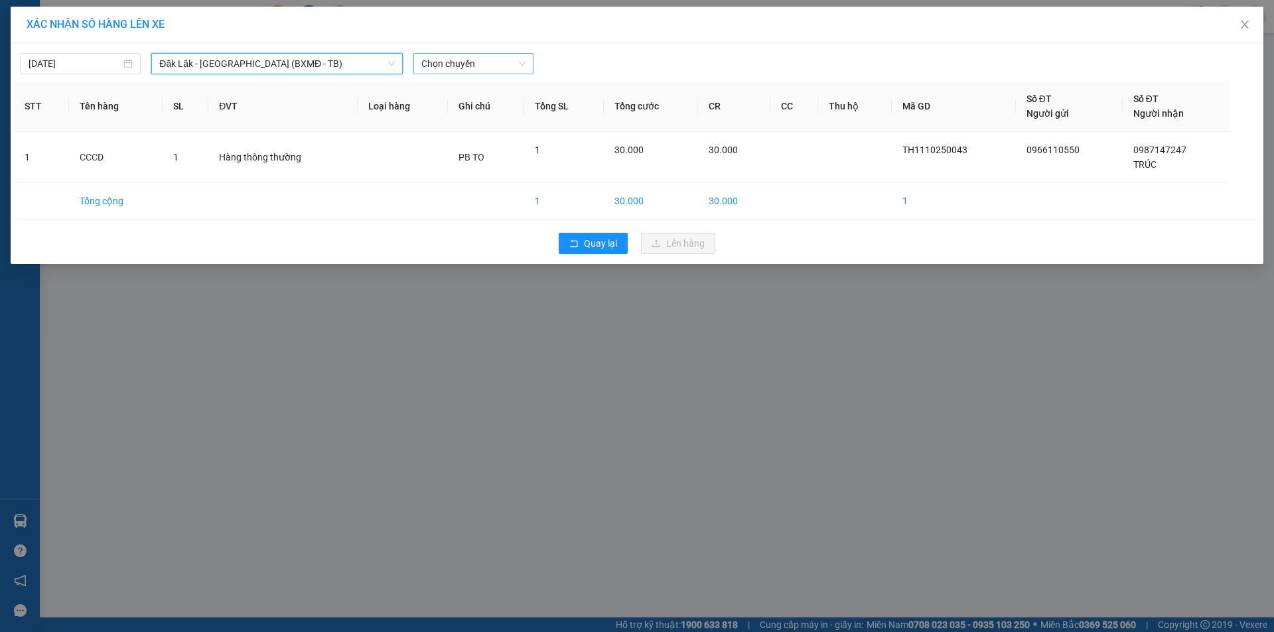
click at [472, 68] on span "Chọn chuyến" at bounding box center [473, 64] width 104 height 20
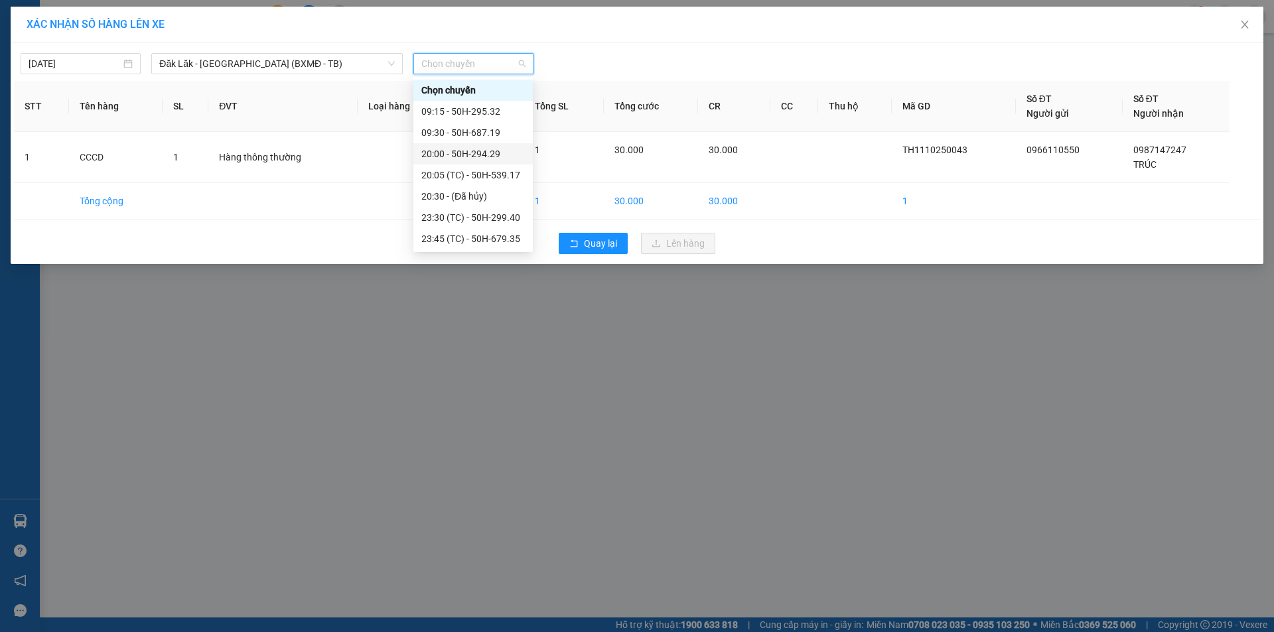
click at [494, 157] on div "20:00 - 50H-294.29" at bounding box center [472, 154] width 103 height 15
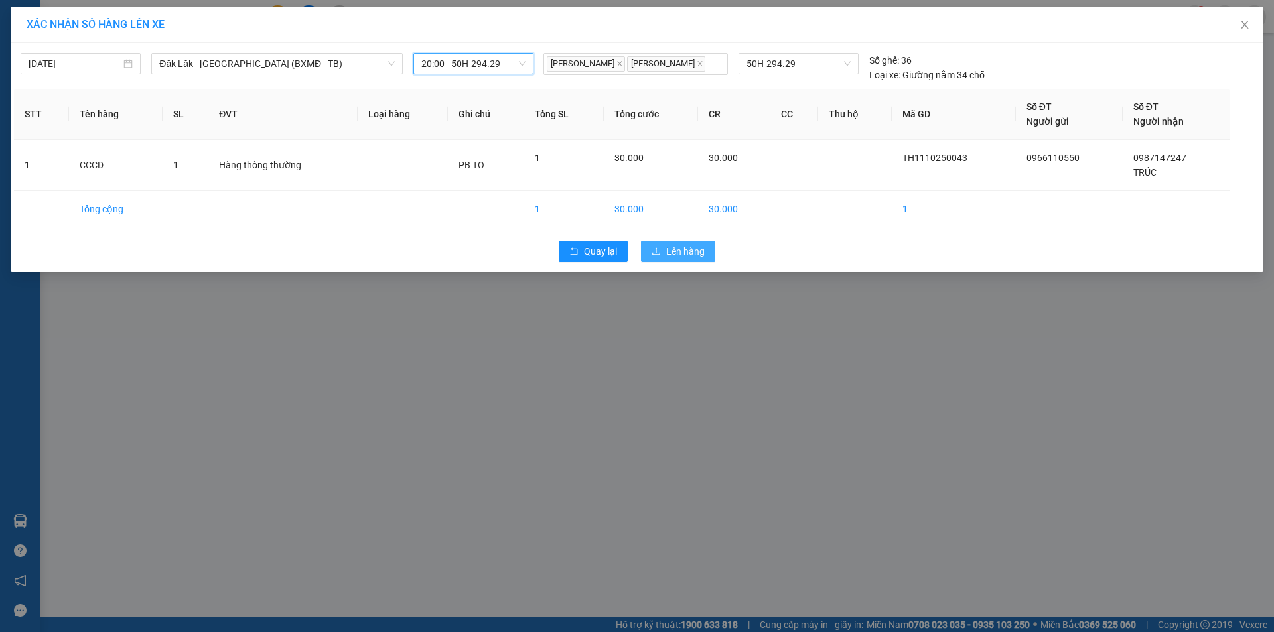
click at [685, 243] on button "Lên hàng" at bounding box center [678, 251] width 74 height 21
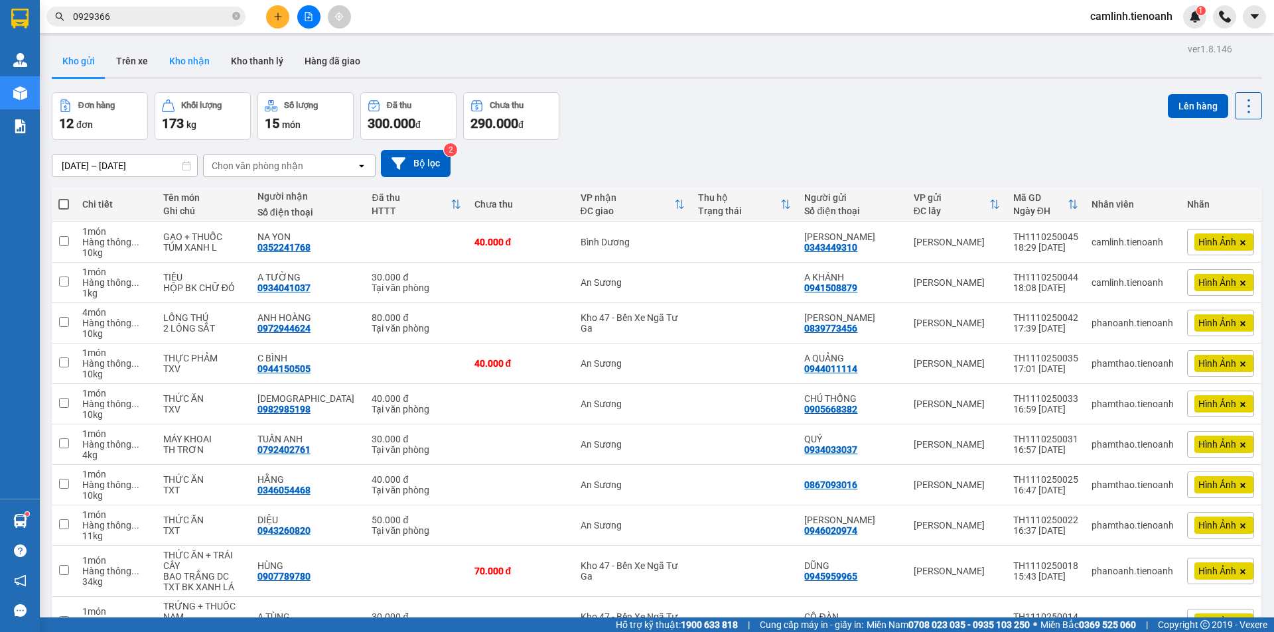
click at [167, 59] on button "Kho nhận" at bounding box center [190, 61] width 62 height 32
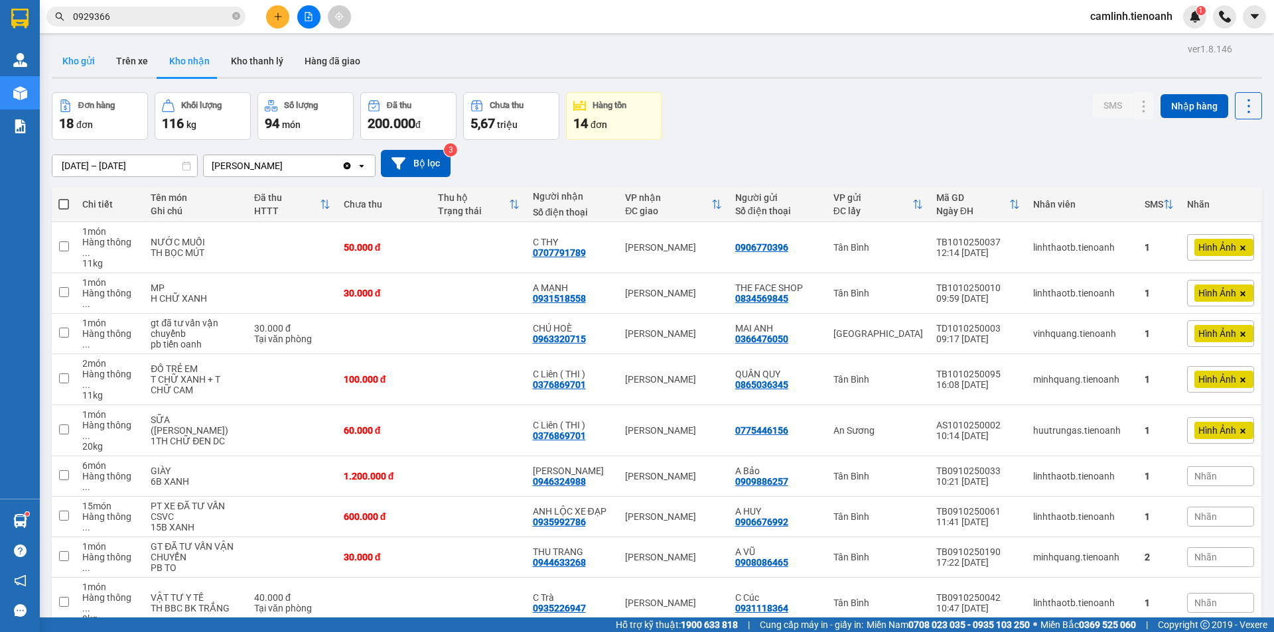
click at [59, 58] on button "Kho gửi" at bounding box center [79, 61] width 54 height 32
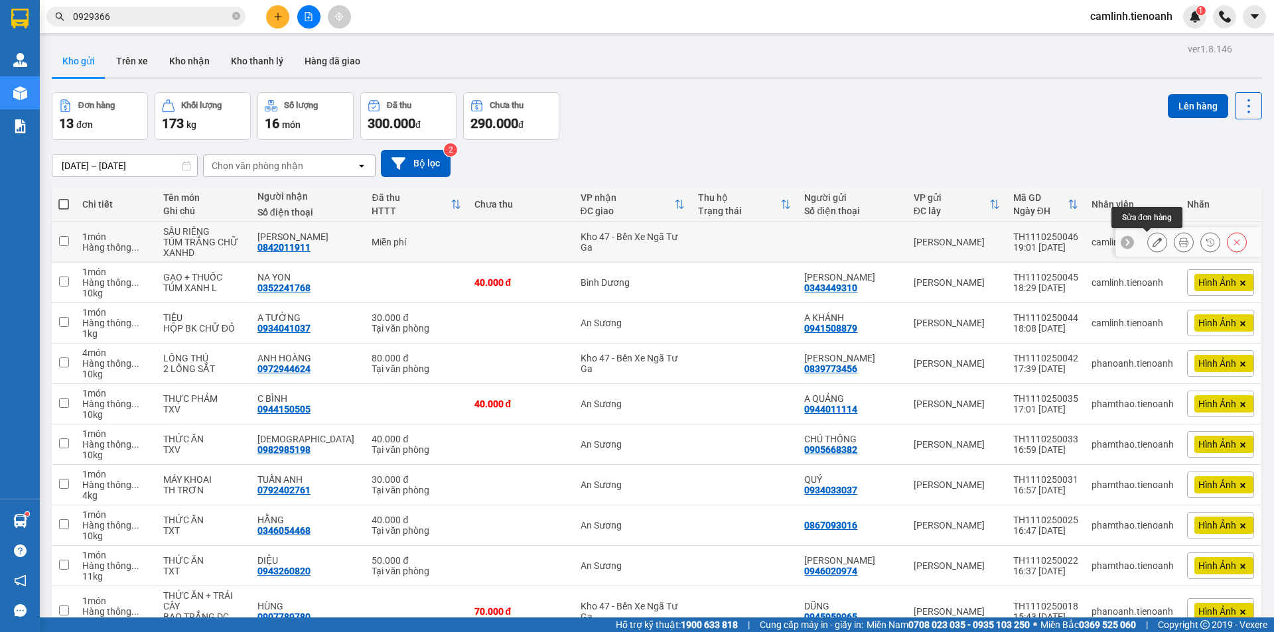
click at [1152, 248] on button at bounding box center [1157, 242] width 19 height 23
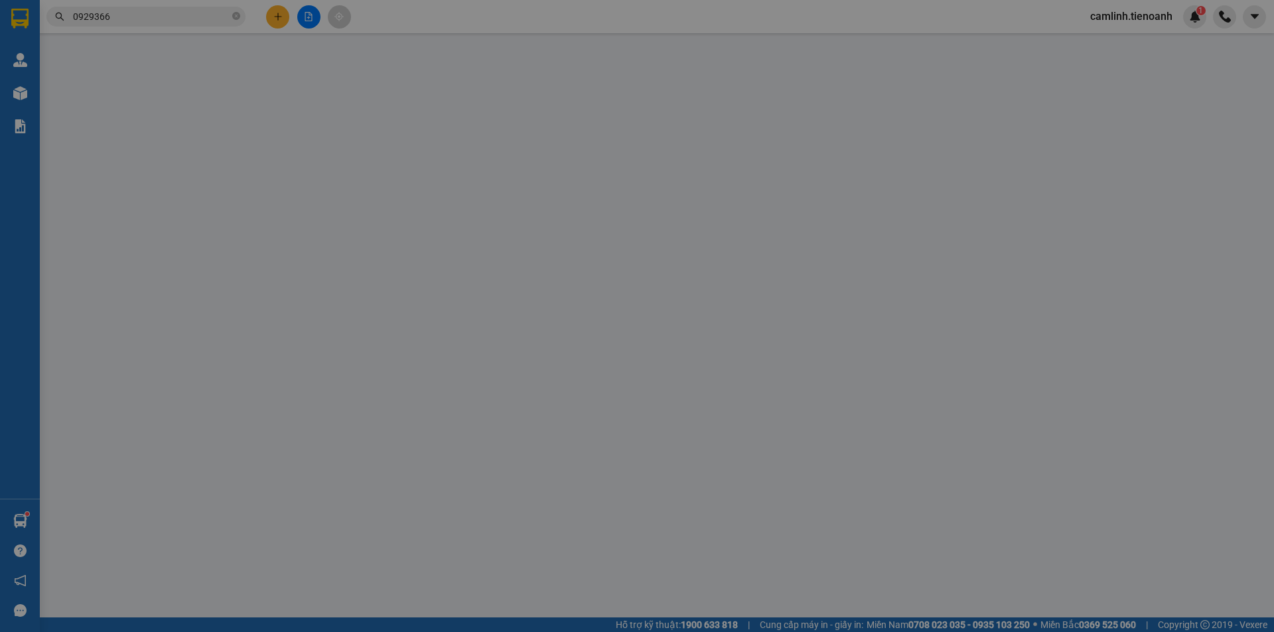
type input "0842011911"
type input "[PERSON_NAME]"
type input "NHÀ ÔNG ĐOÀN"
type input "0"
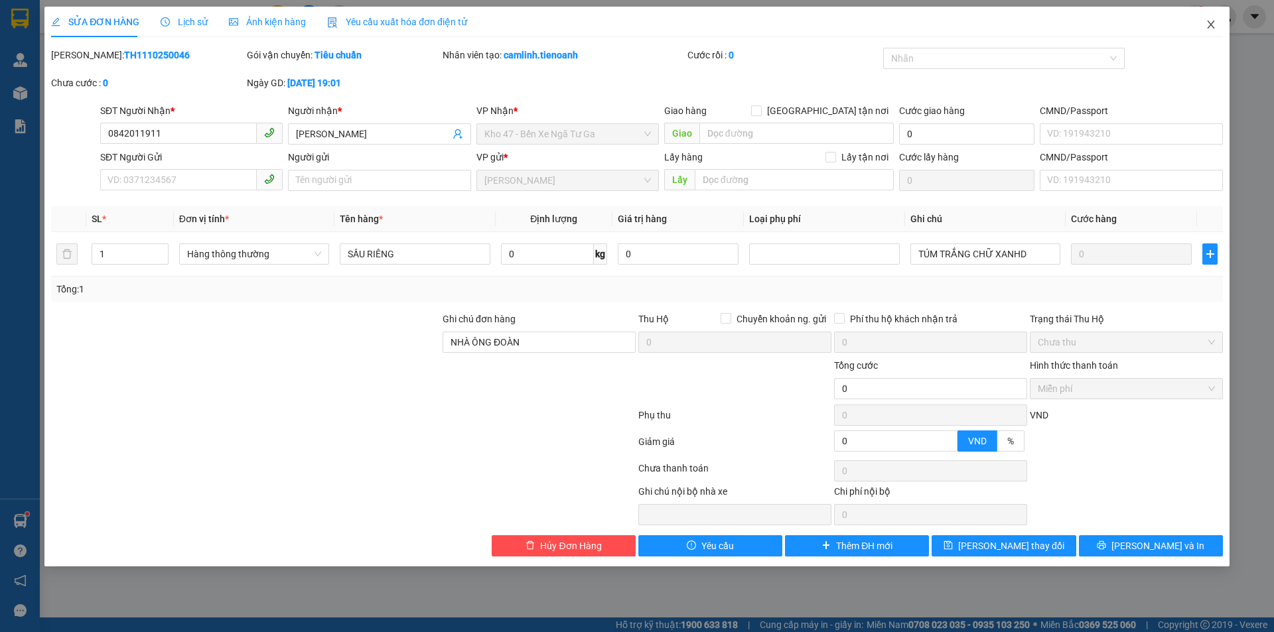
click at [1208, 24] on icon "close" at bounding box center [1210, 24] width 11 height 11
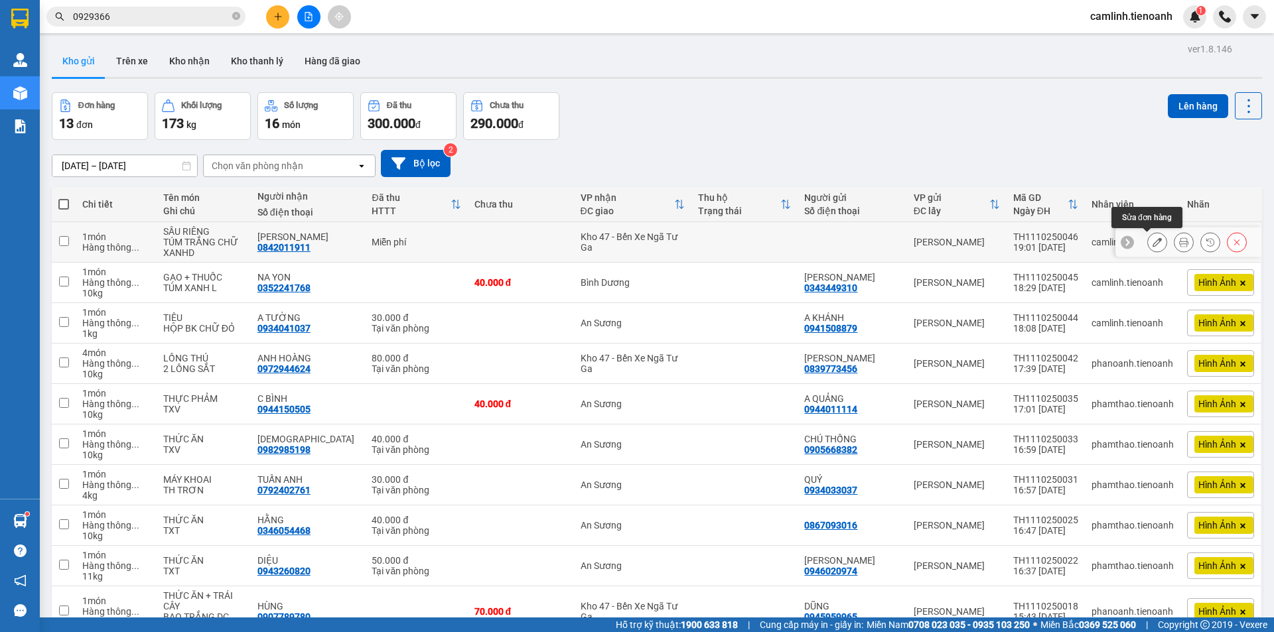
click at [1152, 245] on button at bounding box center [1157, 242] width 19 height 23
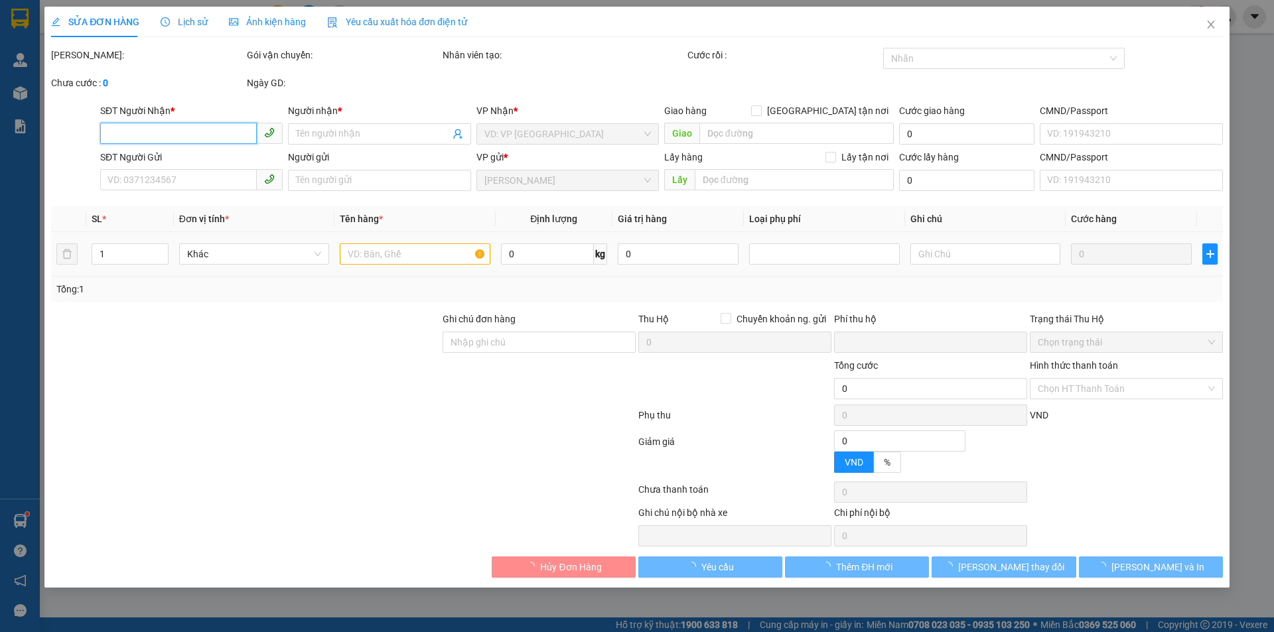
type input "0842011911"
type input "[PERSON_NAME]"
type input "NHÀ ÔNG ĐOÀN"
type input "0"
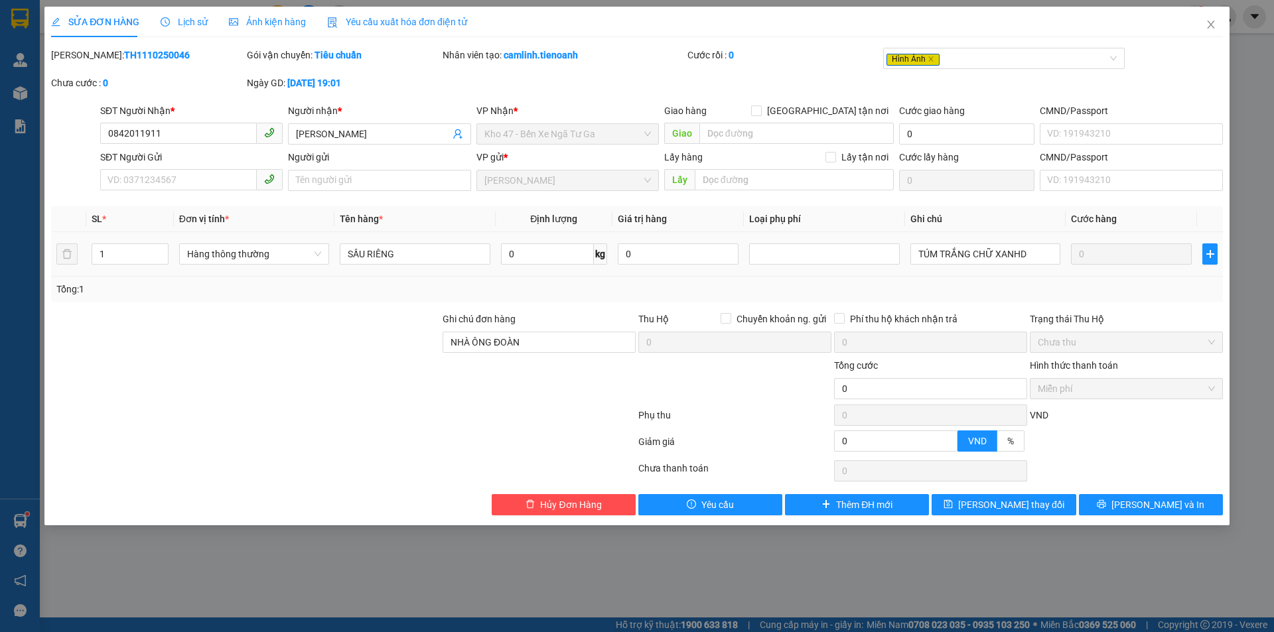
click at [273, 19] on span "Ảnh kiện hàng" at bounding box center [267, 22] width 77 height 11
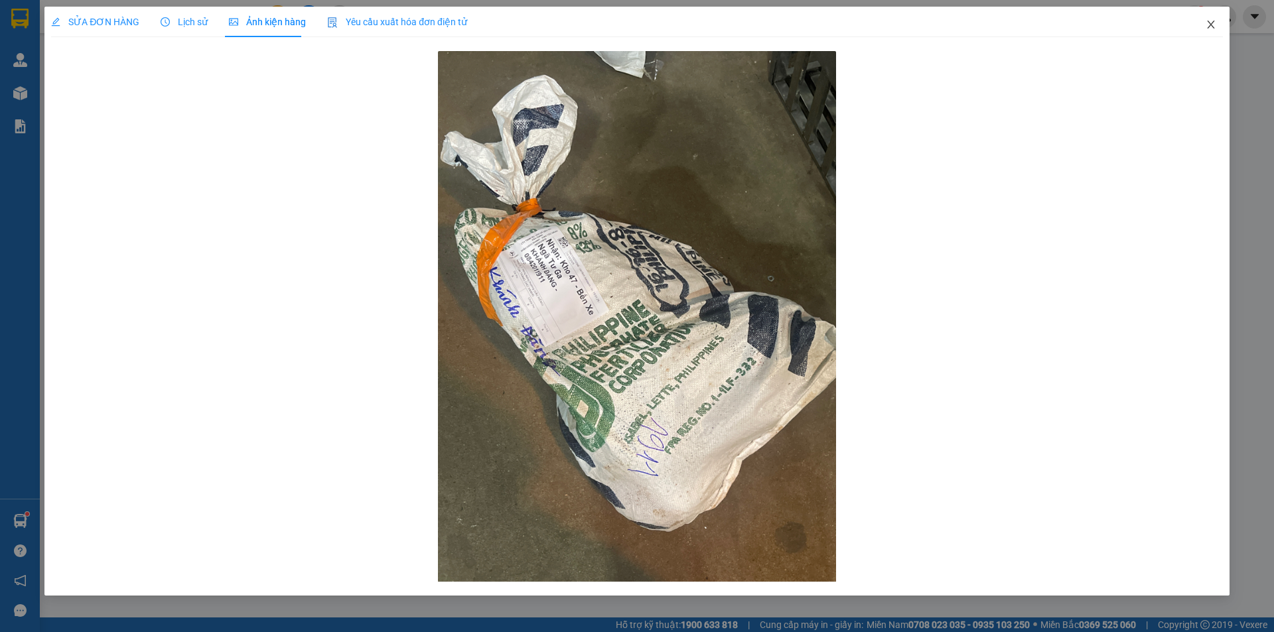
click at [1216, 21] on span "Close" at bounding box center [1210, 25] width 37 height 37
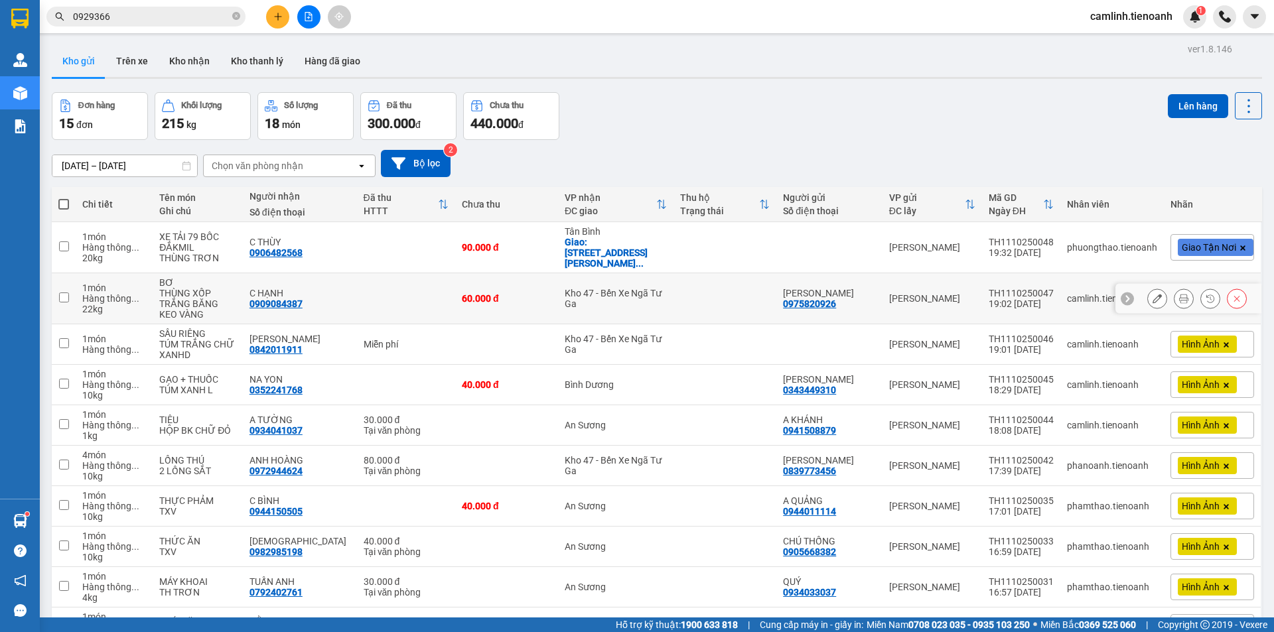
click at [410, 251] on td at bounding box center [406, 247] width 98 height 51
checkbox input "true"
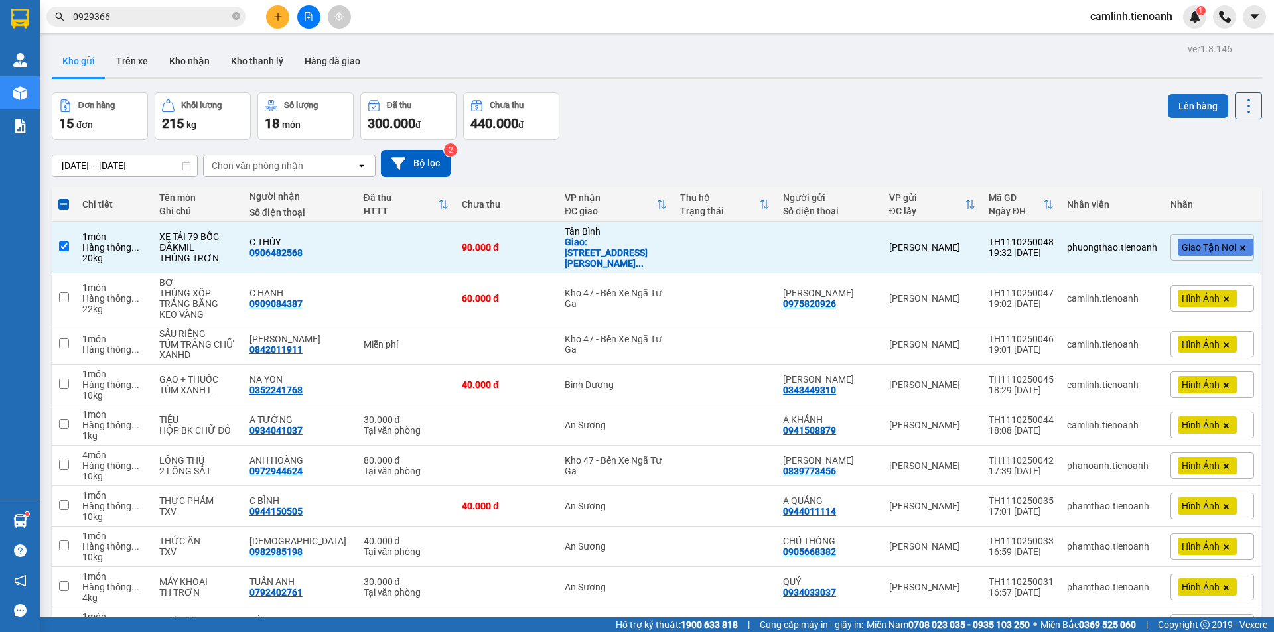
click at [1199, 104] on button "Lên hàng" at bounding box center [1198, 106] width 60 height 24
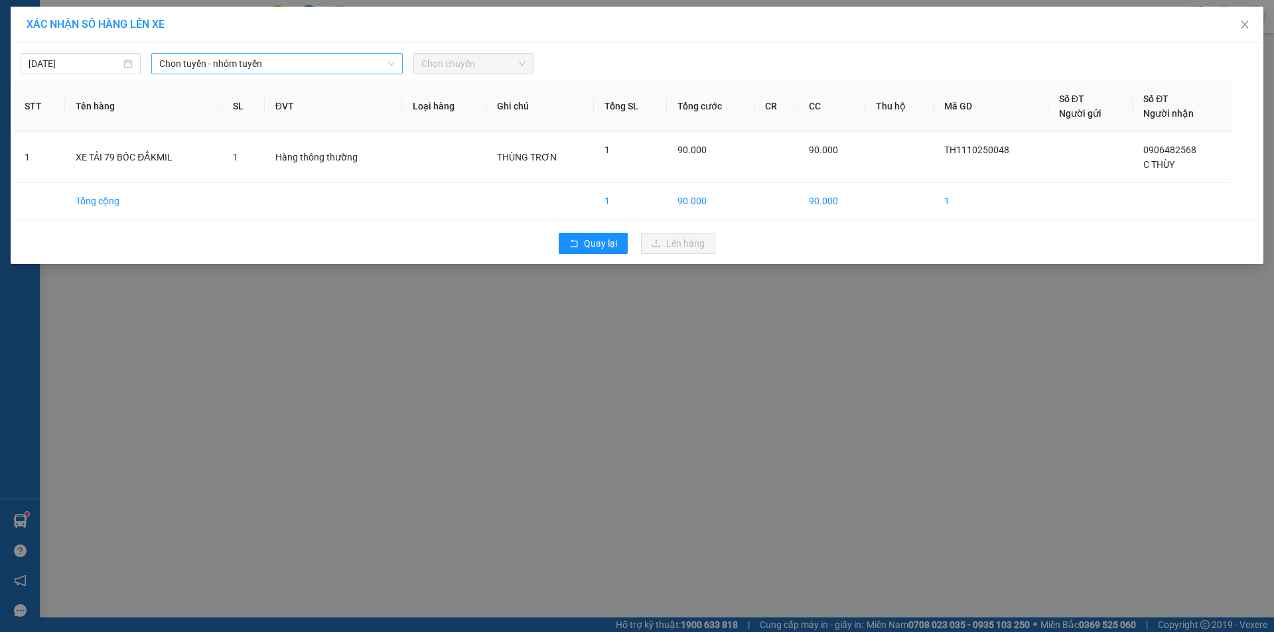
click at [257, 64] on span "Chọn tuyến - nhóm tuyến" at bounding box center [277, 64] width 236 height 20
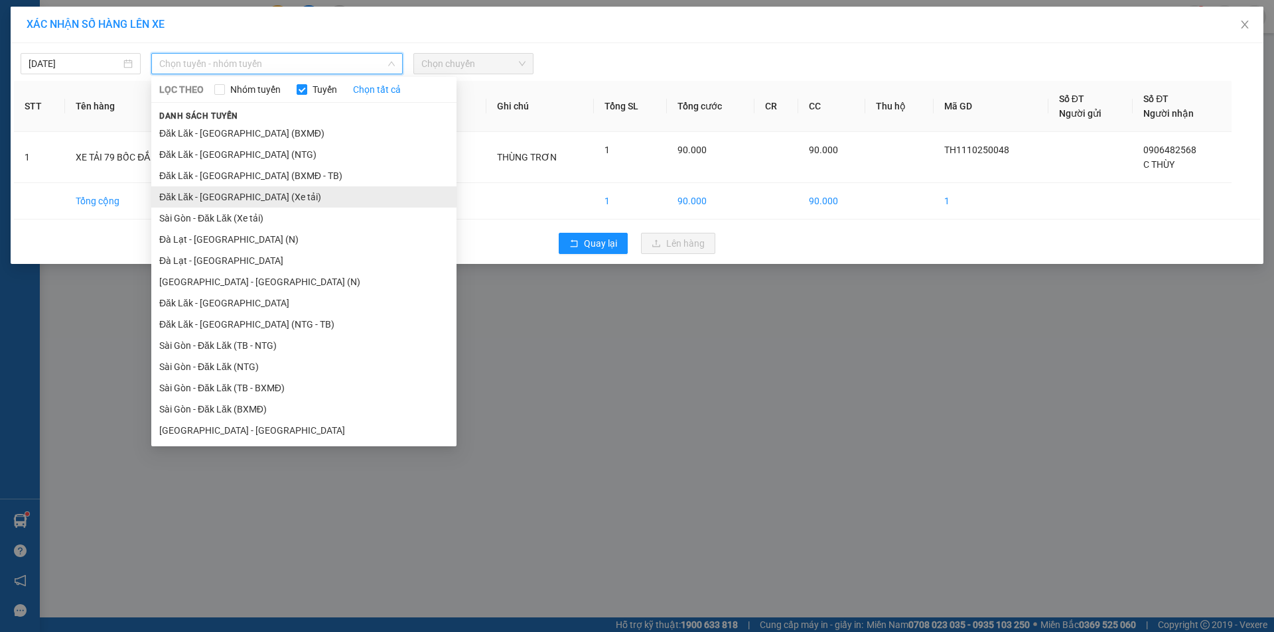
click at [242, 188] on li "Đăk Lăk - [GEOGRAPHIC_DATA] (Xe tải)" at bounding box center [303, 196] width 305 height 21
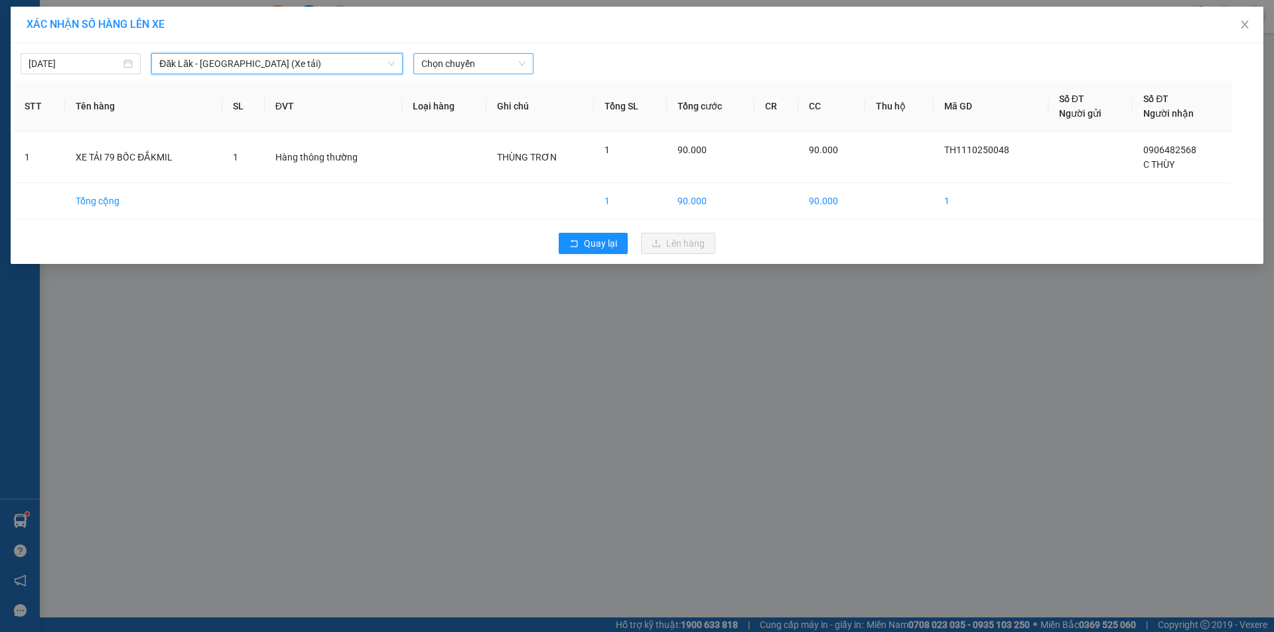
click at [448, 61] on span "Chọn chuyến" at bounding box center [473, 64] width 104 height 20
click at [504, 112] on div "21:00 - 50H-148.79" at bounding box center [472, 111] width 103 height 15
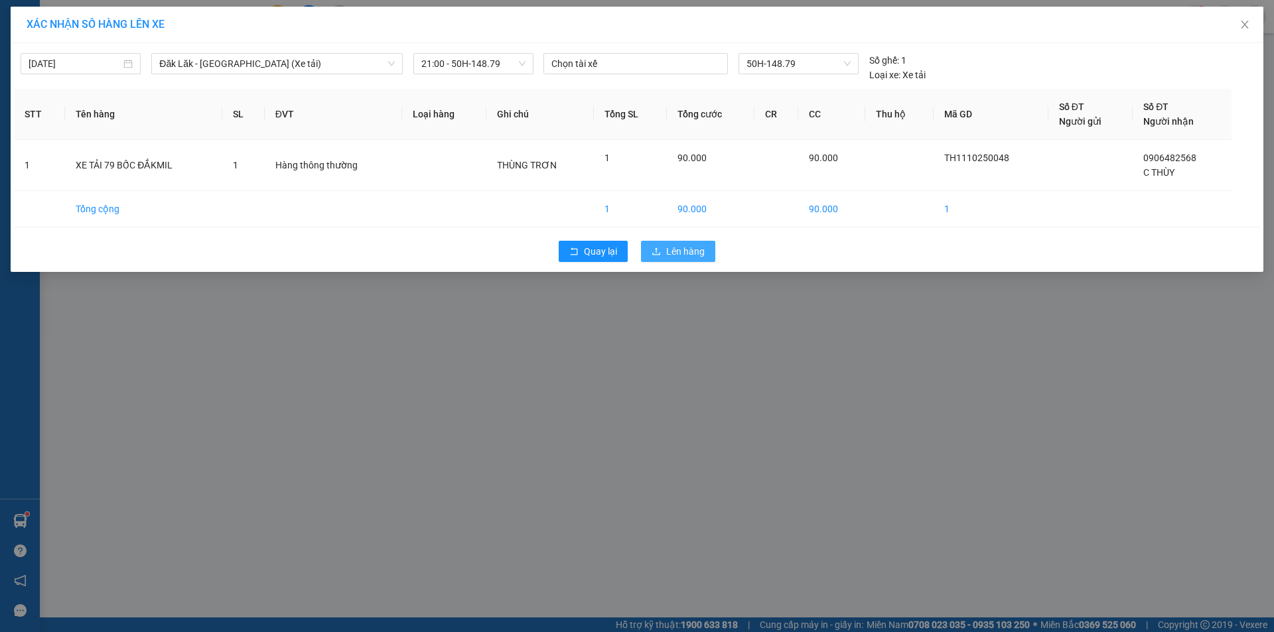
click at [681, 251] on span "Lên hàng" at bounding box center [685, 251] width 38 height 15
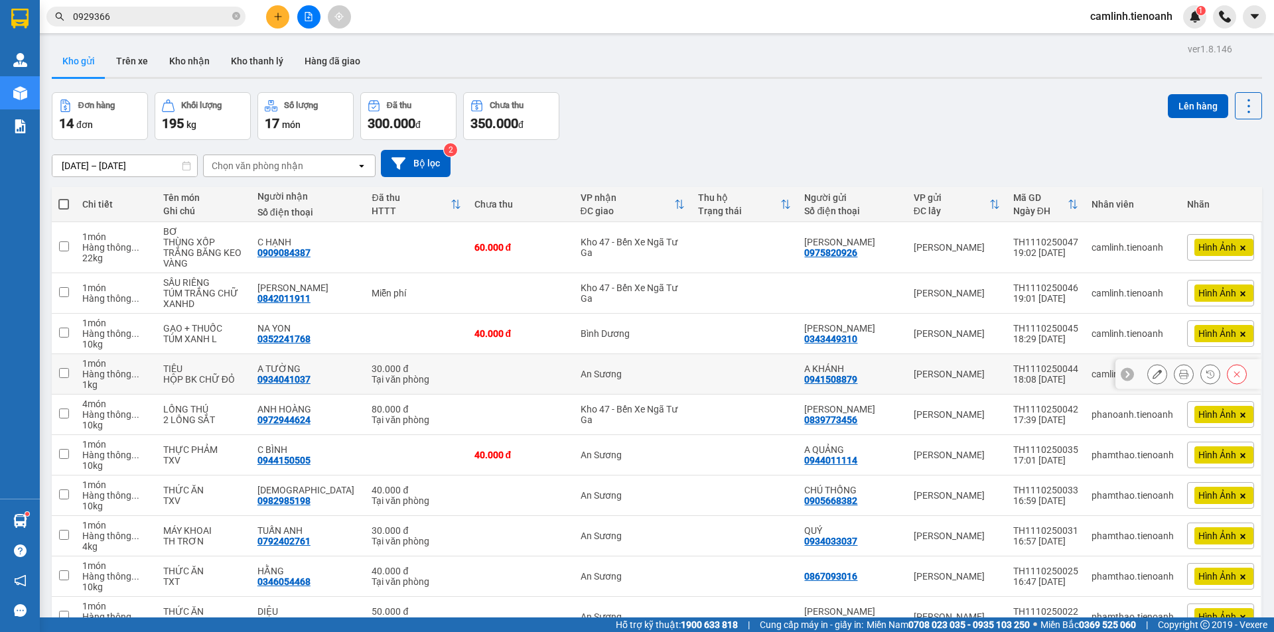
click at [559, 354] on td at bounding box center [521, 374] width 106 height 40
checkbox input "true"
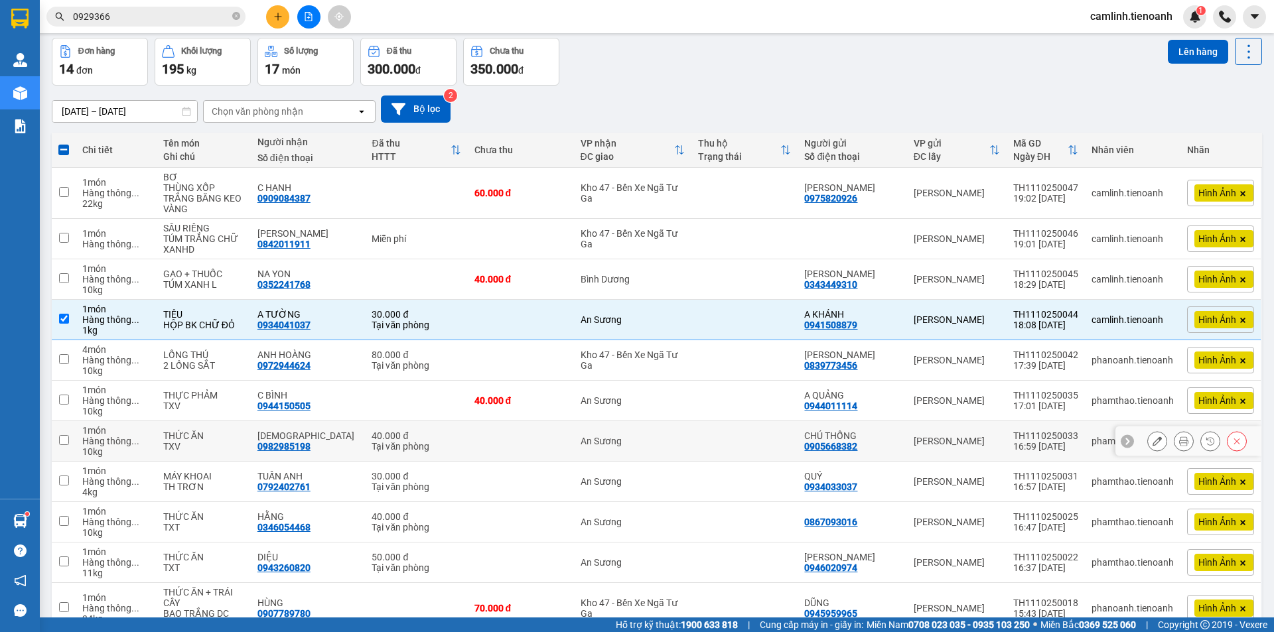
scroll to position [133, 0]
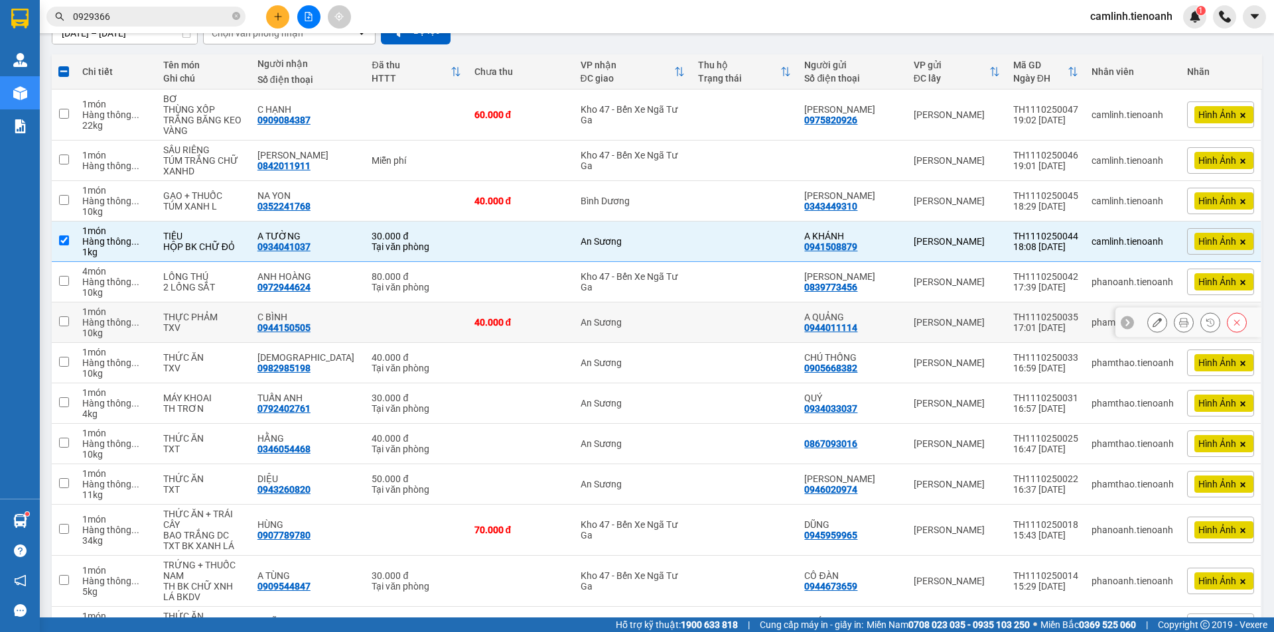
click at [553, 328] on td "40.000 đ" at bounding box center [521, 323] width 106 height 40
checkbox input "true"
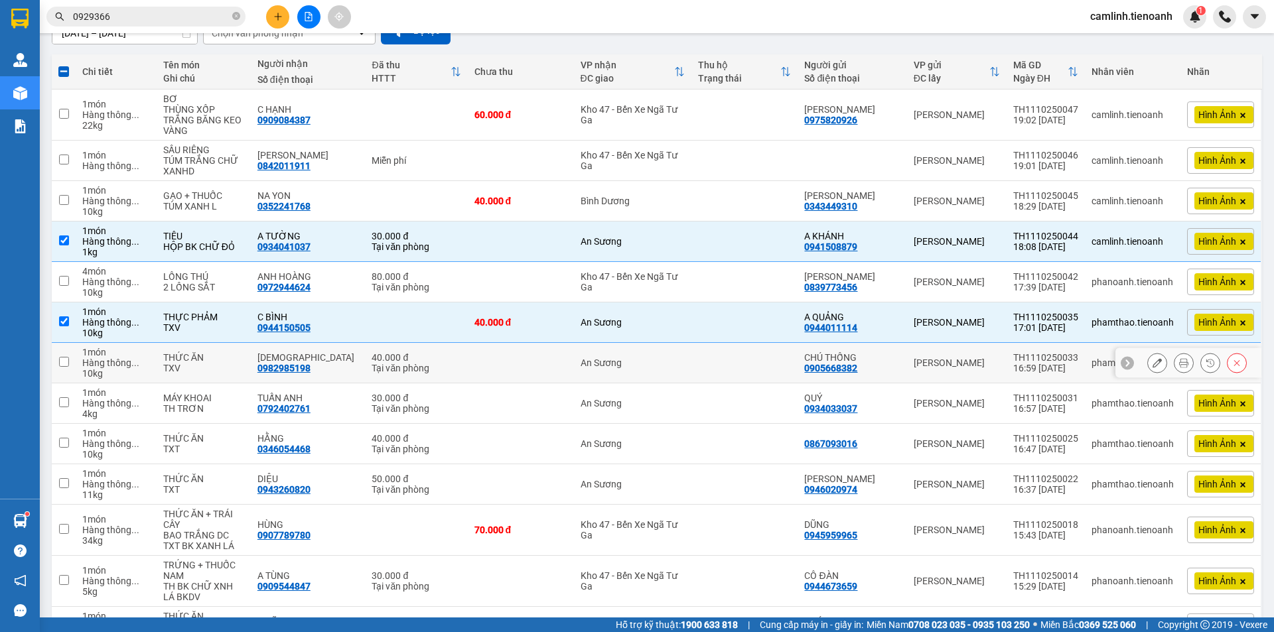
click at [553, 355] on td at bounding box center [521, 363] width 106 height 40
checkbox input "true"
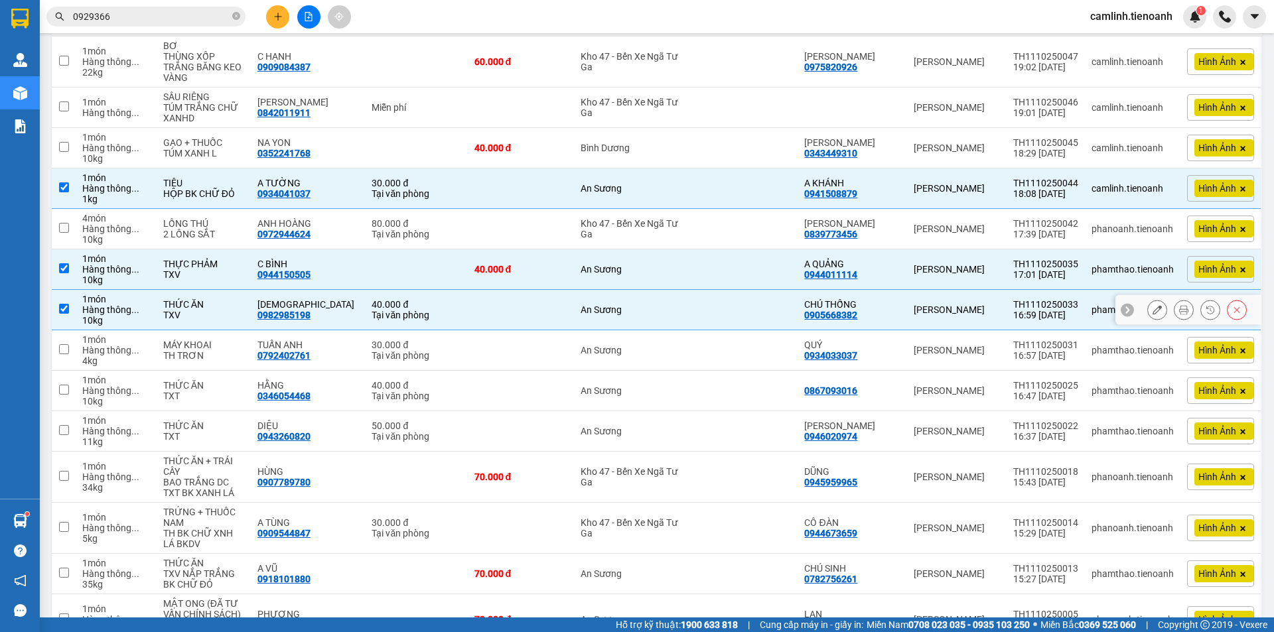
scroll to position [257, 0]
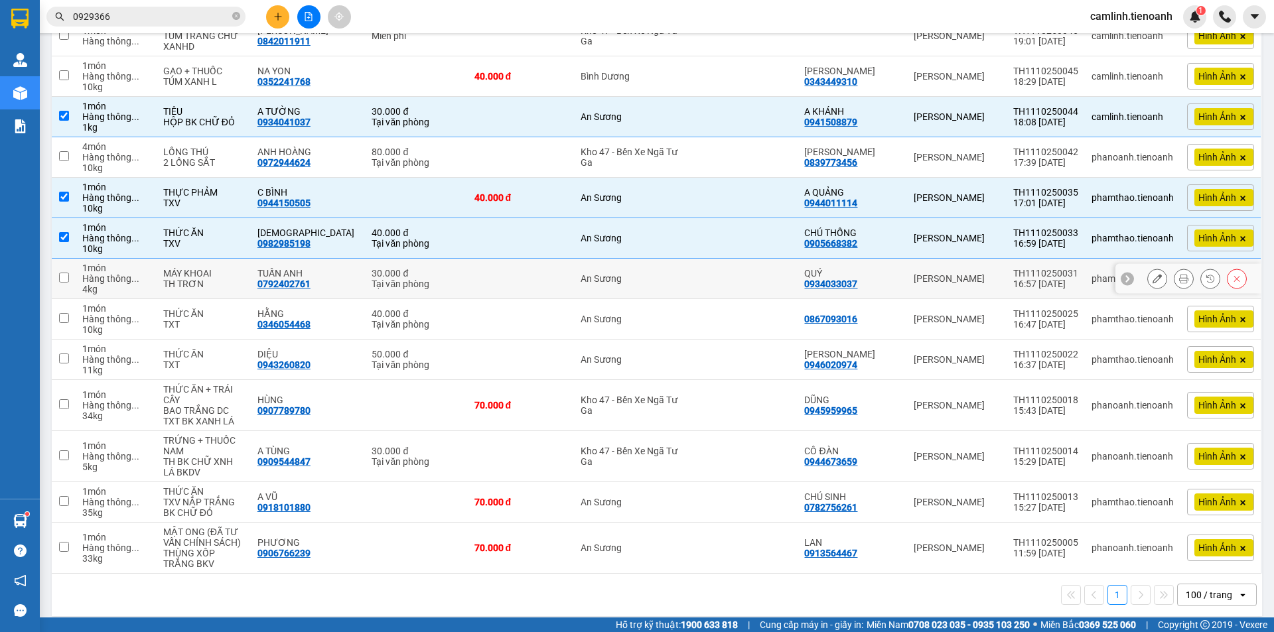
click at [533, 277] on td at bounding box center [521, 279] width 106 height 40
checkbox input "true"
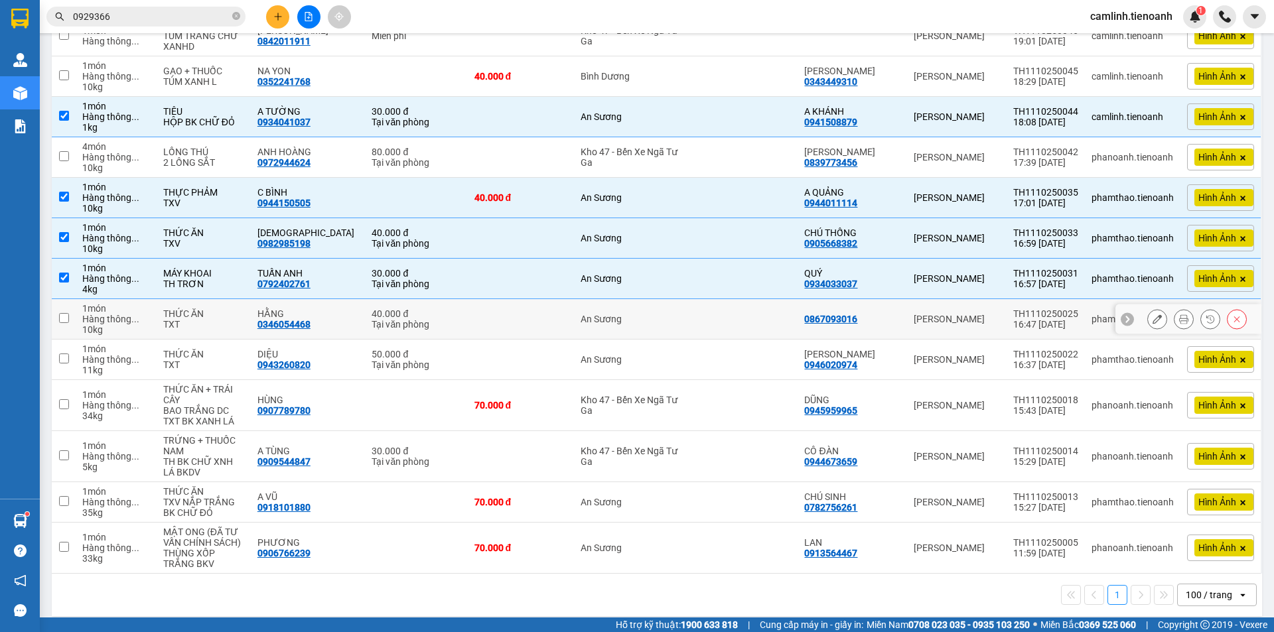
click at [534, 307] on td at bounding box center [521, 319] width 106 height 40
checkbox input "true"
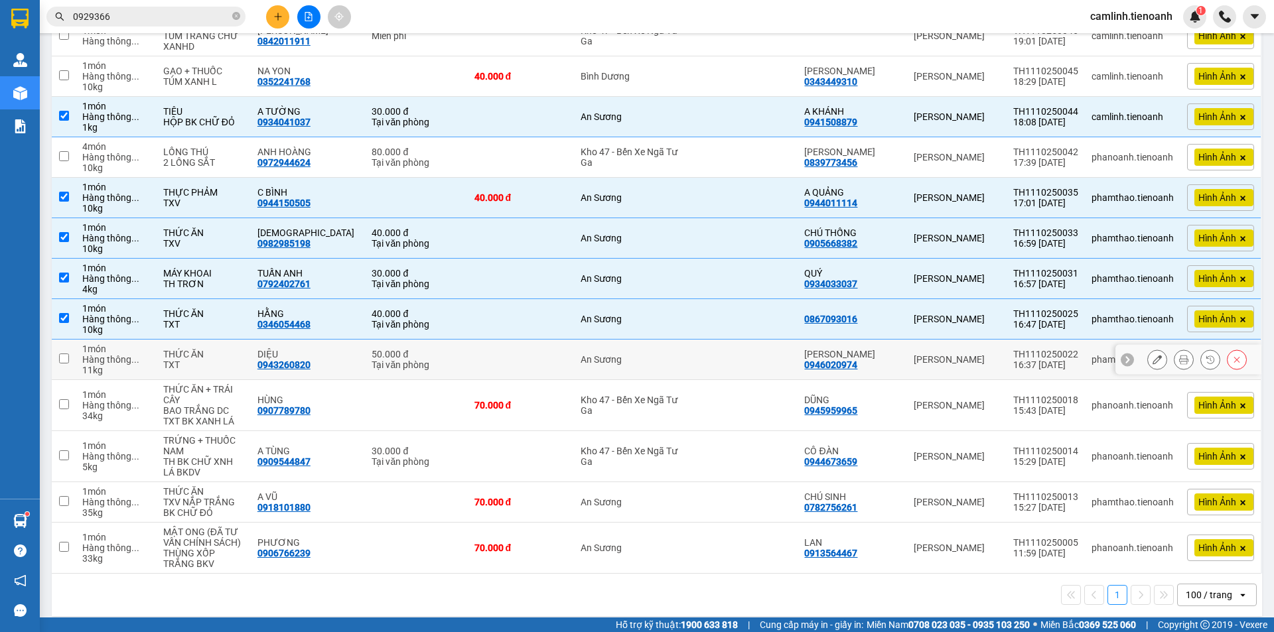
click at [541, 341] on td at bounding box center [521, 360] width 106 height 40
checkbox input "true"
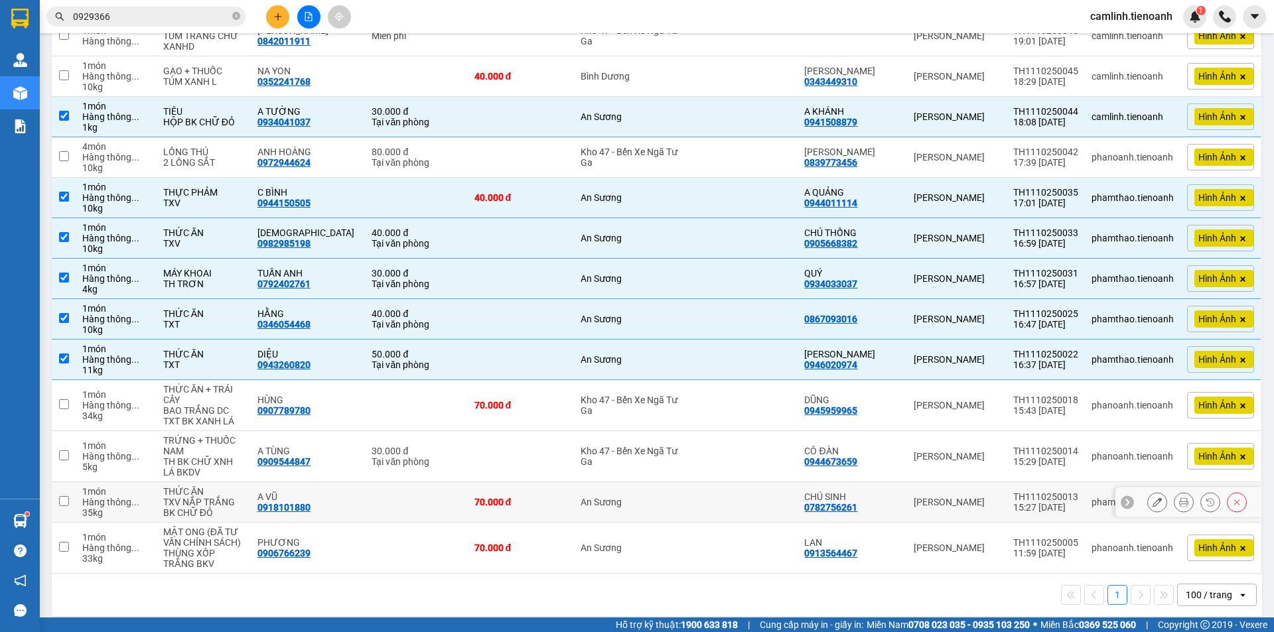
click at [574, 488] on td "An Sương" at bounding box center [633, 502] width 118 height 40
checkbox input "true"
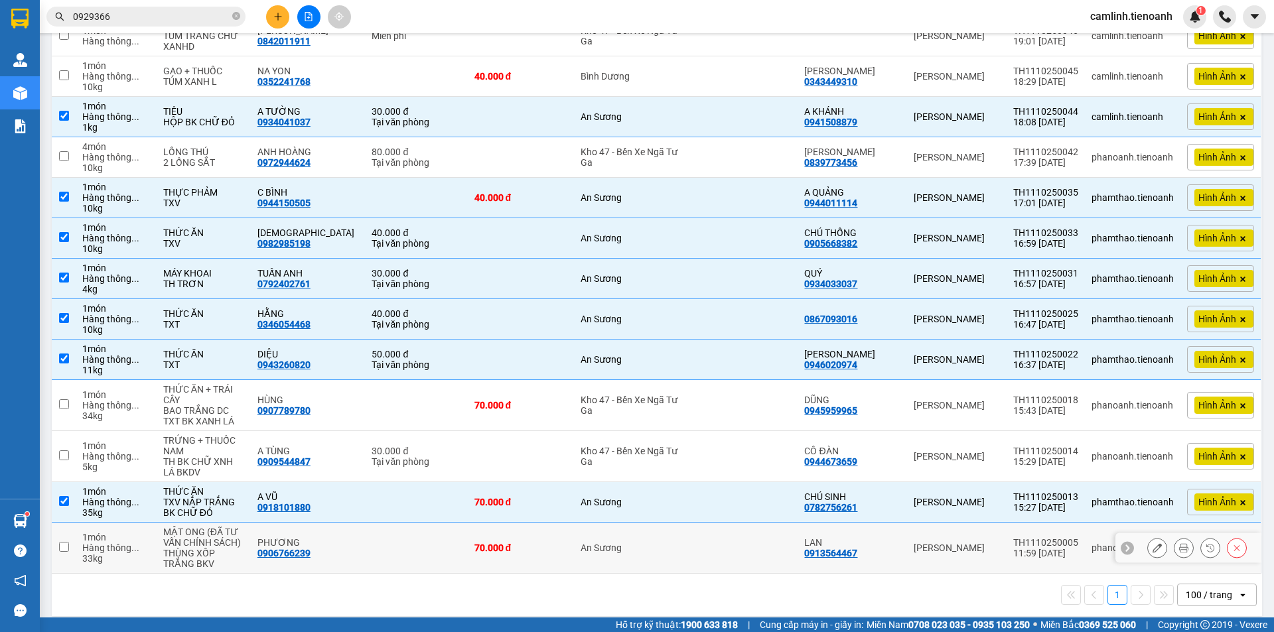
click at [557, 543] on div "70.000 đ" at bounding box center [520, 548] width 93 height 11
checkbox input "true"
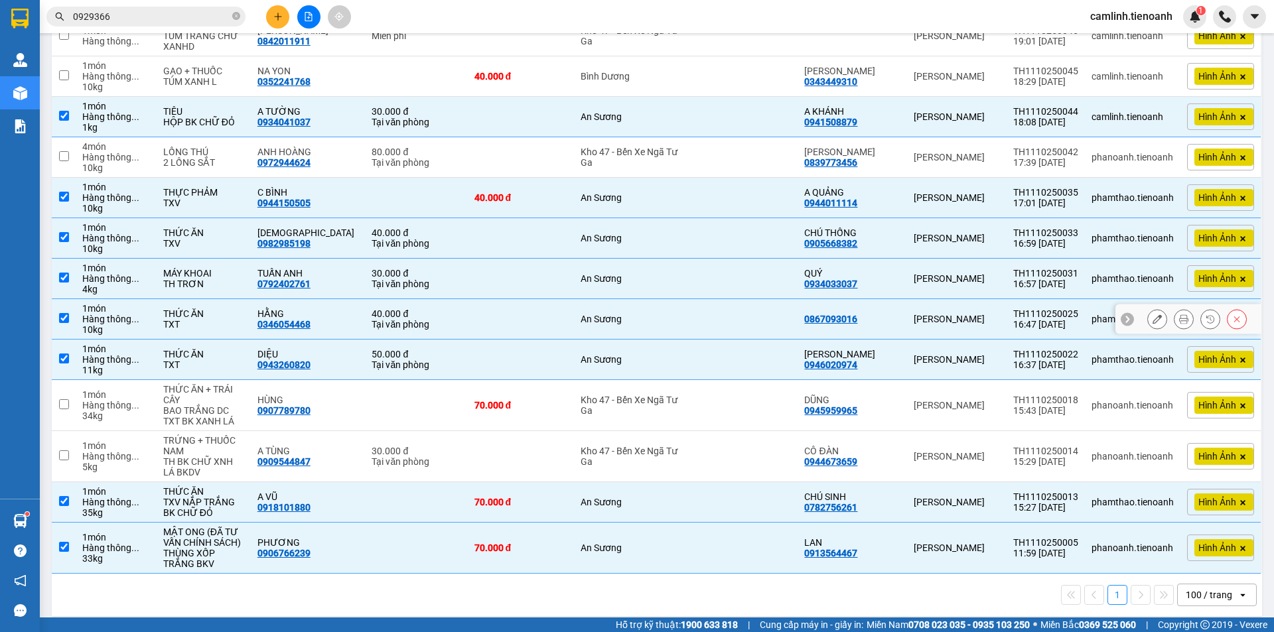
scroll to position [0, 0]
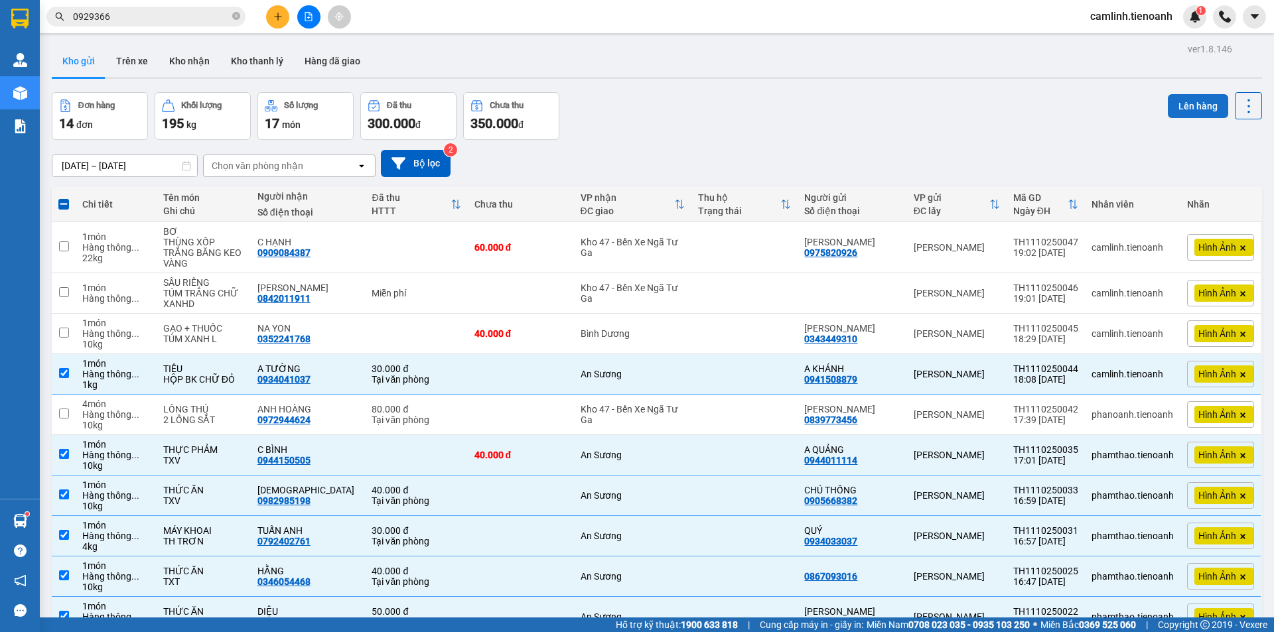
click at [1174, 105] on button "Lên hàng" at bounding box center [1198, 106] width 60 height 24
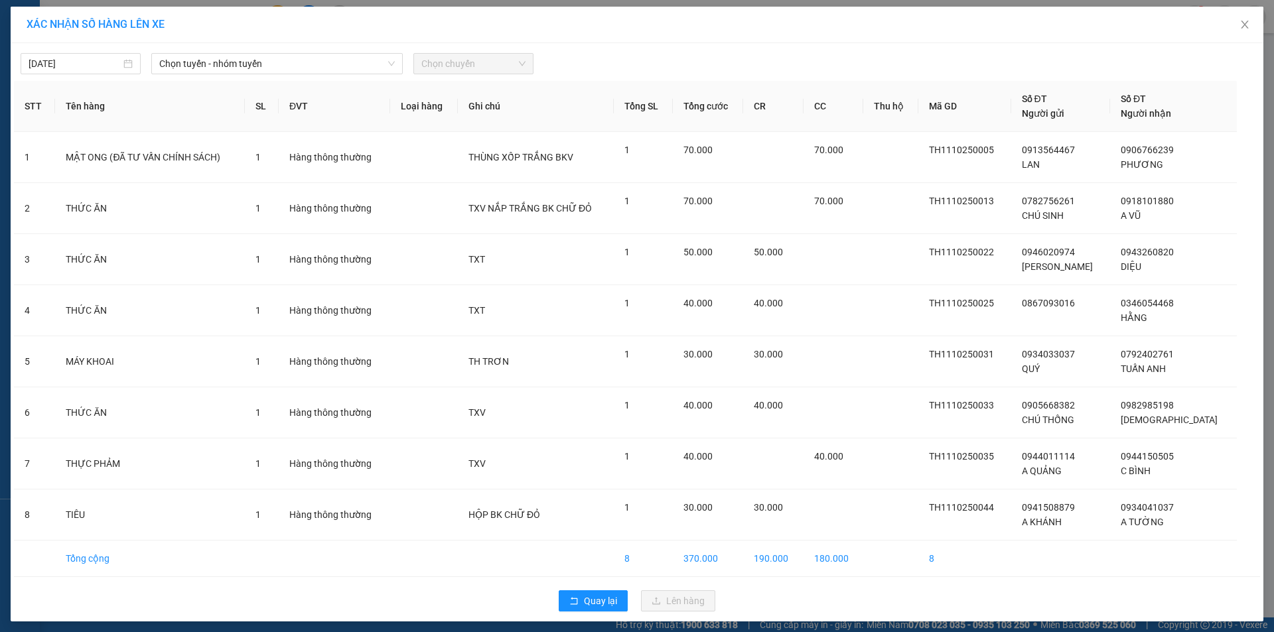
click at [245, 76] on div "[DATE] Chọn tuyến - nhóm tuyến Chọn chuyến STT Tên hàng SL ĐVT Loại hàng Ghi ch…" at bounding box center [637, 332] width 1253 height 579
click at [239, 65] on span "Chọn tuyến - nhóm tuyến" at bounding box center [277, 64] width 236 height 20
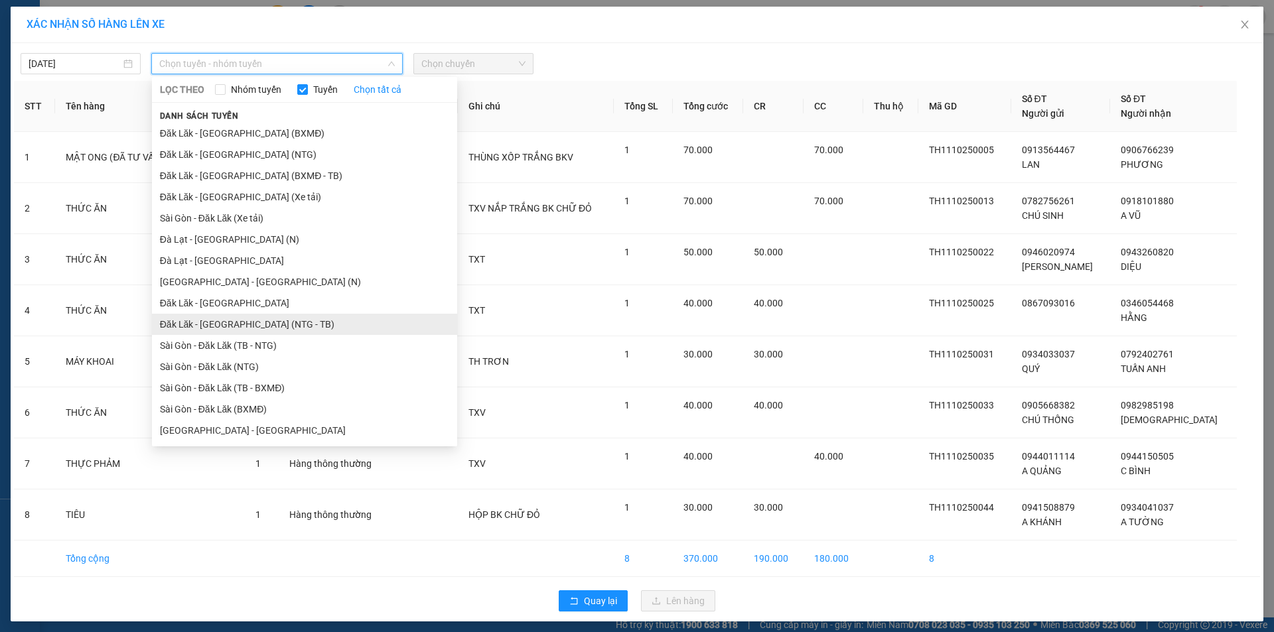
click at [283, 322] on li "Đăk Lăk - [GEOGRAPHIC_DATA] (NTG - TB)" at bounding box center [304, 324] width 305 height 21
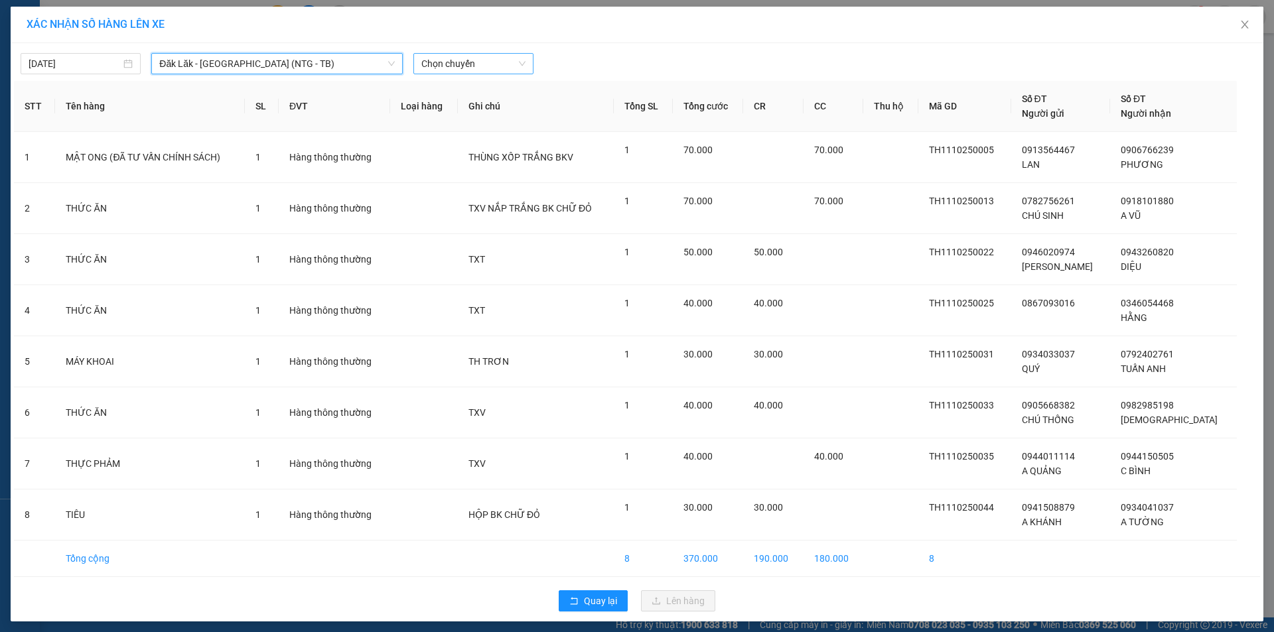
click at [472, 64] on span "Chọn chuyến" at bounding box center [473, 64] width 104 height 20
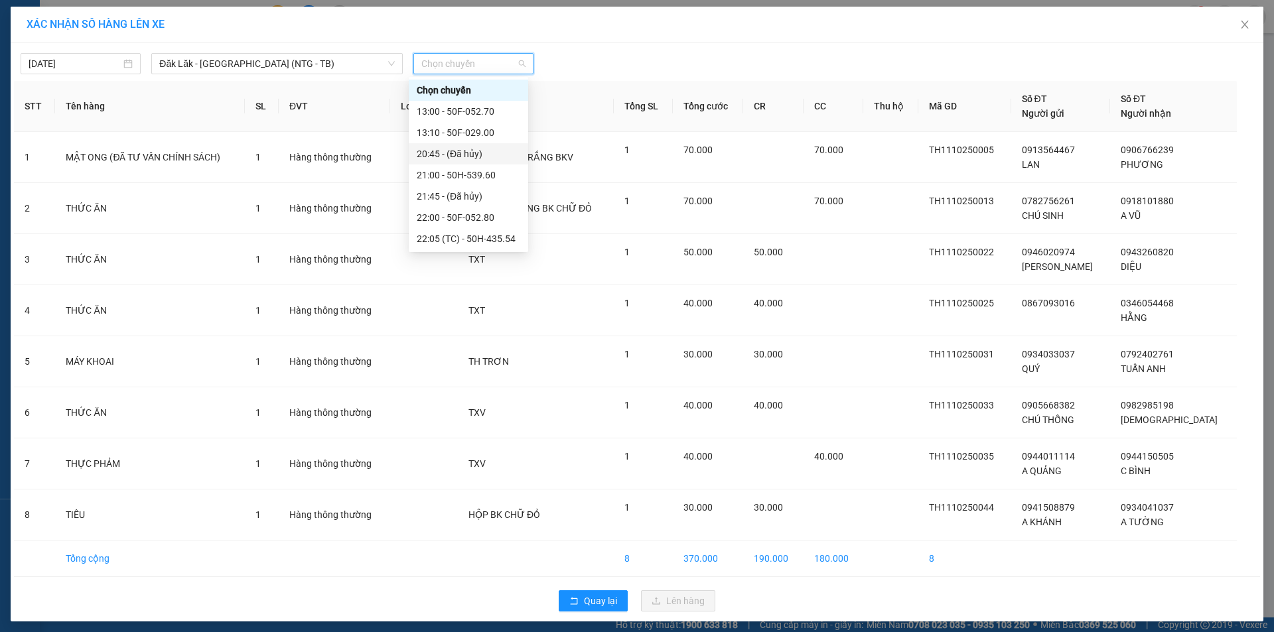
scroll to position [42, 0]
click at [480, 200] on div "22:05 (TC) - 50H-435.54" at bounding box center [468, 196] width 103 height 15
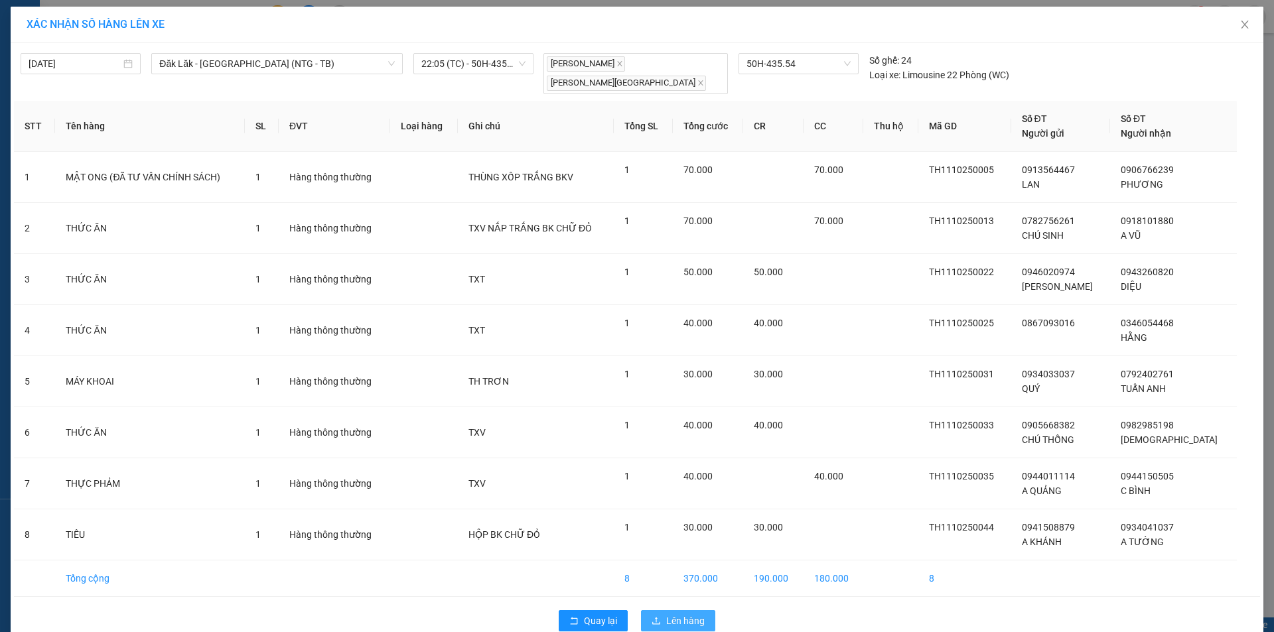
click at [669, 614] on span "Lên hàng" at bounding box center [685, 621] width 38 height 15
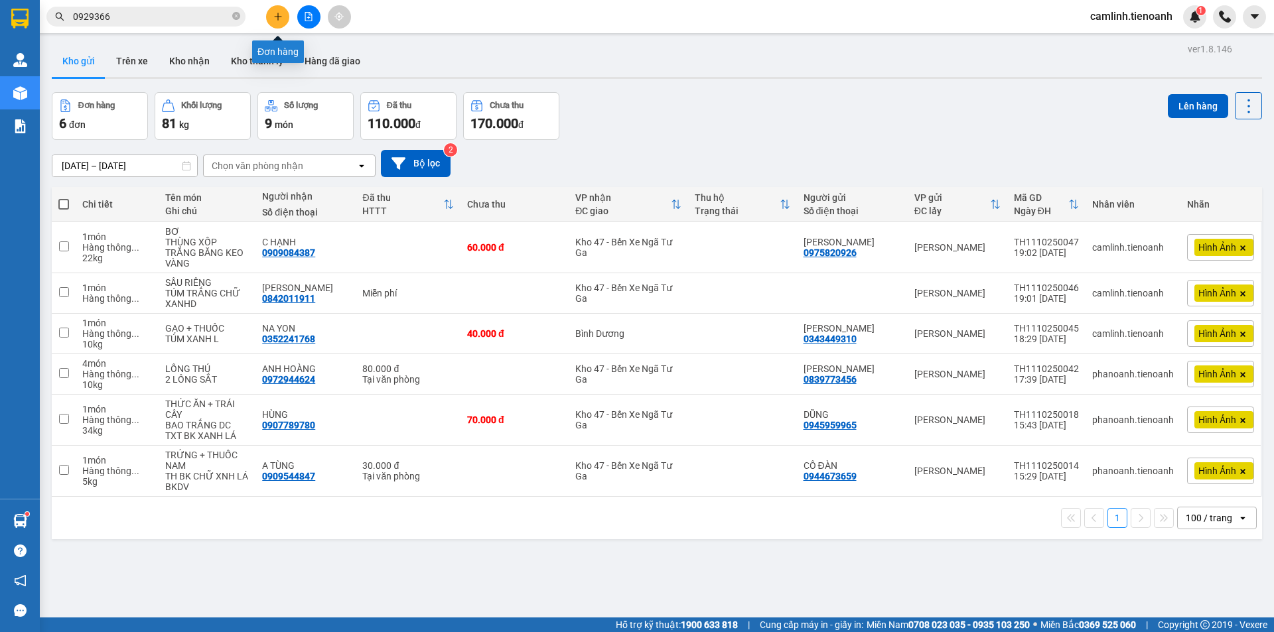
click at [273, 20] on icon "plus" at bounding box center [277, 16] width 9 height 9
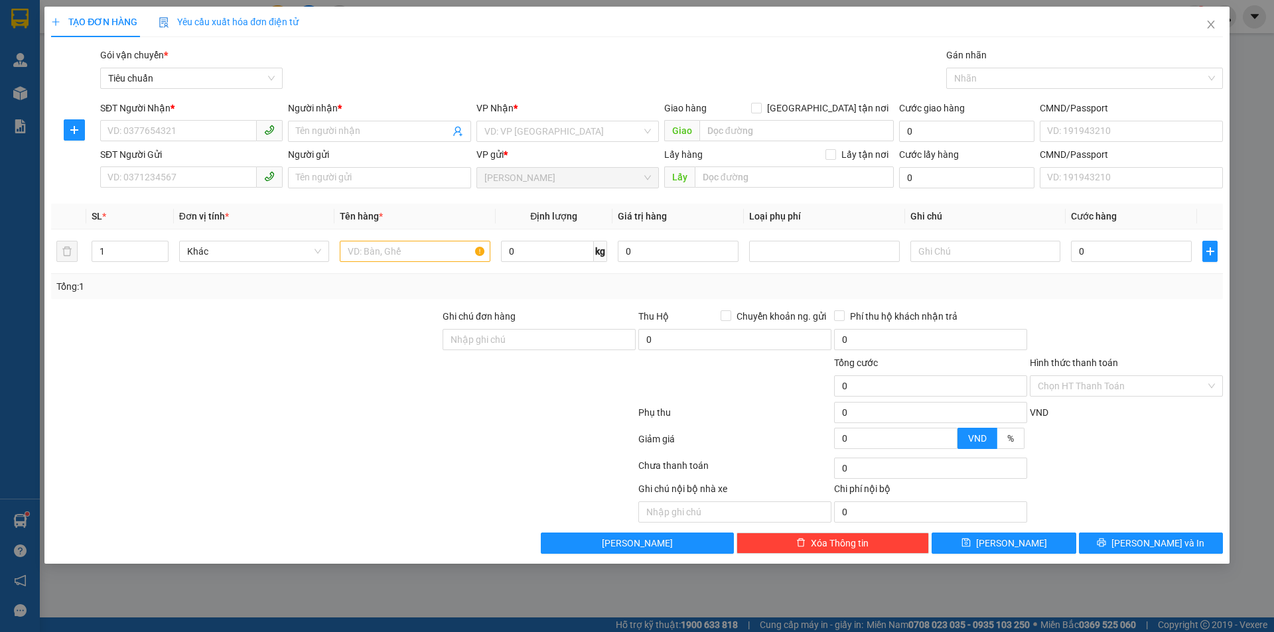
click at [667, 61] on div "Gói vận chuyển * Tiêu chuẩn Gán nhãn Nhãn" at bounding box center [662, 71] width 1128 height 46
click at [143, 127] on input "SĐT Người Nhận *" at bounding box center [178, 130] width 157 height 21
type input "0978581125"
click at [350, 127] on input "Người nhận *" at bounding box center [372, 131] width 153 height 15
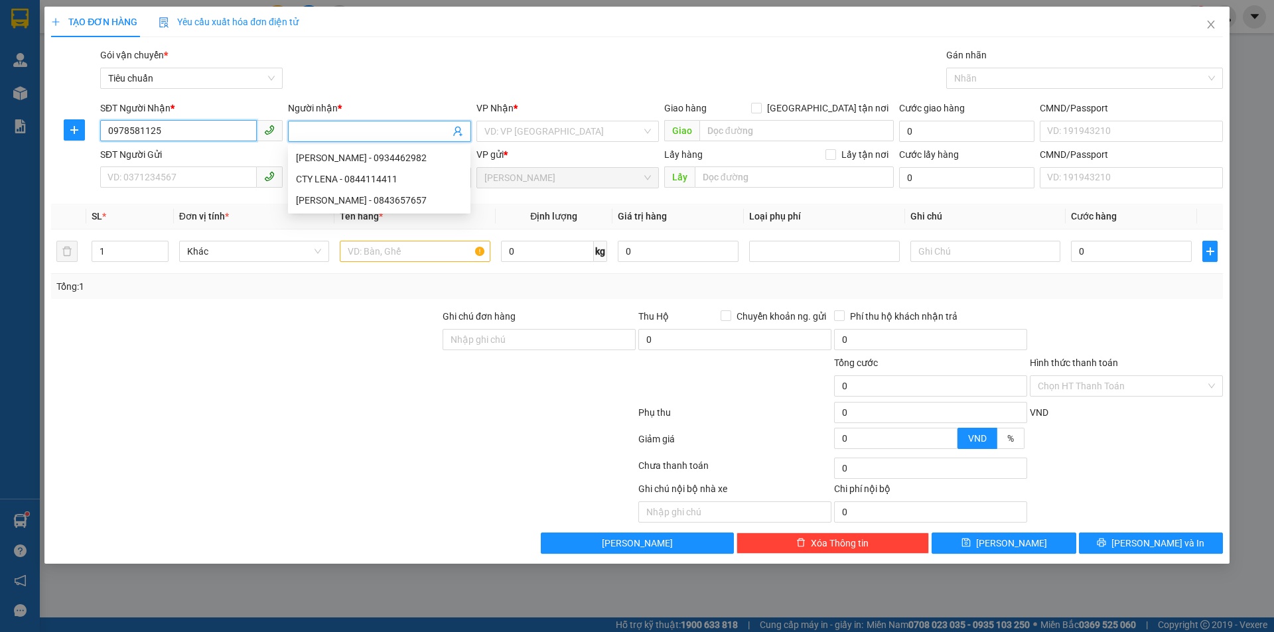
click at [137, 130] on input "0978581125" at bounding box center [178, 130] width 157 height 21
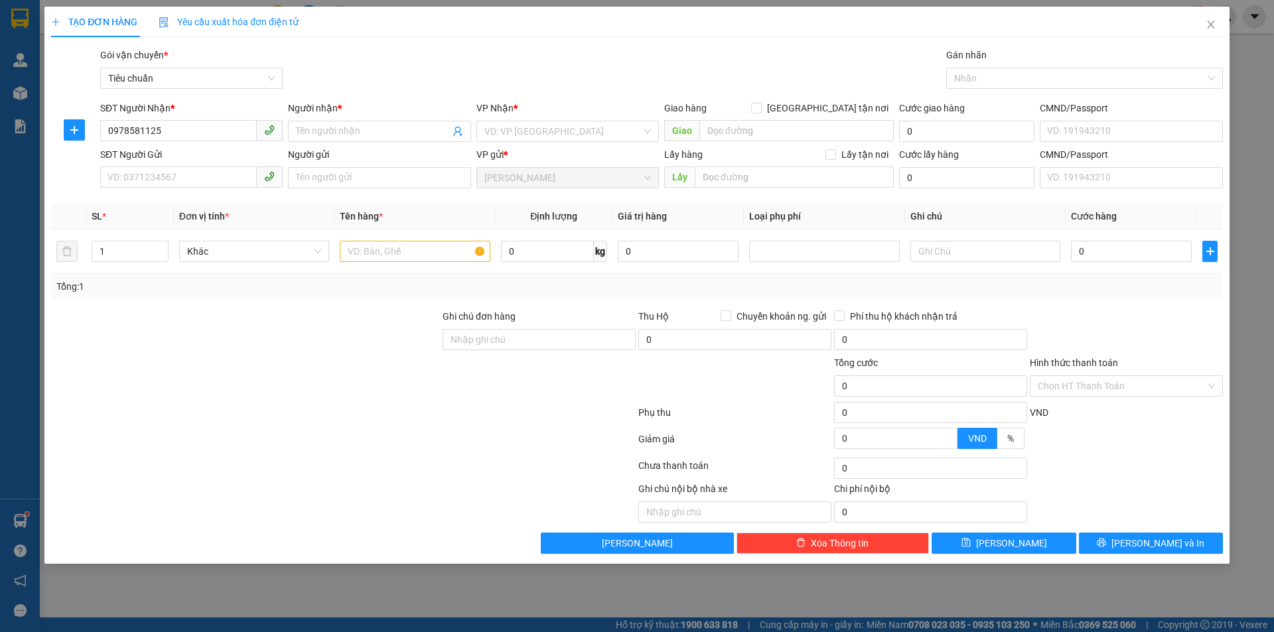
click at [332, 117] on div "Người nhận *" at bounding box center [379, 111] width 182 height 20
click at [339, 126] on input "Người nhận *" at bounding box center [372, 131] width 153 height 15
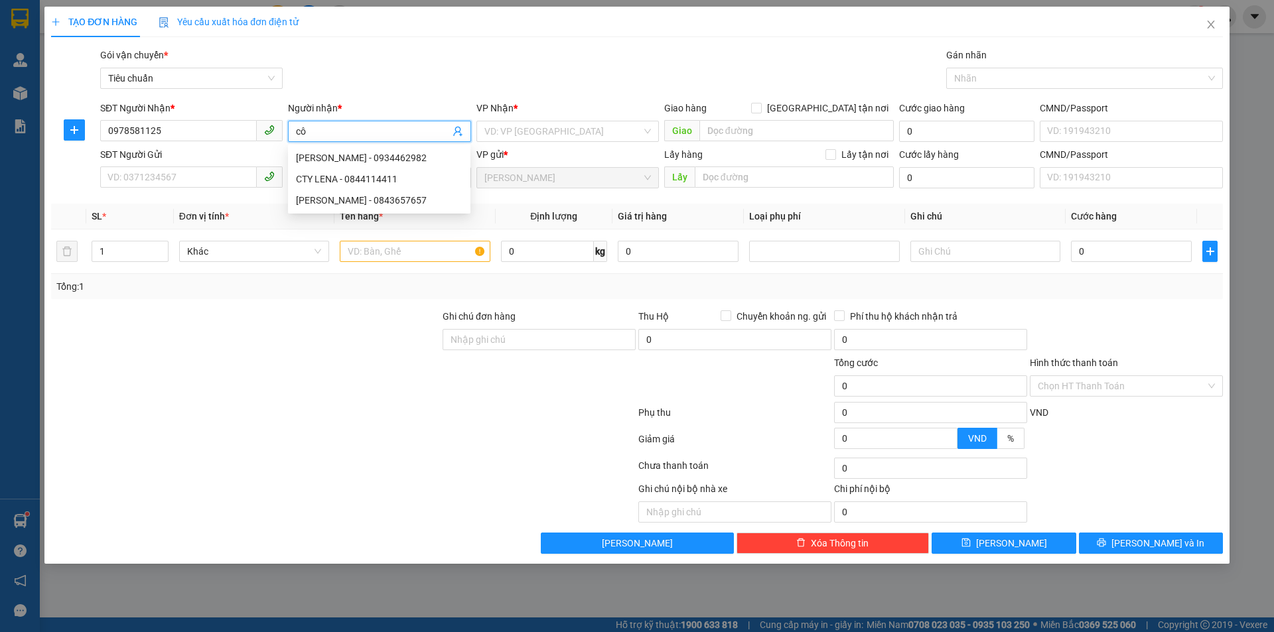
type input "c"
type input "CÔ LỆ"
click at [559, 134] on input "search" at bounding box center [562, 131] width 157 height 20
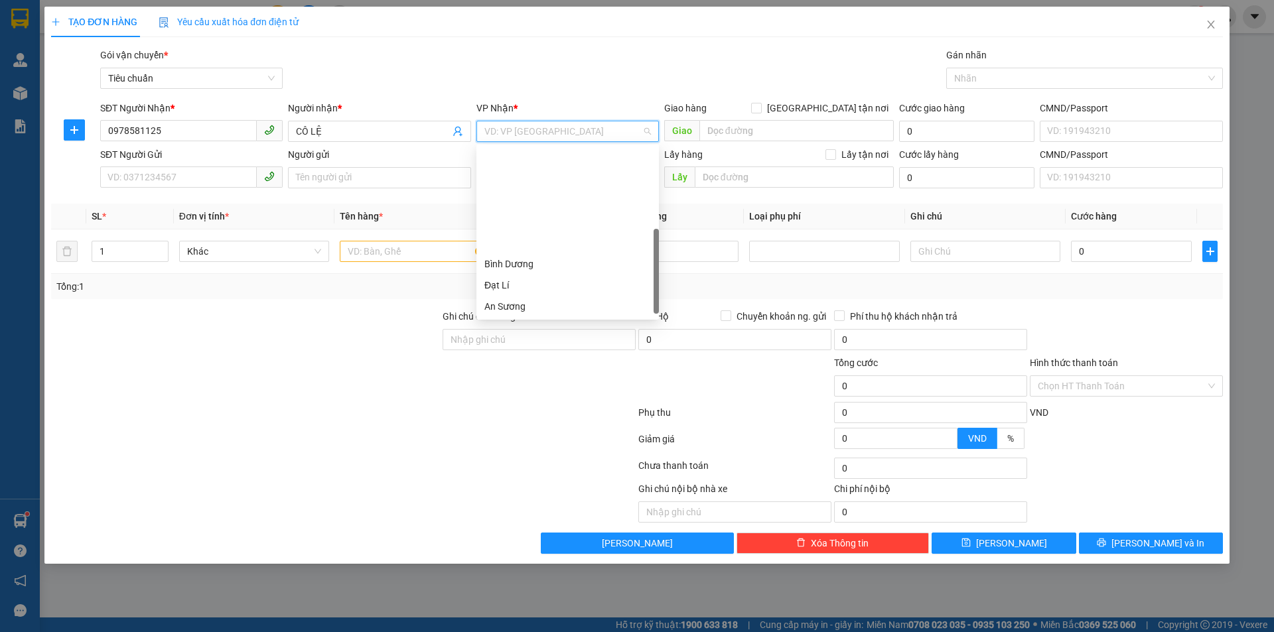
scroll to position [122, 0]
click at [528, 184] on div "An Sương" at bounding box center [567, 184] width 167 height 15
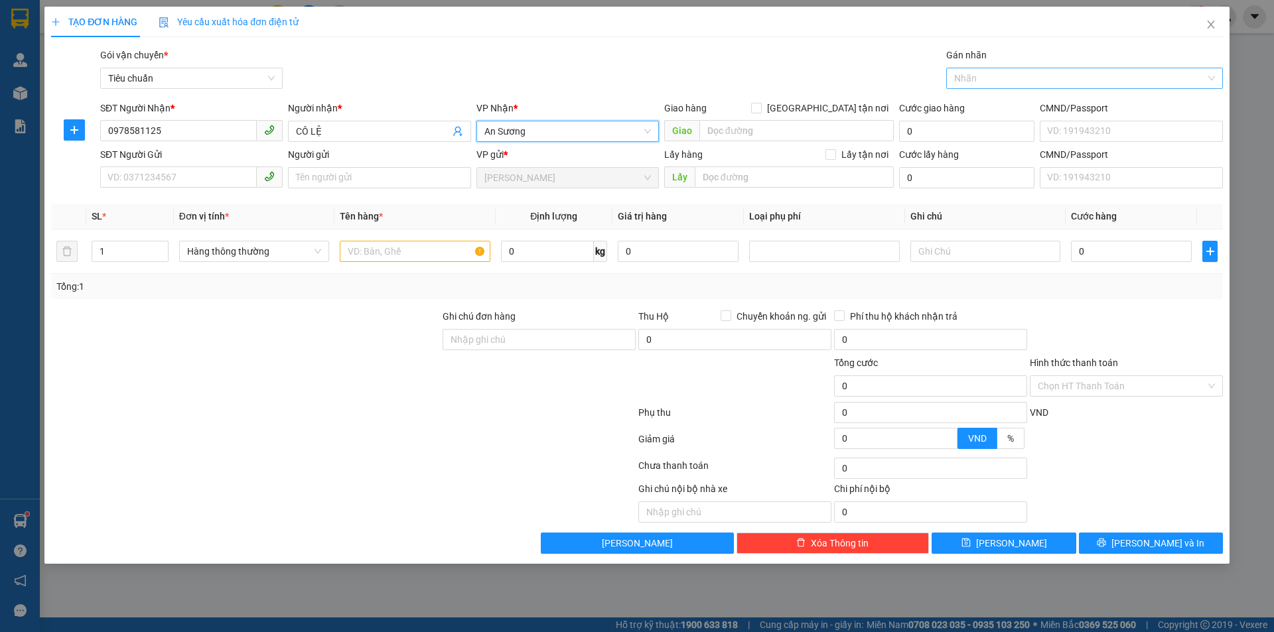
click at [1021, 76] on div at bounding box center [1077, 78] width 257 height 16
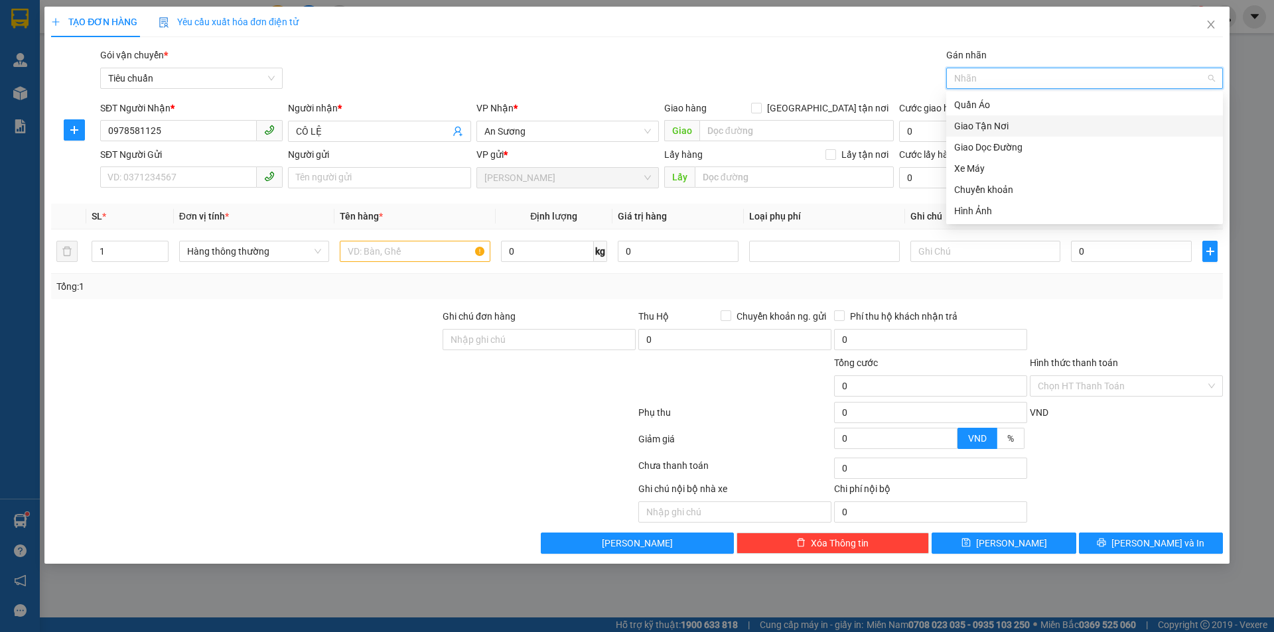
click at [1000, 125] on div "Giao Tận Nơi" at bounding box center [1084, 126] width 261 height 15
click at [760, 111] on input "[GEOGRAPHIC_DATA] tận nơi" at bounding box center [755, 107] width 9 height 9
checkbox input "true"
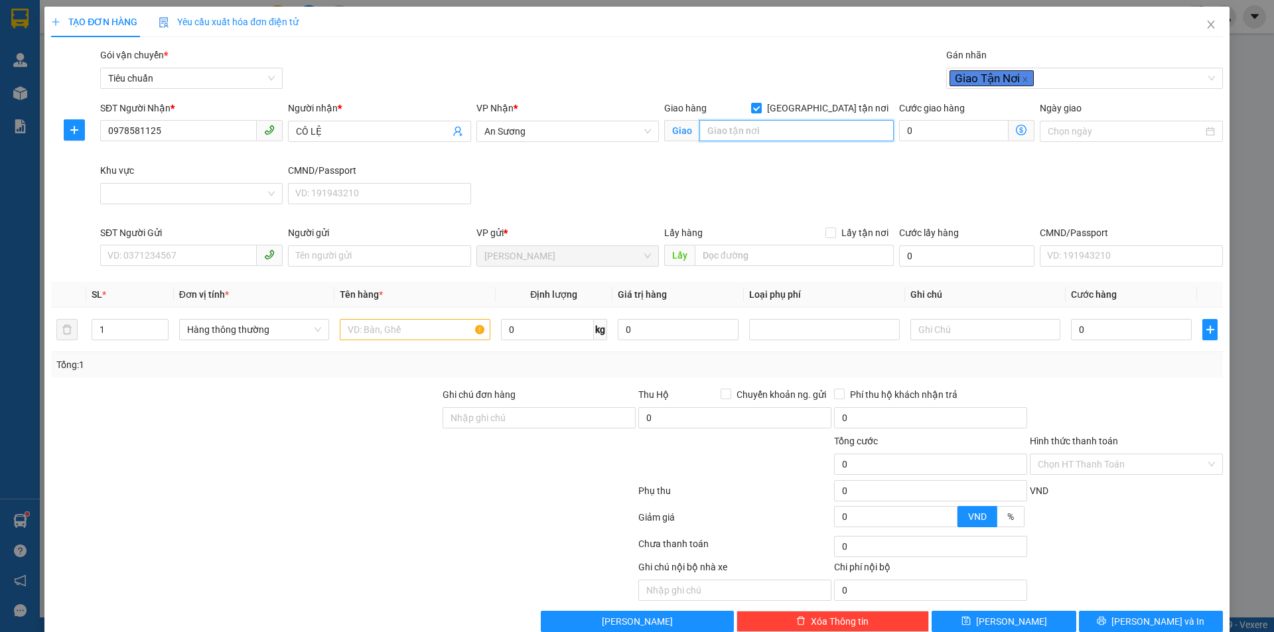
click at [829, 129] on input "search" at bounding box center [796, 130] width 194 height 21
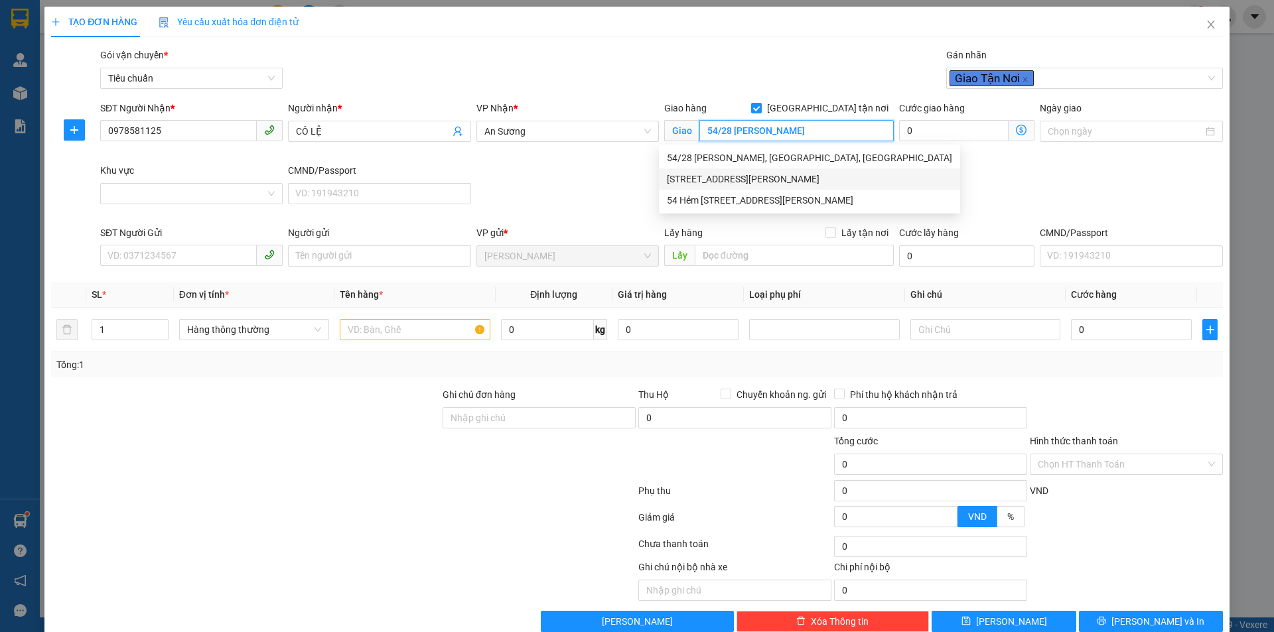
click at [787, 184] on div "[STREET_ADDRESS][PERSON_NAME]" at bounding box center [809, 179] width 285 height 15
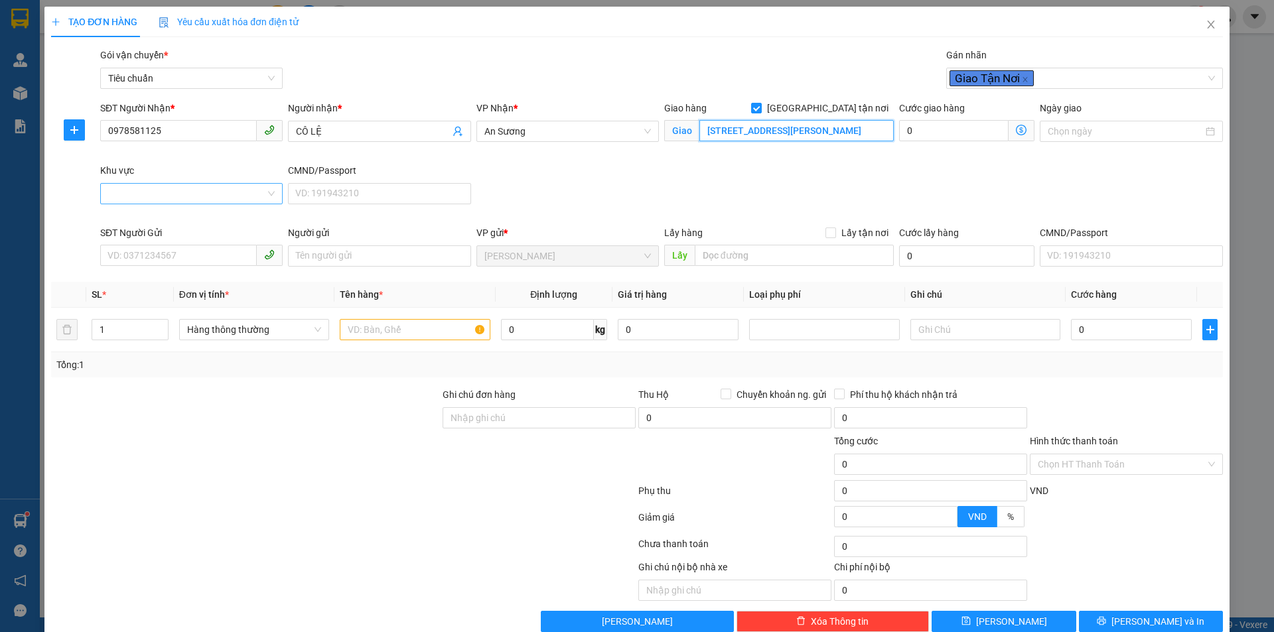
type input "[STREET_ADDRESS][PERSON_NAME]"
click at [218, 194] on input "Khu vực" at bounding box center [186, 194] width 157 height 20
click at [169, 131] on input "0978581125" at bounding box center [178, 130] width 157 height 21
type input "0903019062"
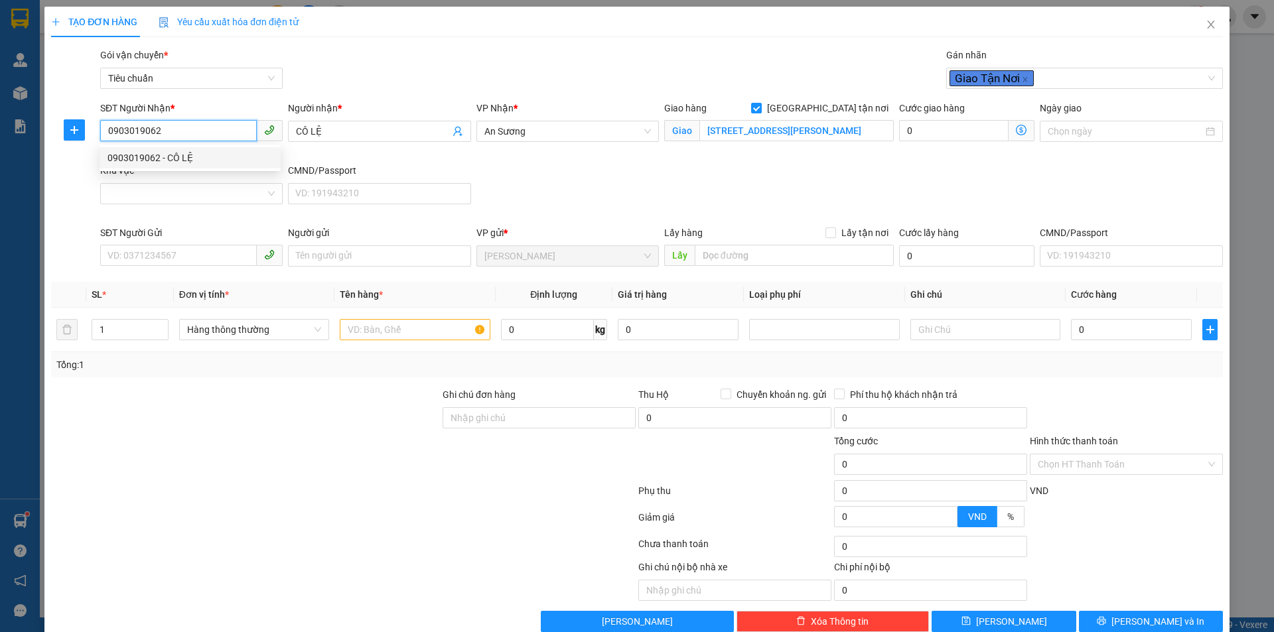
click at [178, 161] on div "0903019062 - CÔ LỆ" at bounding box center [189, 158] width 165 height 15
checkbox input "false"
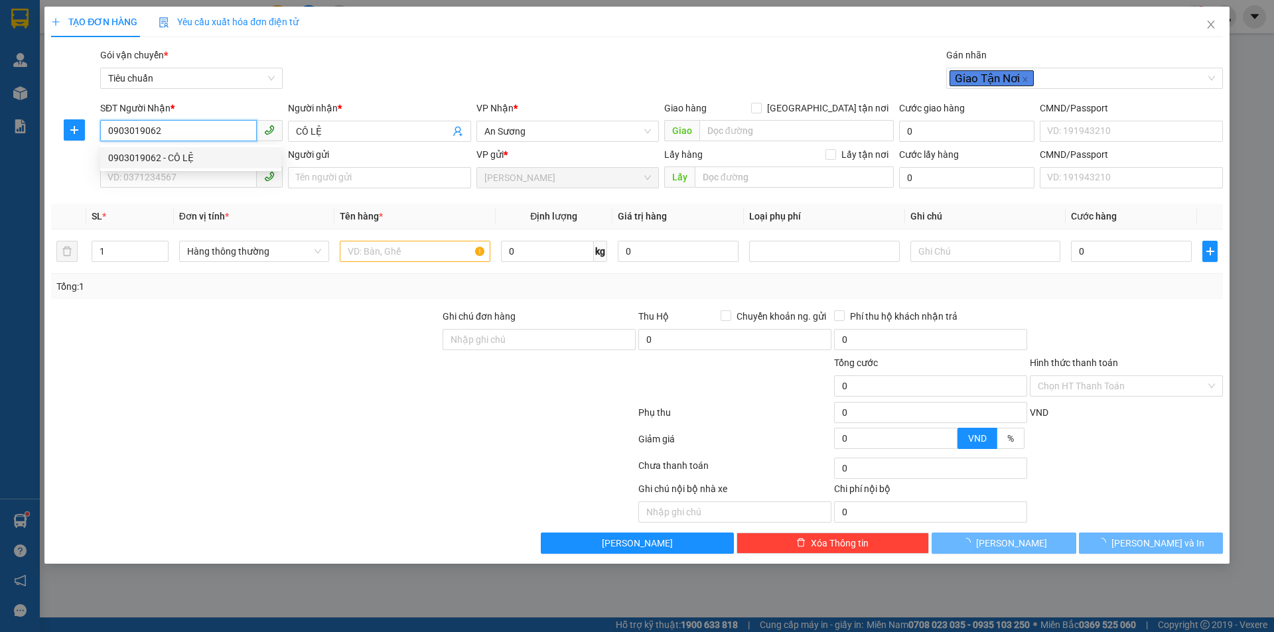
type input "30.000"
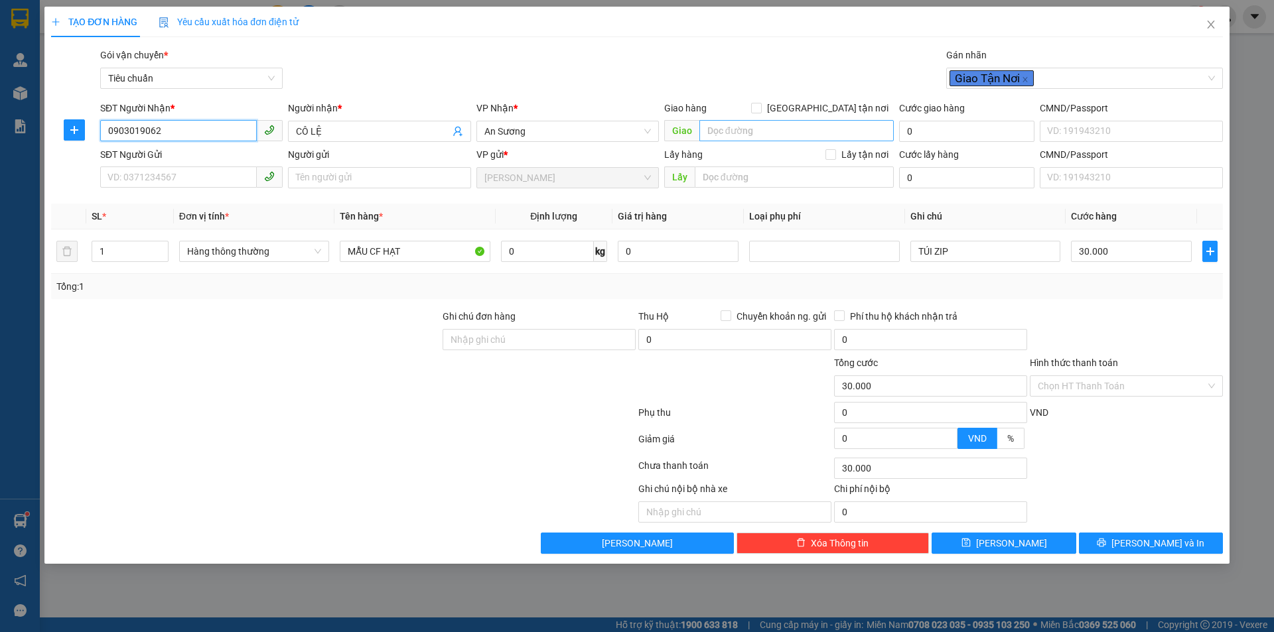
type input "0903019062"
click at [833, 109] on span "[GEOGRAPHIC_DATA] tận nơi" at bounding box center [828, 108] width 132 height 15
click at [760, 109] on input "[GEOGRAPHIC_DATA] tận nơi" at bounding box center [755, 107] width 9 height 9
checkbox input "true"
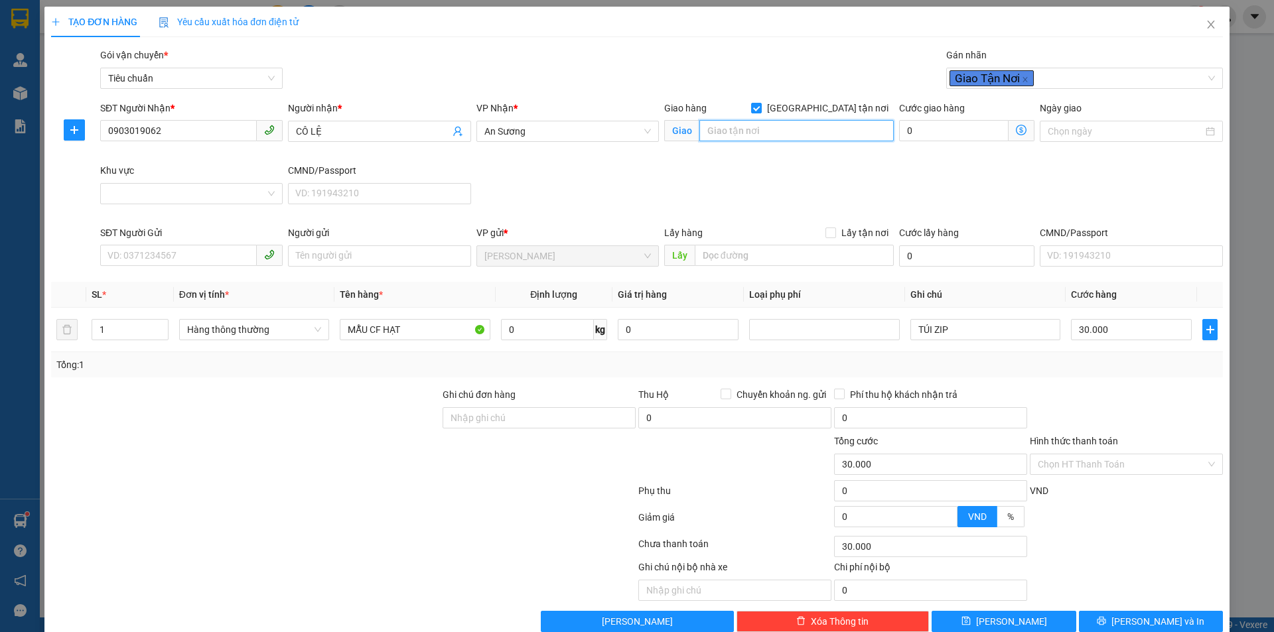
click at [823, 132] on input "search" at bounding box center [796, 130] width 194 height 21
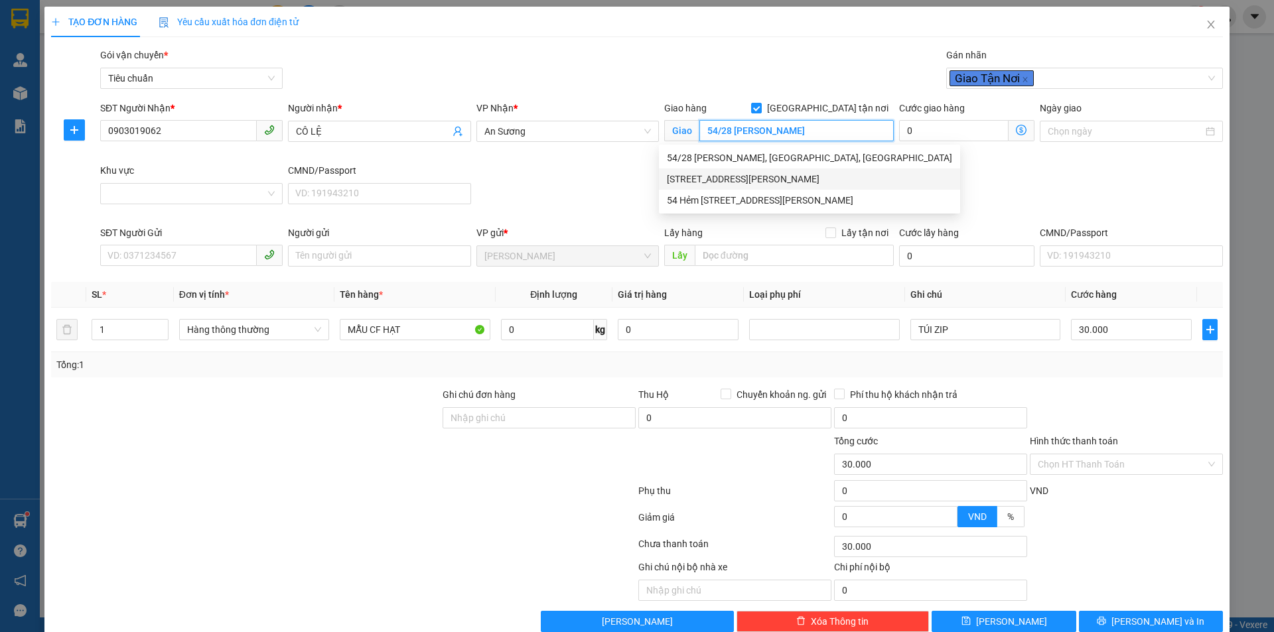
click at [801, 181] on div "[STREET_ADDRESS][PERSON_NAME]" at bounding box center [809, 179] width 285 height 15
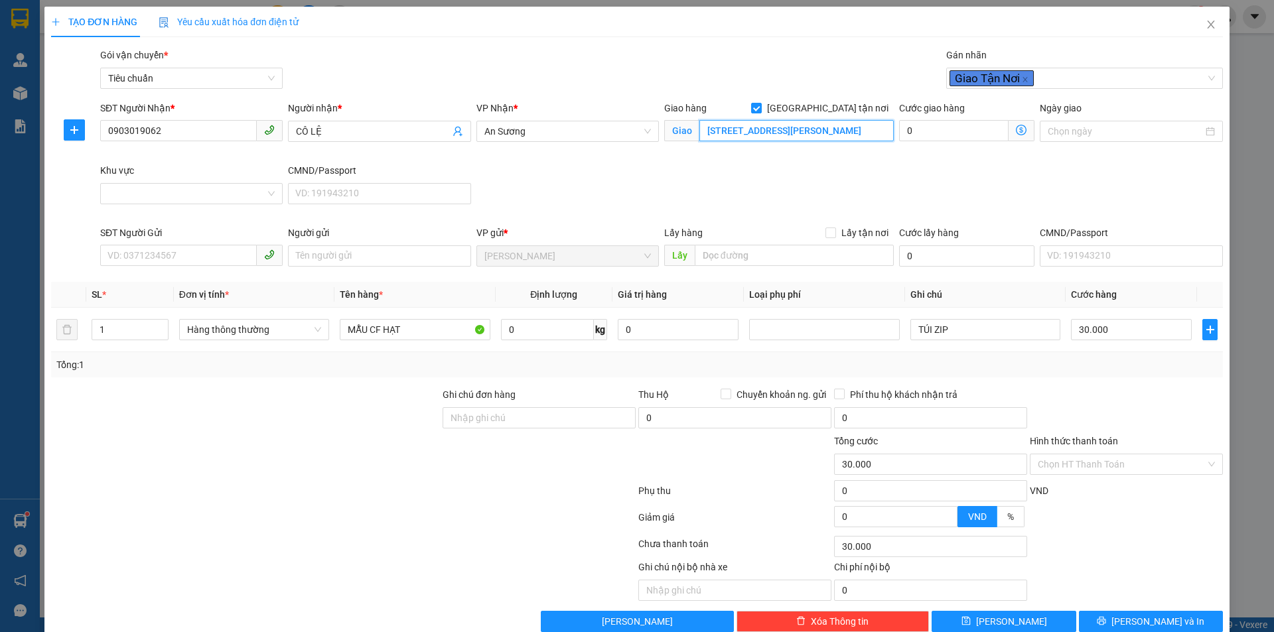
scroll to position [0, 92]
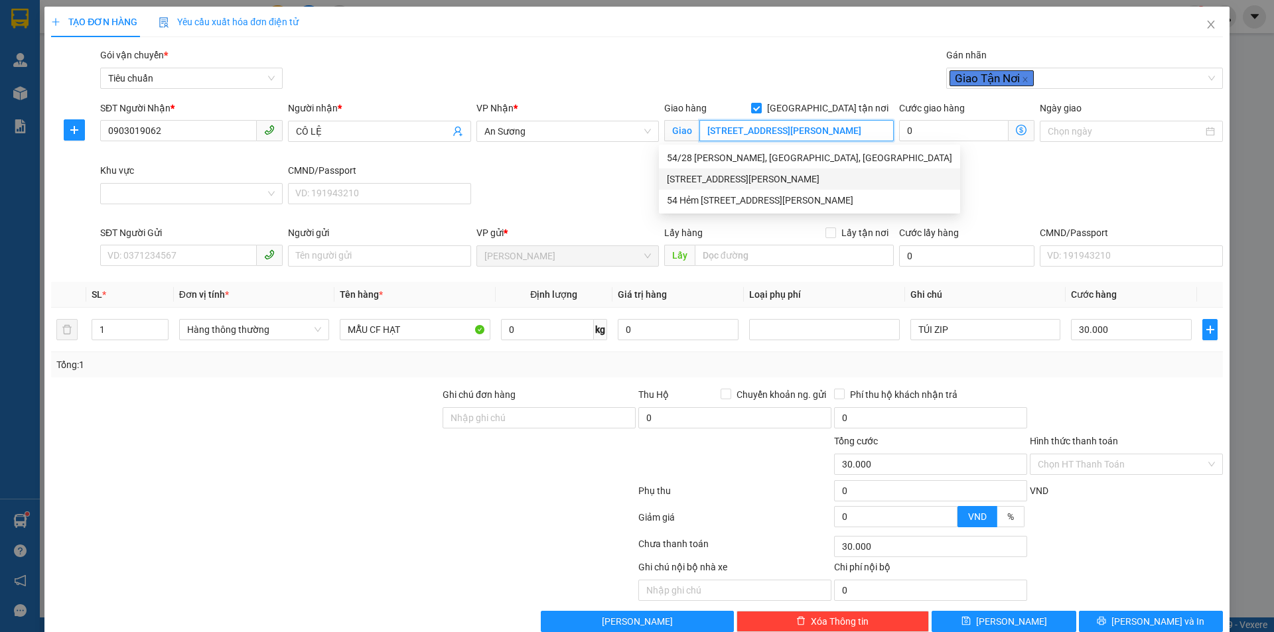
drag, startPoint x: 875, startPoint y: 133, endPoint x: 776, endPoint y: 137, distance: 98.9
click at [776, 137] on input "[STREET_ADDRESS][PERSON_NAME]" at bounding box center [796, 130] width 194 height 21
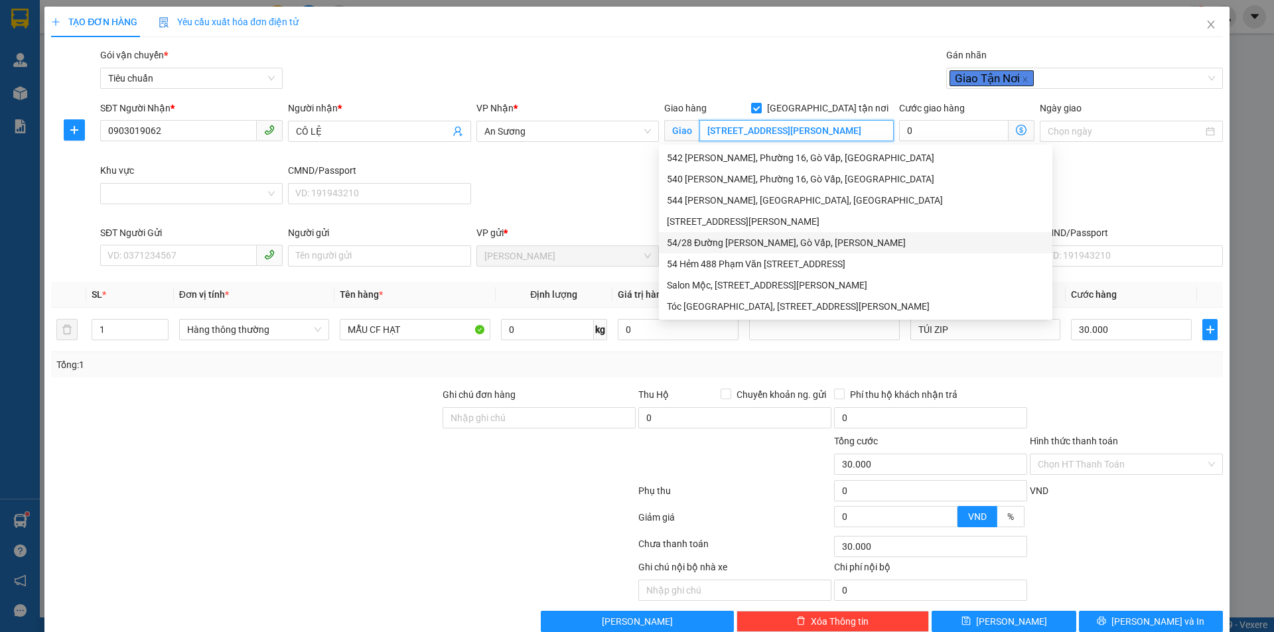
click at [761, 243] on div "54/28 Đường [PERSON_NAME], Gò Vấp, [PERSON_NAME]" at bounding box center [855, 243] width 377 height 15
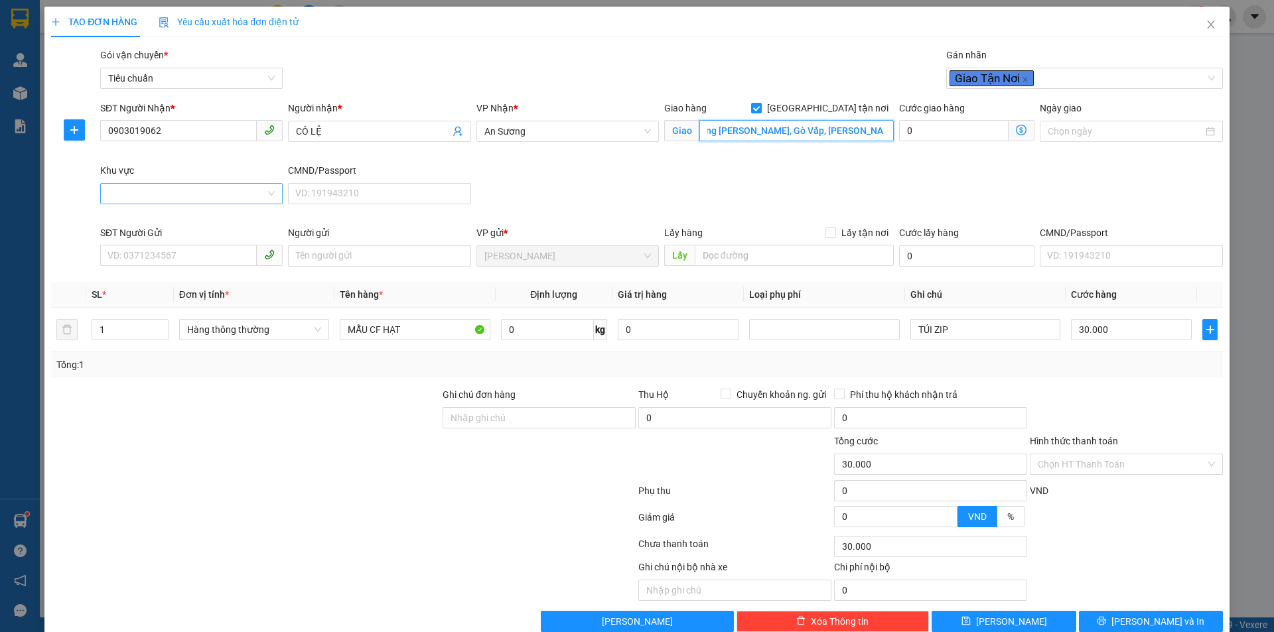
type input "54/28 Đường [PERSON_NAME], Gò Vấp, [PERSON_NAME]"
click at [164, 184] on input "Khu vực" at bounding box center [186, 194] width 157 height 20
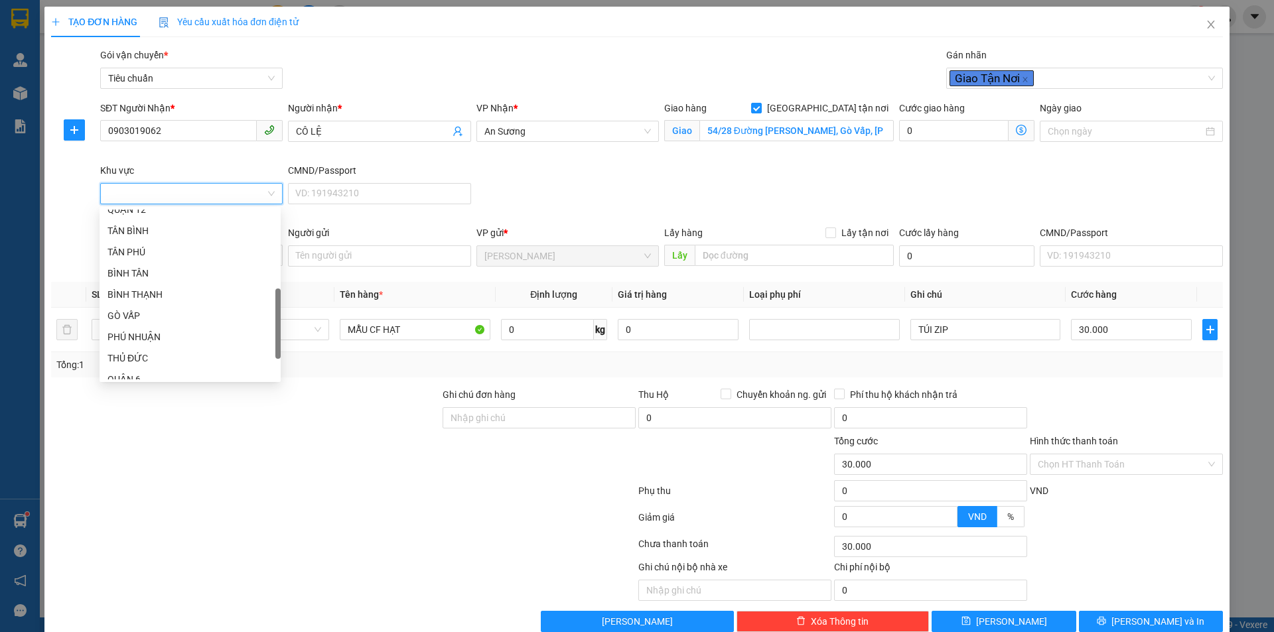
scroll to position [340, 0]
click at [167, 245] on div "GÒ VẤP" at bounding box center [189, 241] width 165 height 15
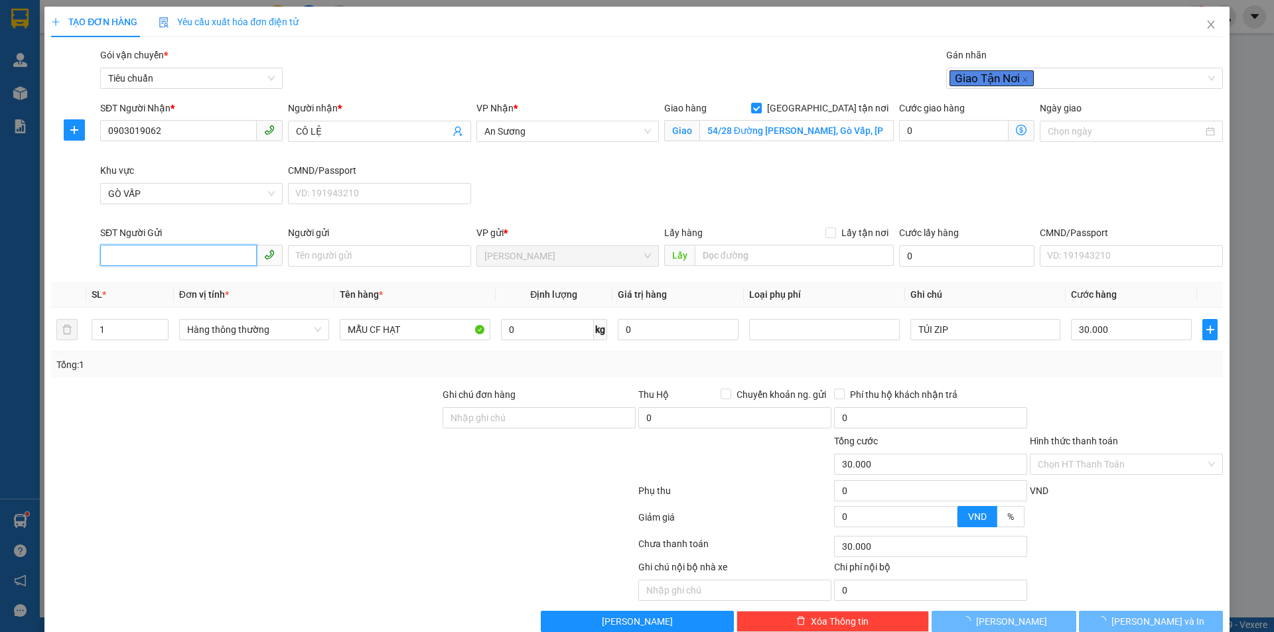
click at [181, 261] on input "SĐT Người Gửi" at bounding box center [178, 255] width 157 height 21
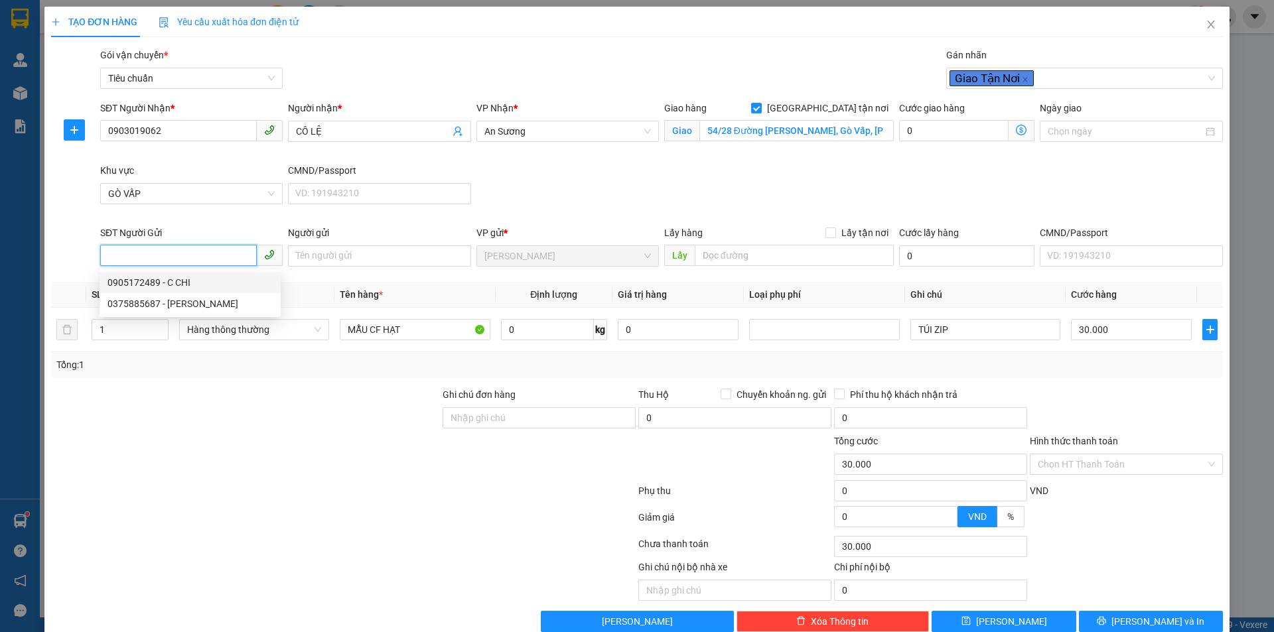
click at [184, 272] on div "0905172489 - C CHI" at bounding box center [190, 282] width 181 height 21
type input "0905172489"
type input "C CHI"
click at [594, 335] on span "kg" at bounding box center [600, 329] width 13 height 21
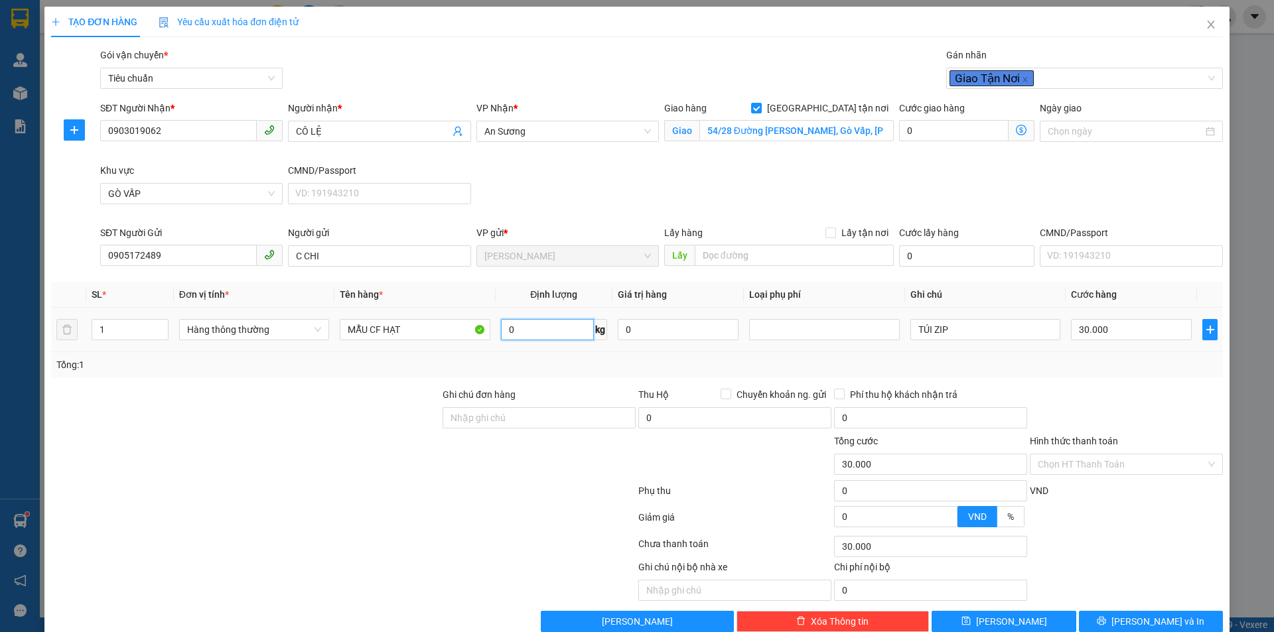
click at [575, 332] on input "0" at bounding box center [547, 329] width 93 height 21
type input "1"
click at [964, 359] on div "Tổng: 1" at bounding box center [636, 365] width 1161 height 15
type input "110.000"
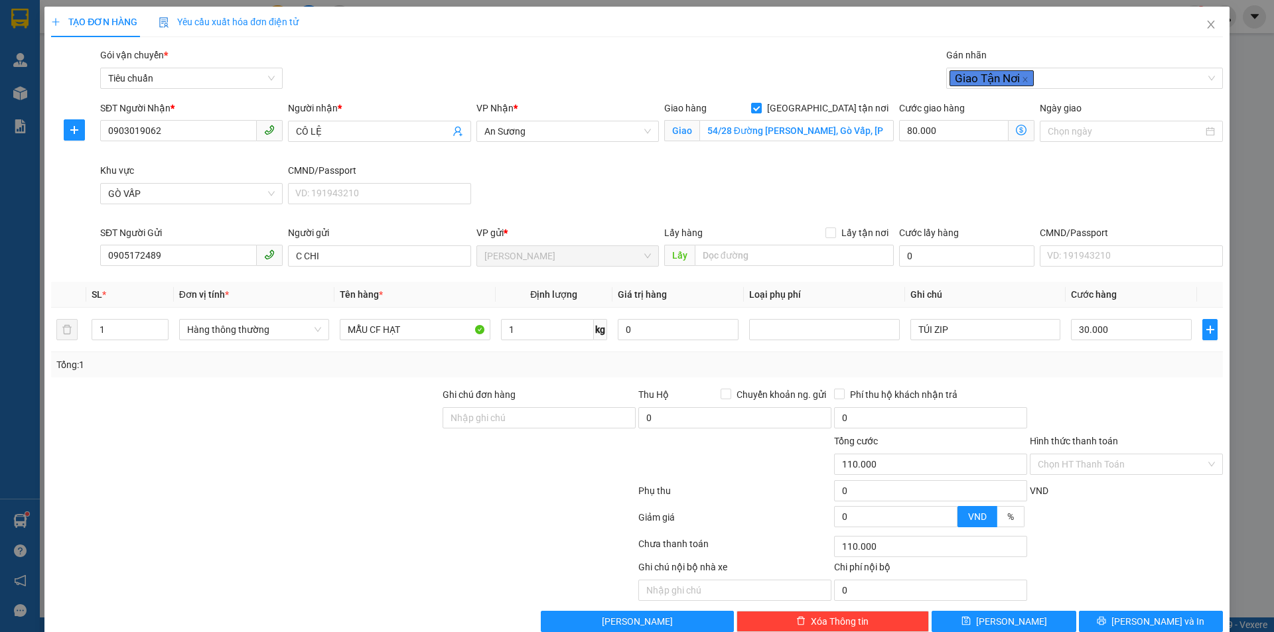
click at [1016, 128] on icon "dollar-circle" at bounding box center [1021, 130] width 11 height 11
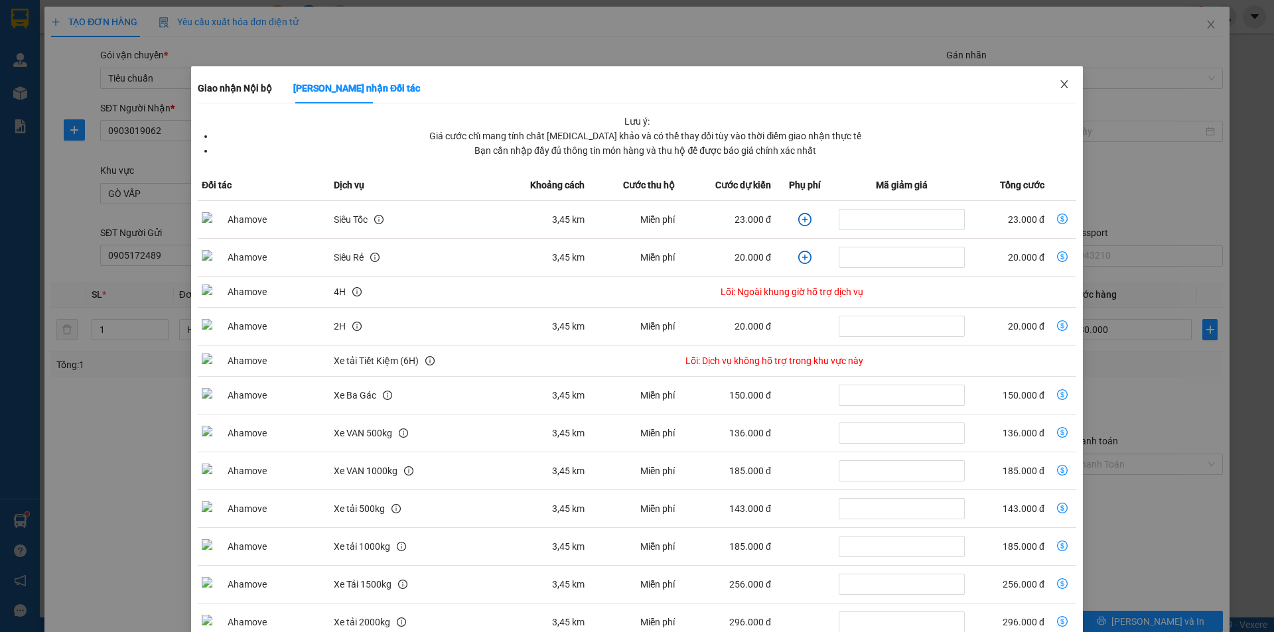
click at [1060, 88] on icon "close" at bounding box center [1063, 84] width 7 height 8
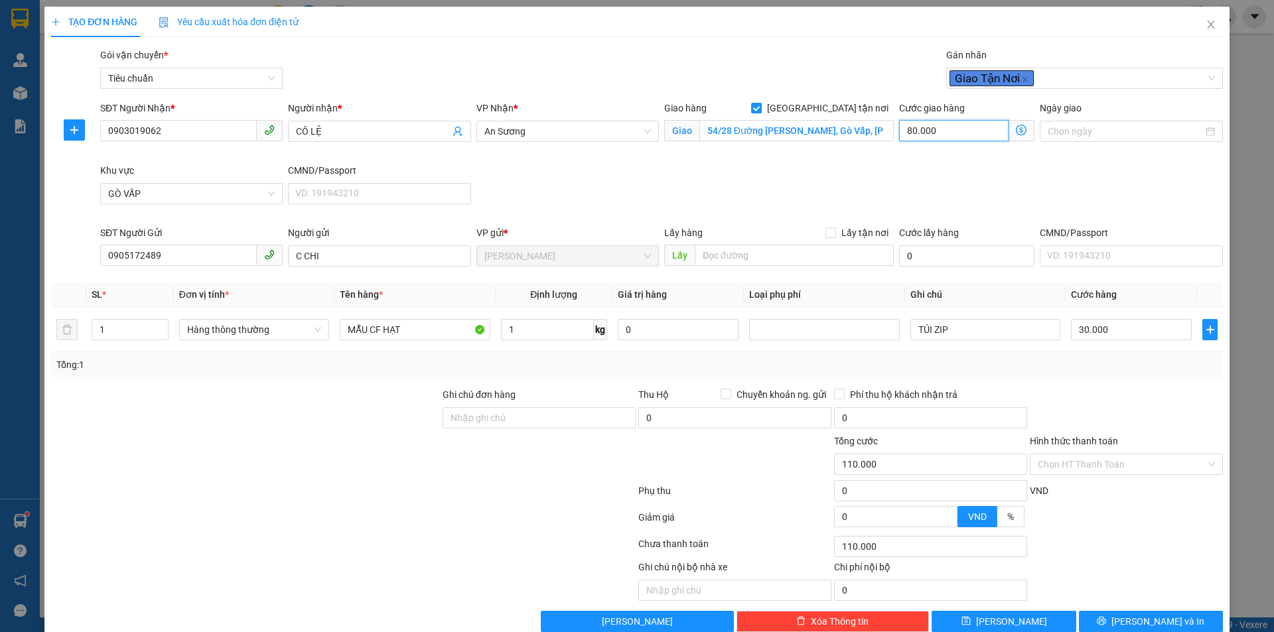
click at [951, 133] on input "80.000" at bounding box center [953, 130] width 109 height 21
type input "4"
type input "30.004"
type input "40"
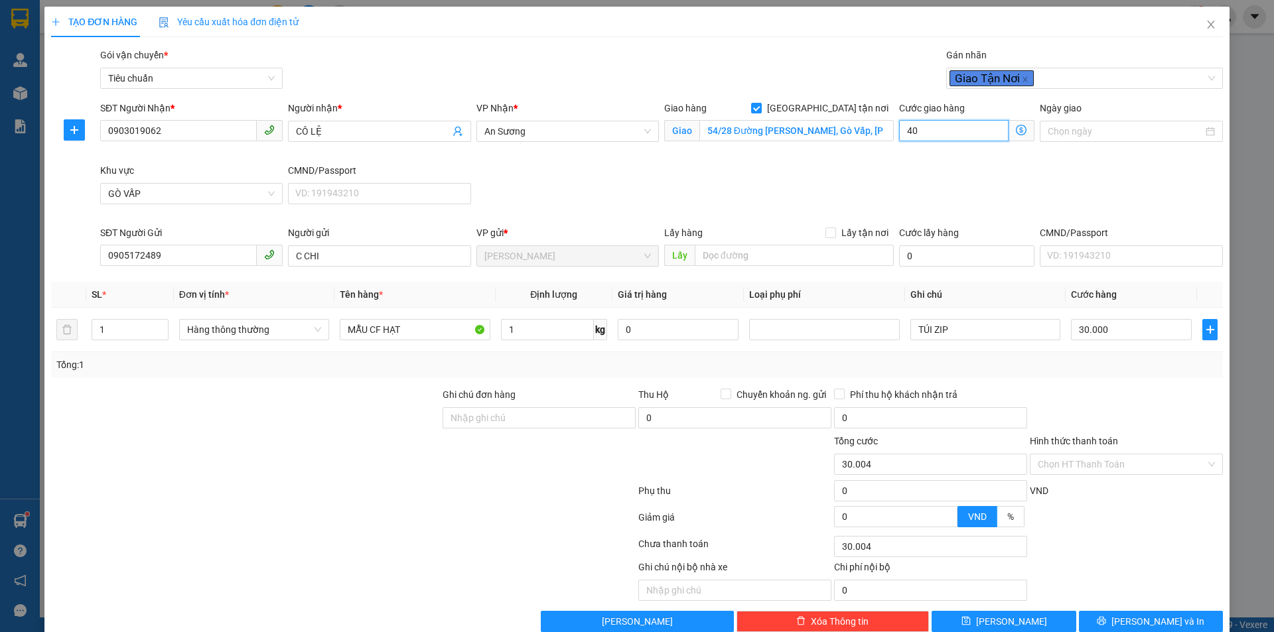
type input "30.040"
type input "40.000"
type input "70.000"
click at [949, 178] on div "SĐT Người Nhận * 0903019062 Người nhận * CÔ LỆ VP Nhận * An Sương Giao hàng Gia…" at bounding box center [662, 163] width 1128 height 125
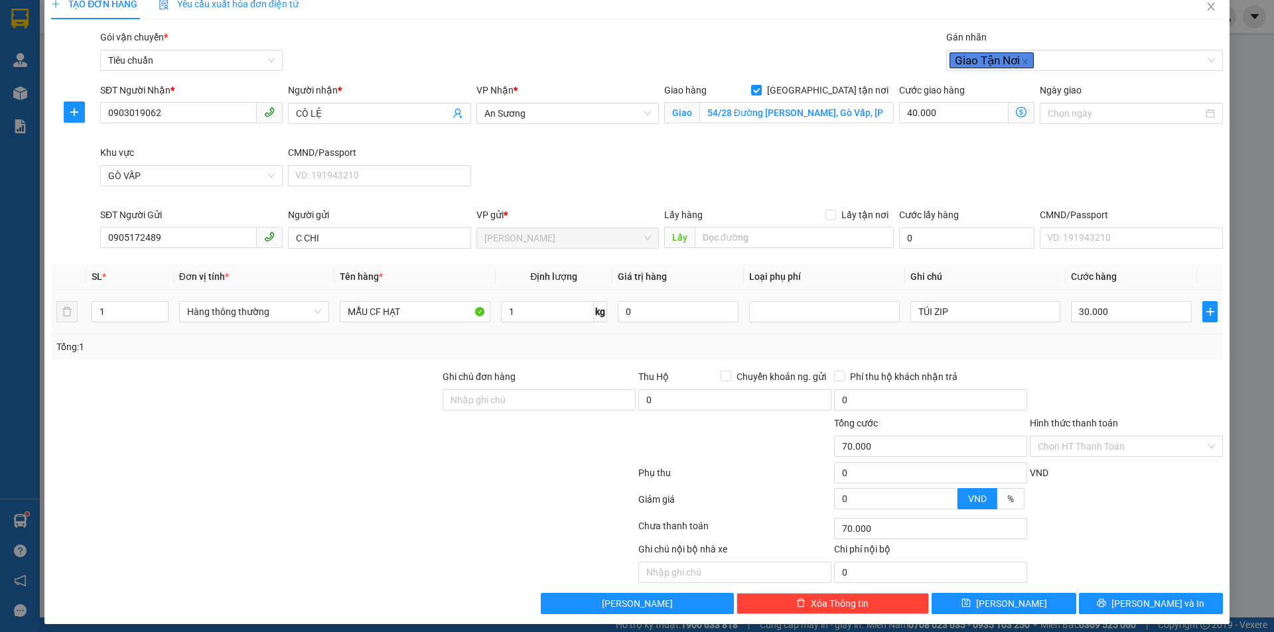
scroll to position [26, 0]
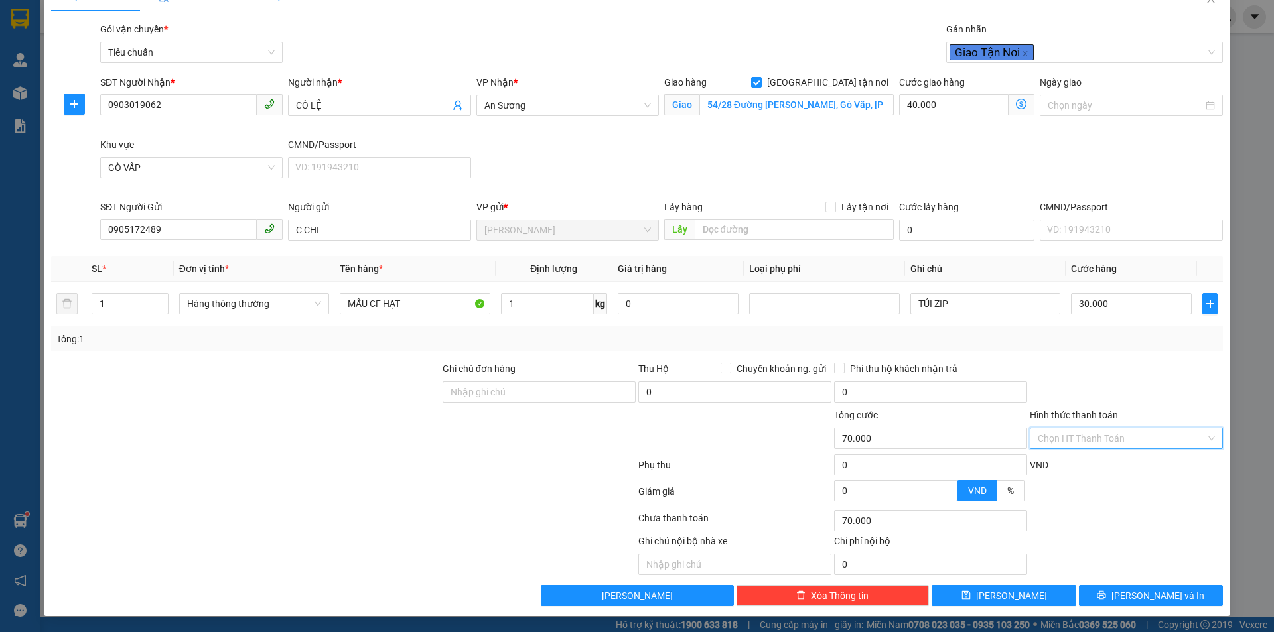
click at [1111, 431] on input "Hình thức thanh toán" at bounding box center [1122, 439] width 168 height 20
click at [1103, 464] on div "Tại văn phòng" at bounding box center [1118, 465] width 176 height 15
type input "0"
click at [1106, 599] on icon "printer" at bounding box center [1101, 595] width 9 height 9
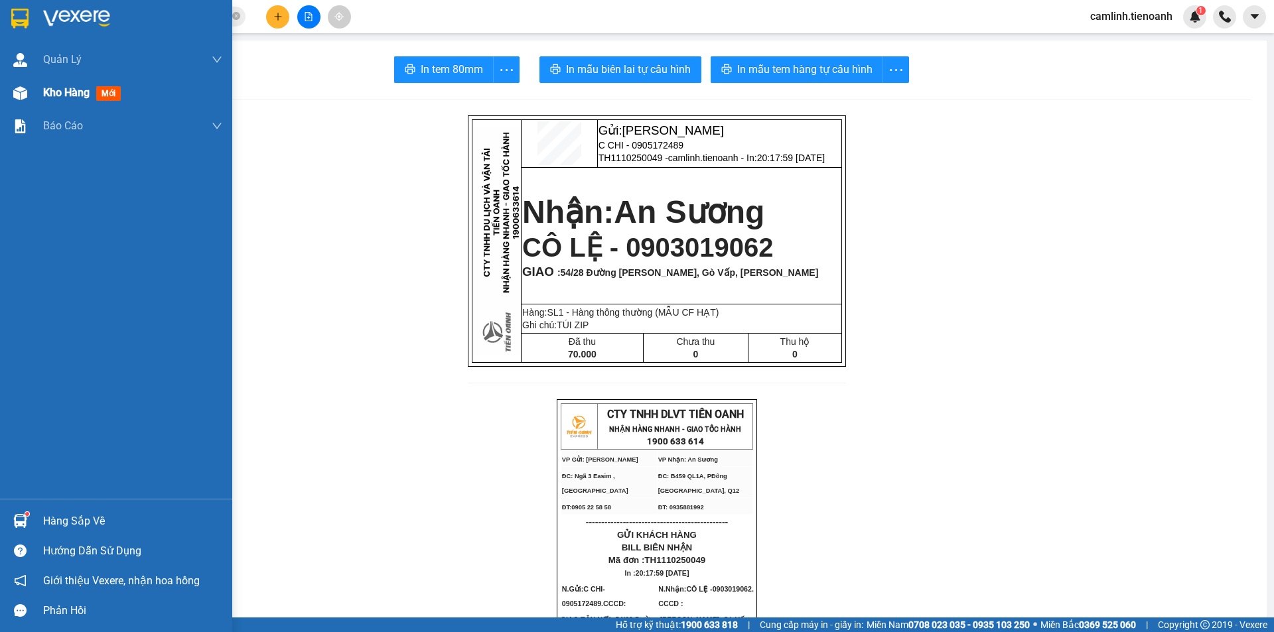
click at [20, 89] on img at bounding box center [20, 93] width 14 height 14
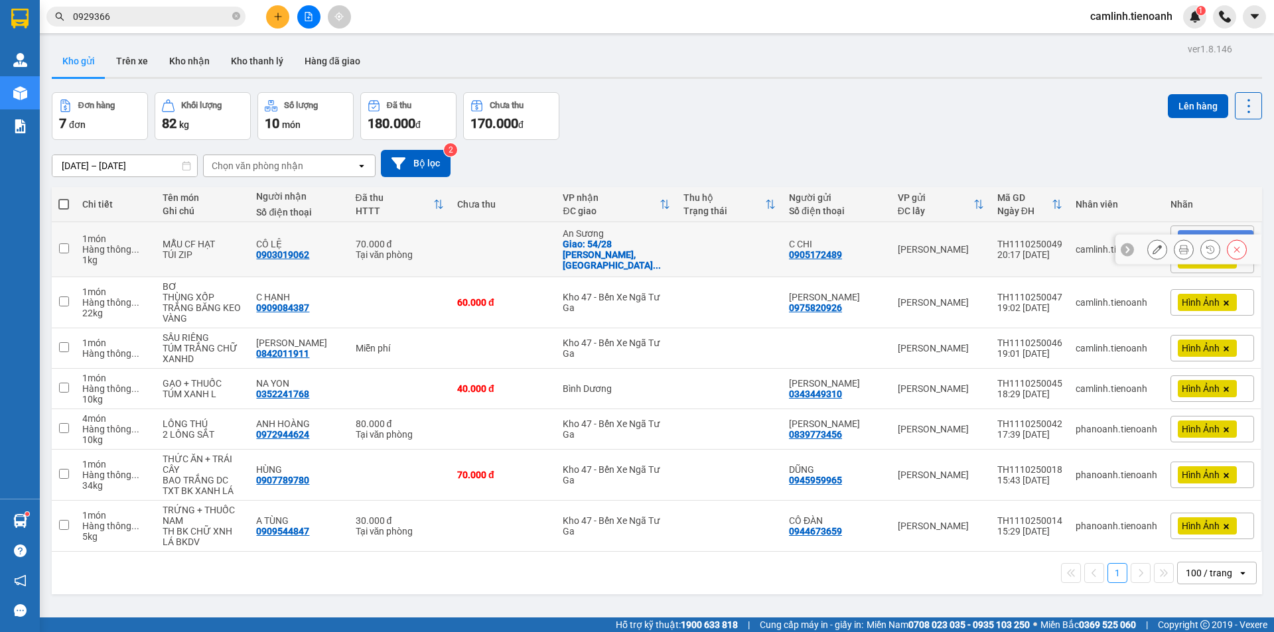
click at [653, 248] on div "Giao: 54/28 [PERSON_NAME], Gò ..." at bounding box center [616, 255] width 107 height 32
checkbox input "true"
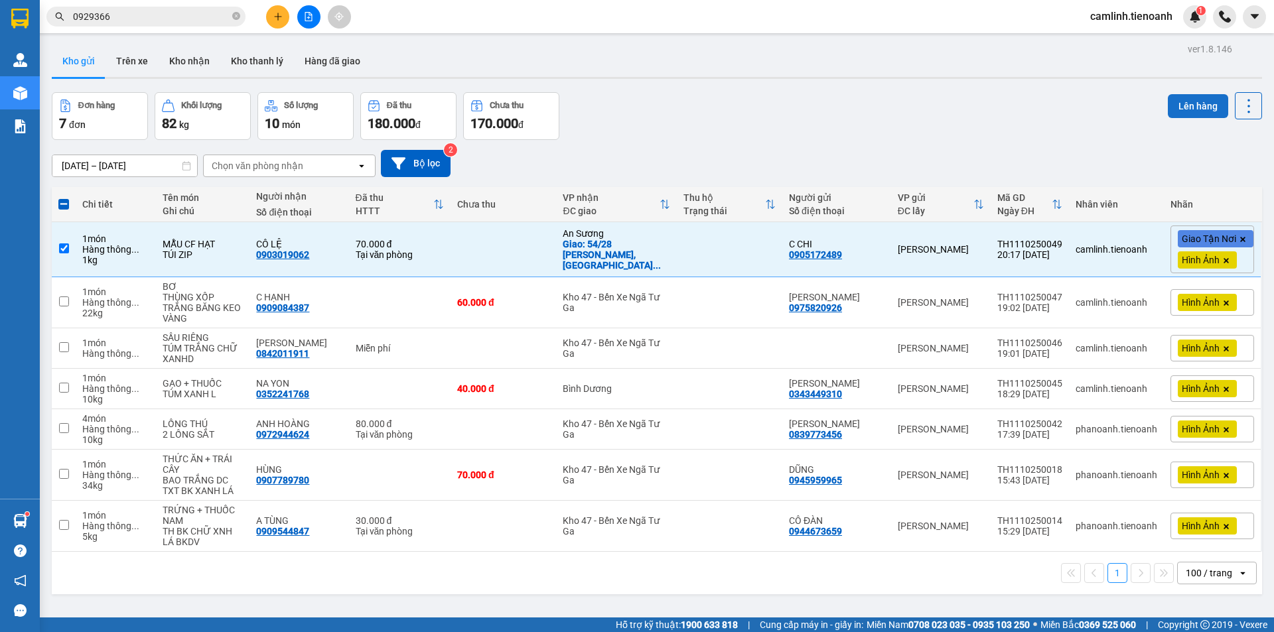
click at [1168, 101] on button "Lên hàng" at bounding box center [1198, 106] width 60 height 24
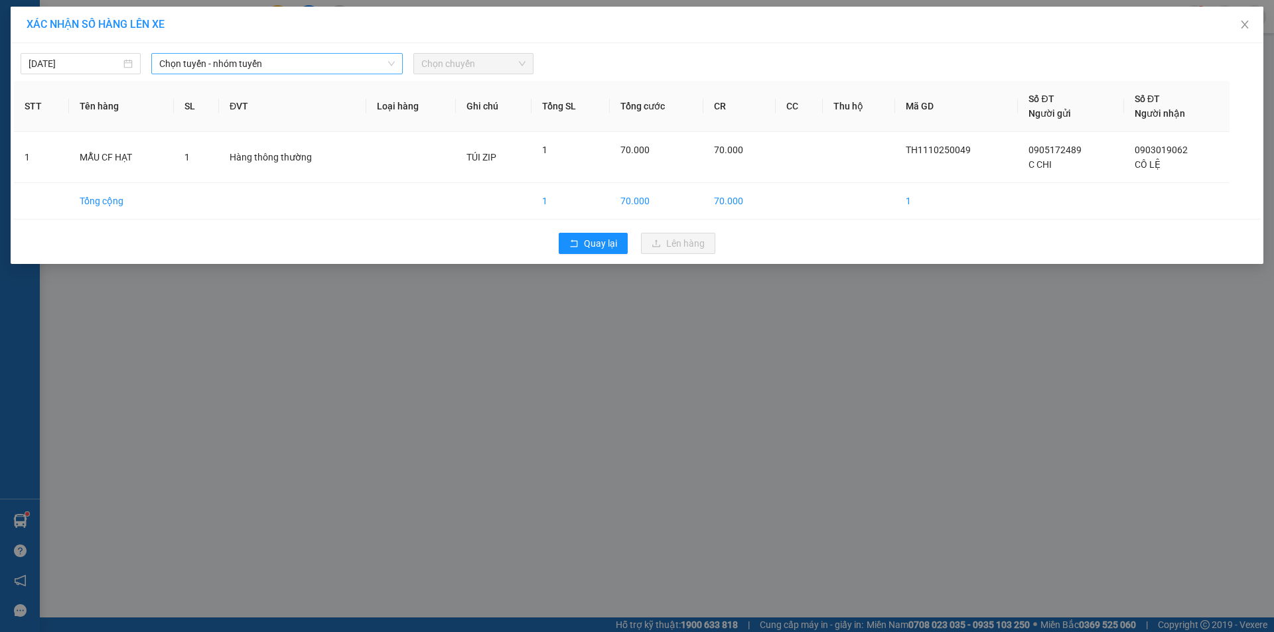
click at [220, 60] on span "Chọn tuyến - nhóm tuyến" at bounding box center [277, 64] width 236 height 20
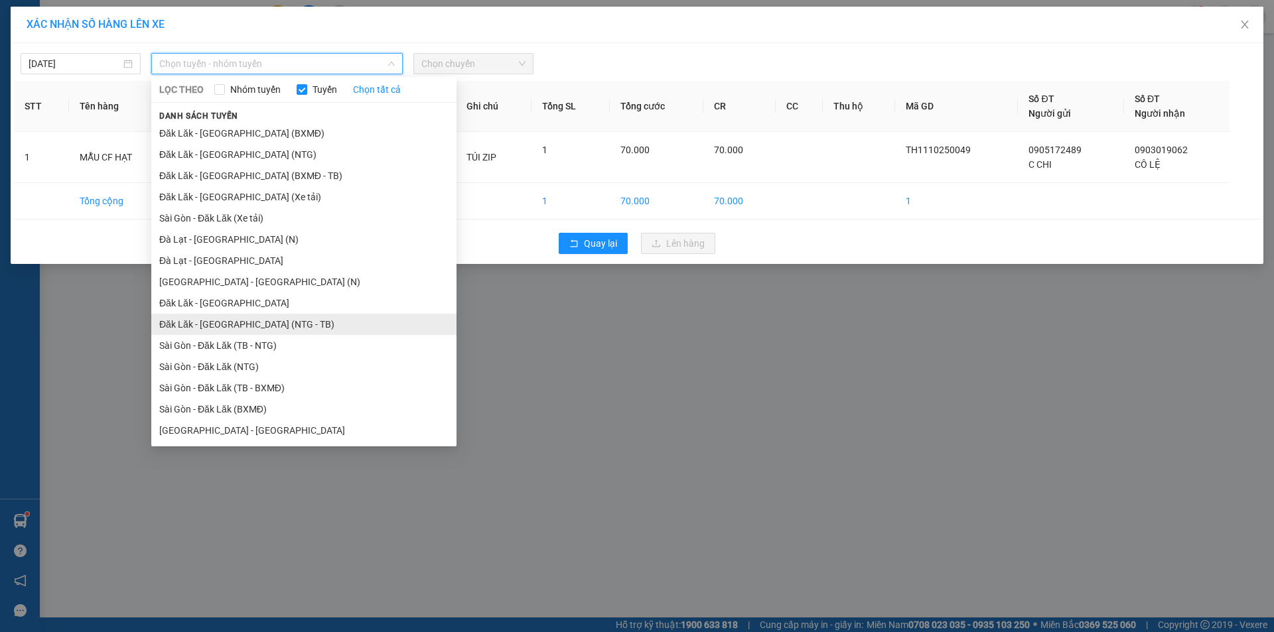
click at [279, 324] on li "Đăk Lăk - [GEOGRAPHIC_DATA] (NTG - TB)" at bounding box center [303, 324] width 305 height 21
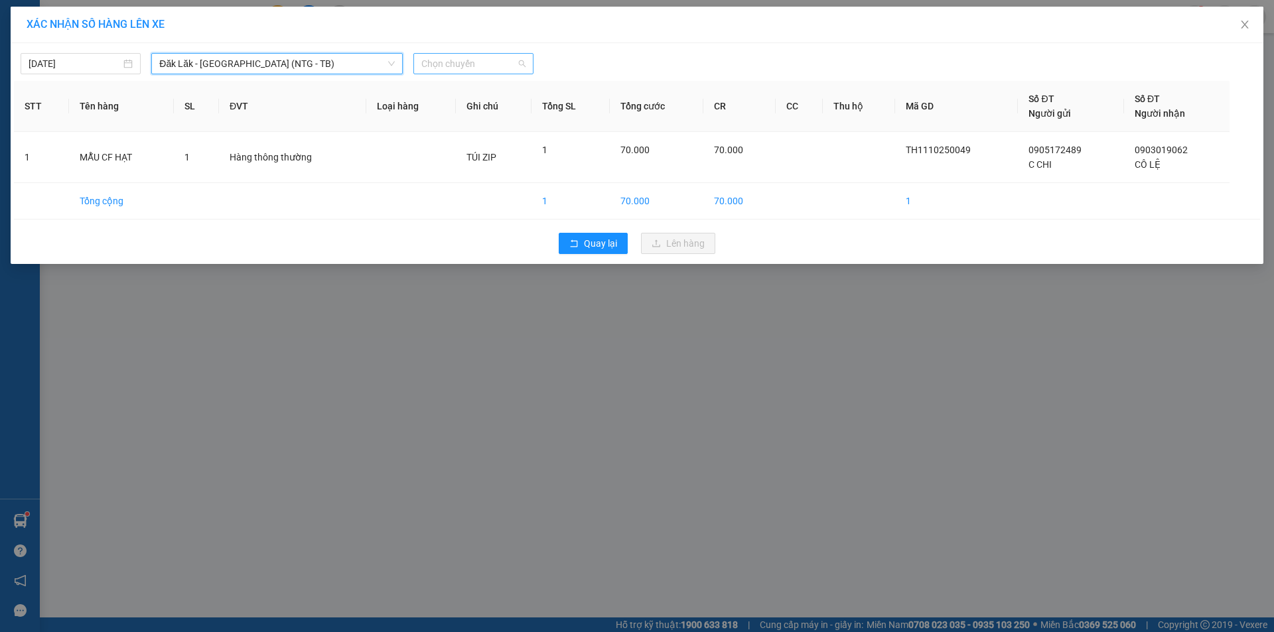
click at [431, 66] on span "Chọn chuyến" at bounding box center [473, 64] width 104 height 20
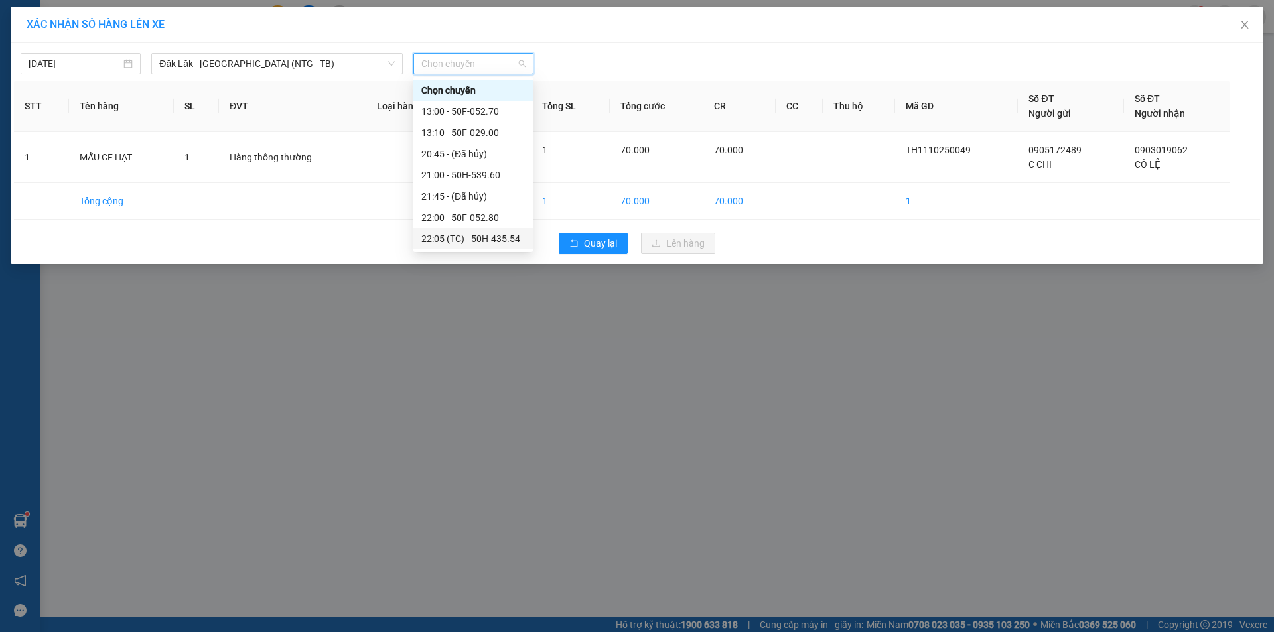
click at [482, 236] on div "22:05 (TC) - 50H-435.54" at bounding box center [472, 239] width 103 height 15
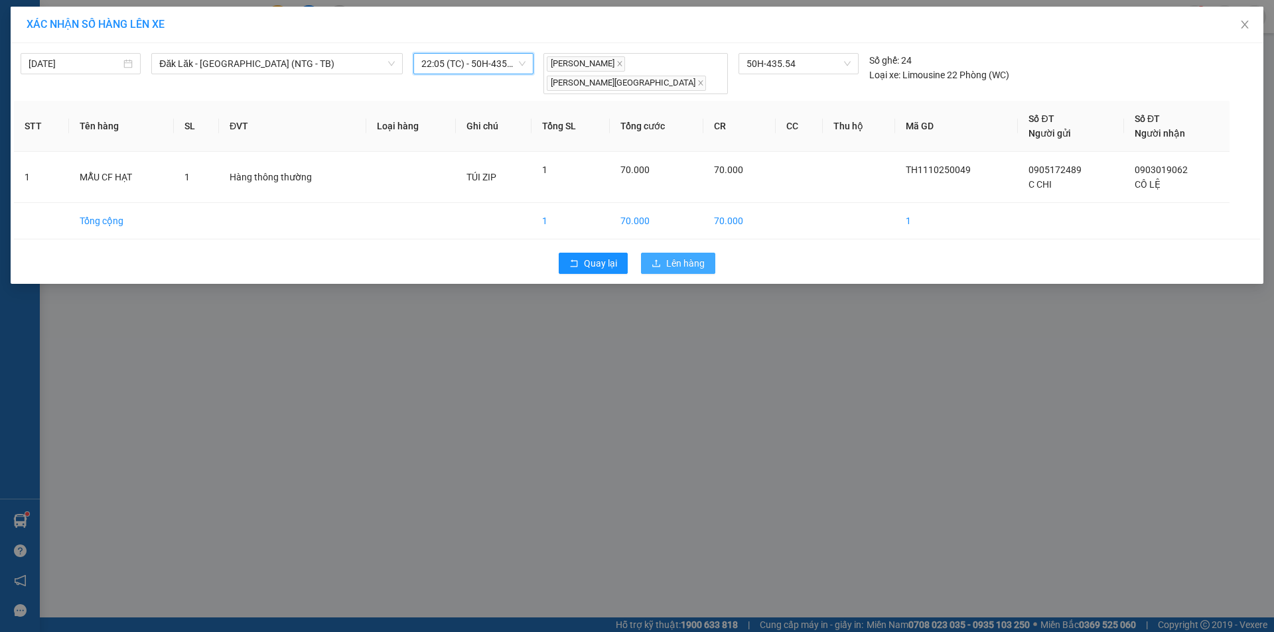
click at [649, 253] on button "Lên hàng" at bounding box center [678, 263] width 74 height 21
